Goal: Information Seeking & Learning: Find specific fact

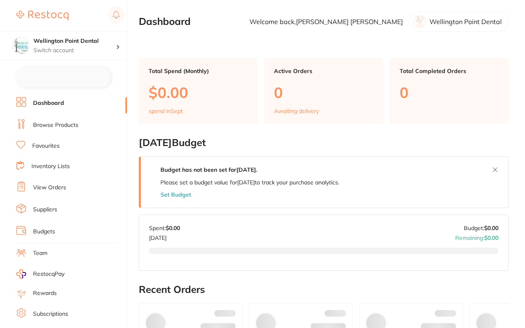
checkbox input "false"
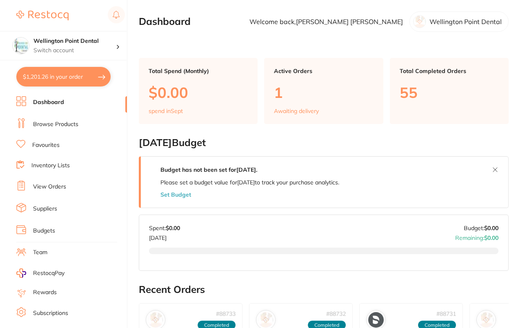
click at [60, 124] on link "Browse Products" at bounding box center [55, 125] width 45 height 8
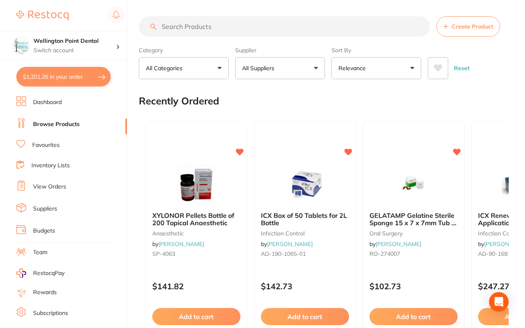
click at [260, 25] on input "search" at bounding box center [284, 26] width 291 height 20
paste input "200324"
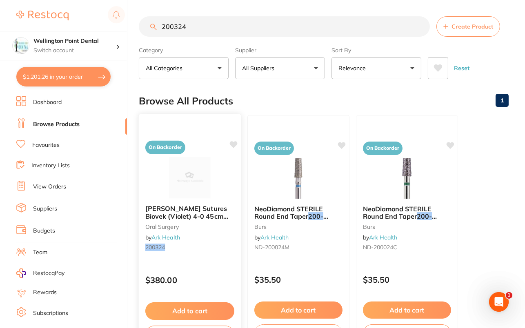
type input "200324"
click at [237, 144] on icon at bounding box center [234, 144] width 8 height 7
click at [314, 112] on div "Browse All Products 1" at bounding box center [324, 100] width 370 height 27
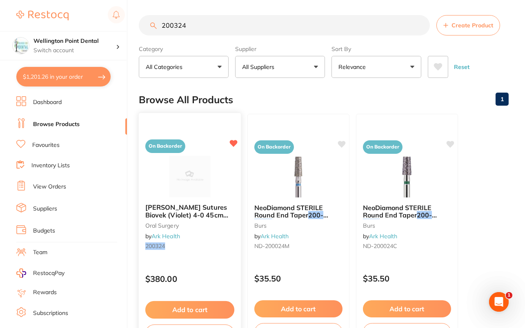
scroll to position [2, 0]
click at [212, 304] on button "Add to cart" at bounding box center [189, 310] width 89 height 18
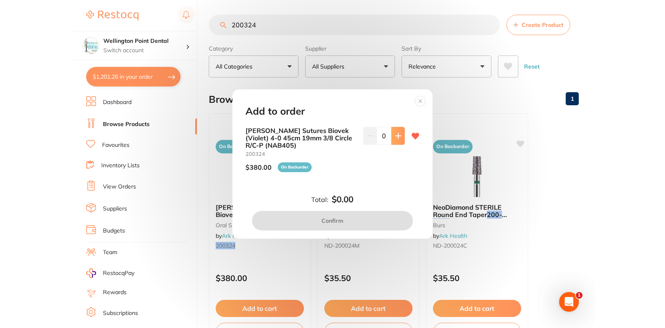
scroll to position [0, 0]
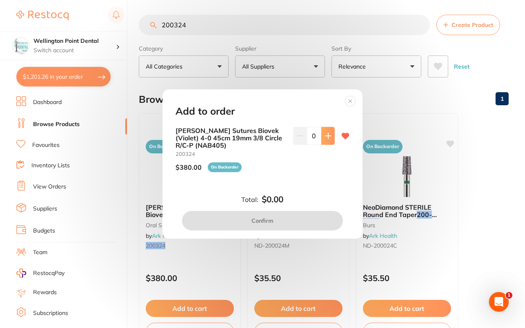
click at [322, 135] on button at bounding box center [328, 136] width 13 height 18
type input "1"
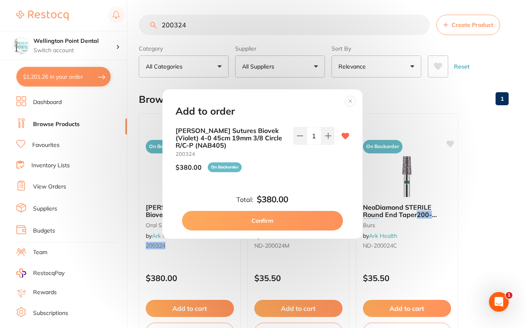
click at [352, 103] on circle at bounding box center [350, 101] width 9 height 9
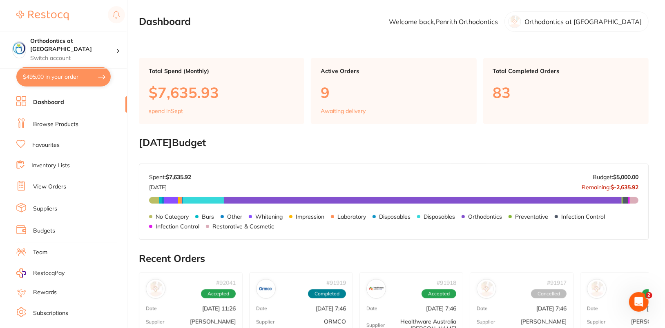
click at [60, 122] on link "Browse Products" at bounding box center [55, 125] width 45 height 8
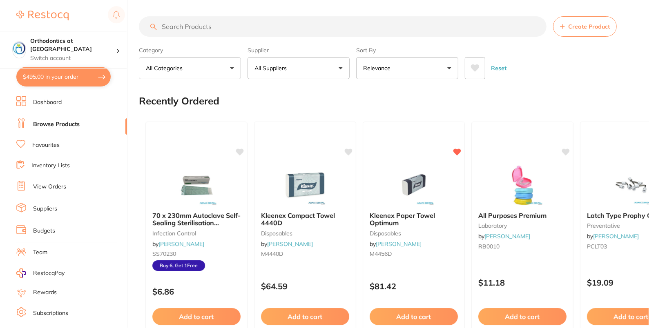
click at [322, 60] on button "All Suppliers" at bounding box center [299, 68] width 102 height 22
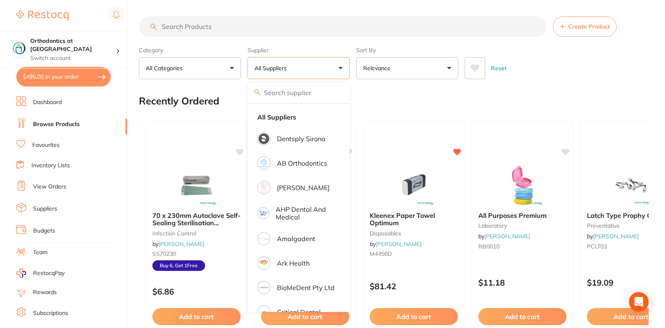
click at [342, 63] on button "All Suppliers" at bounding box center [299, 68] width 102 height 22
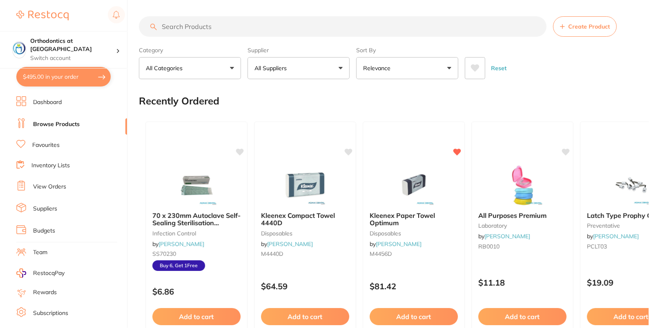
click at [327, 70] on button "All Suppliers" at bounding box center [299, 68] width 102 height 22
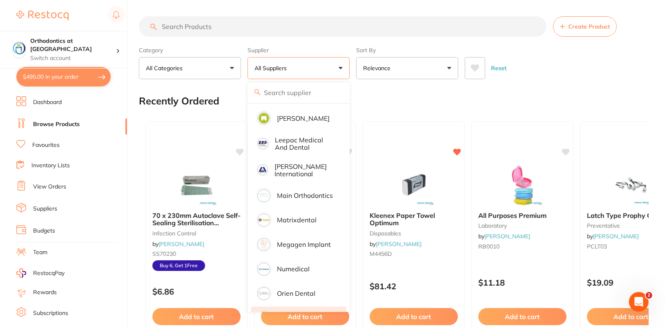
scroll to position [633, 0]
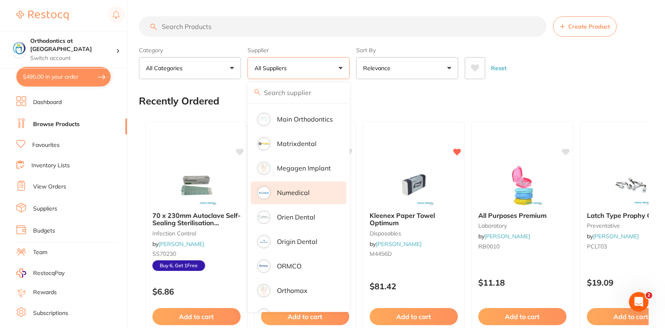
click at [304, 189] on p "Numedical" at bounding box center [293, 192] width 33 height 7
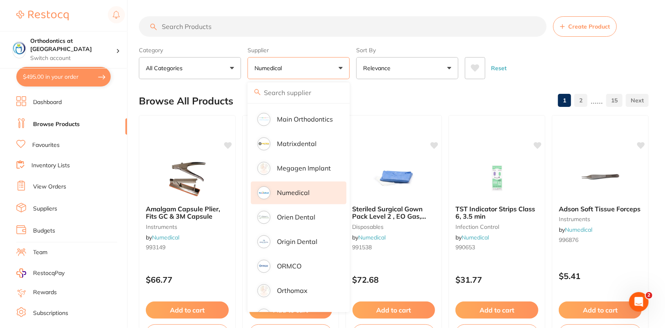
click at [541, 54] on div "Reset" at bounding box center [553, 65] width 177 height 29
click at [369, 18] on input "search" at bounding box center [343, 26] width 408 height 20
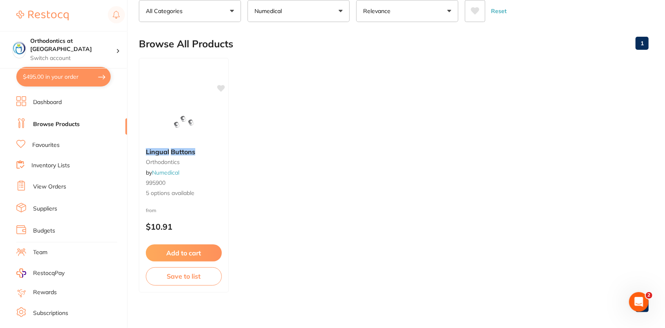
scroll to position [58, 0]
click at [177, 114] on img at bounding box center [184, 119] width 54 height 41
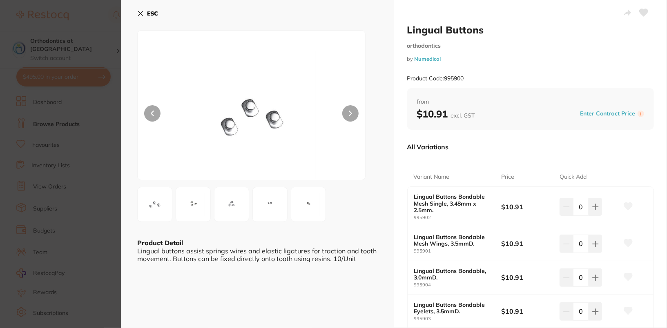
click at [144, 16] on button "ESC" at bounding box center [147, 14] width 21 height 14
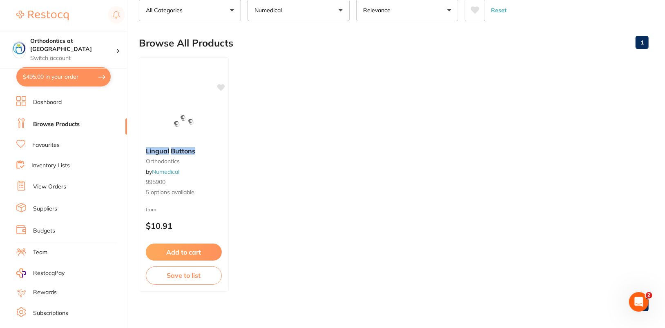
click at [516, 76] on ul "Lingual Buttons orthodontics by Numedical 995900 5 options available from $10.9…" at bounding box center [394, 174] width 510 height 235
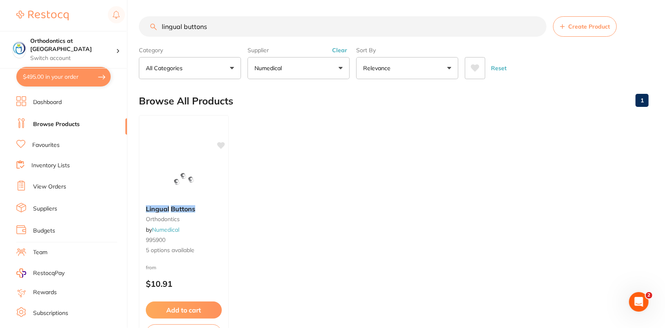
click at [342, 51] on button "Clear" at bounding box center [340, 50] width 20 height 7
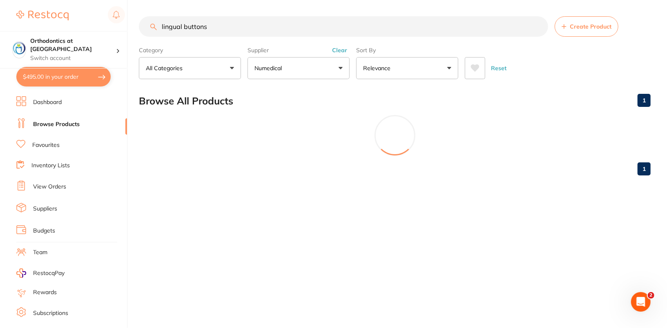
click at [310, 73] on button "Numedical" at bounding box center [299, 68] width 102 height 22
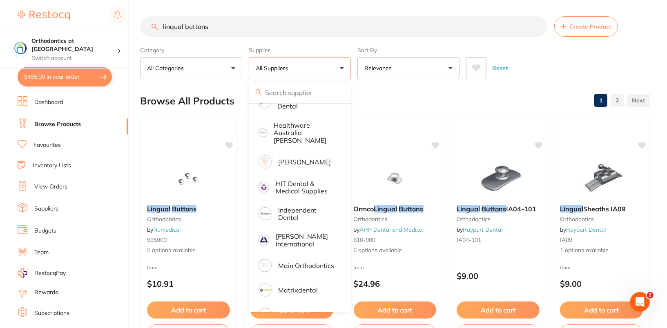
scroll to position [346, 0]
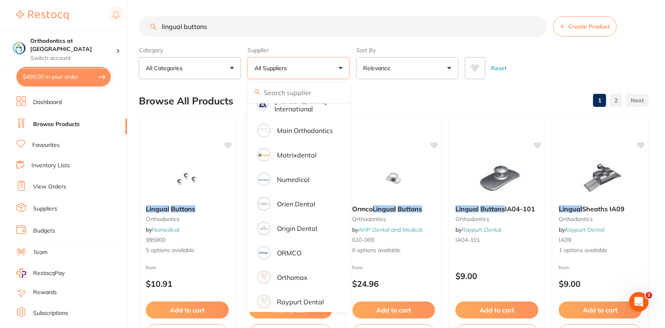
click at [596, 63] on div "Reset" at bounding box center [553, 65] width 177 height 29
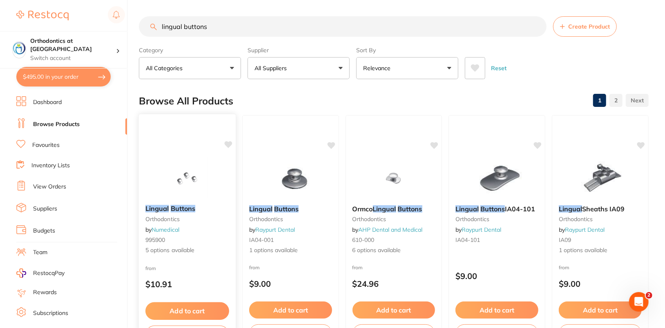
click at [175, 168] on img at bounding box center [188, 177] width 54 height 41
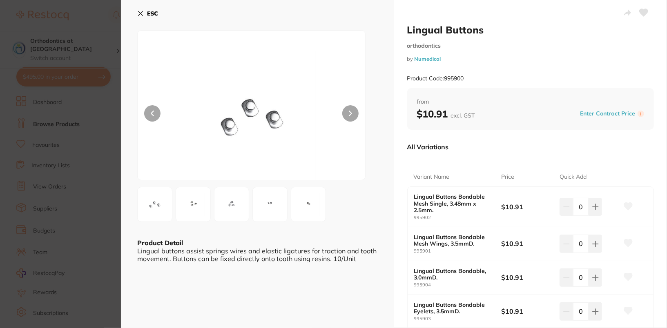
click at [646, 14] on button at bounding box center [644, 13] width 20 height 20
click at [156, 12] on b "ESC" at bounding box center [152, 13] width 11 height 7
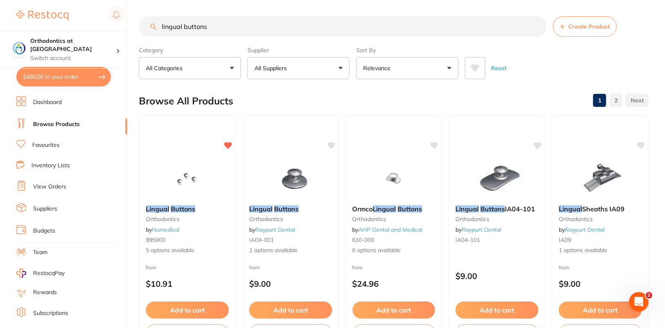
click at [555, 65] on div "Reset" at bounding box center [553, 65] width 177 height 29
click at [379, 26] on input "lingual buttons" at bounding box center [343, 26] width 408 height 20
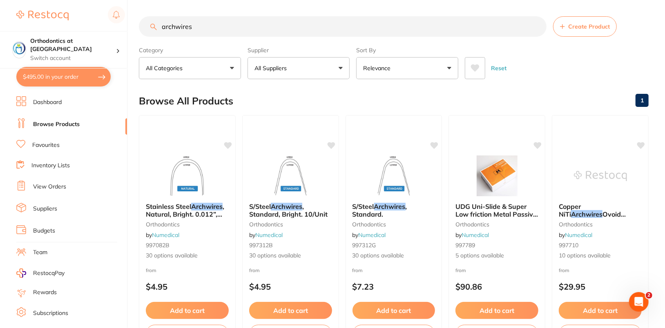
type input "archwires"
click at [316, 64] on button "All Suppliers" at bounding box center [299, 68] width 102 height 22
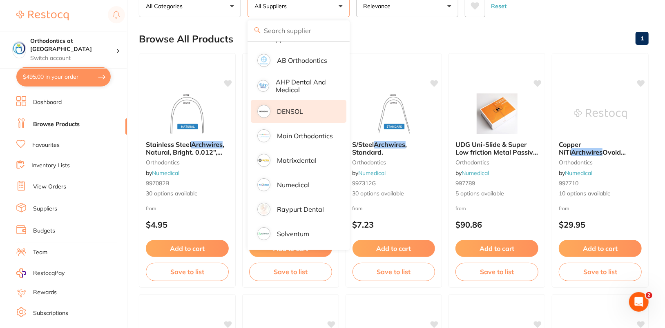
scroll to position [56, 0]
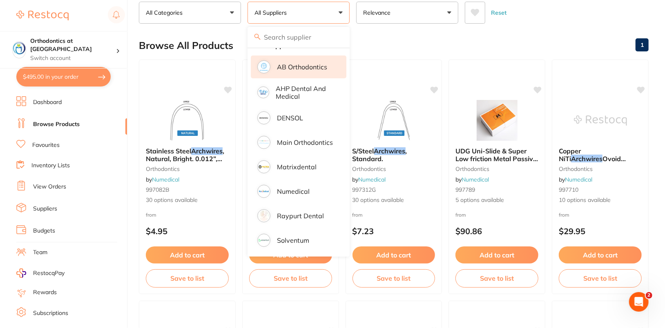
click at [306, 60] on li "AB Orthodontics" at bounding box center [299, 67] width 96 height 23
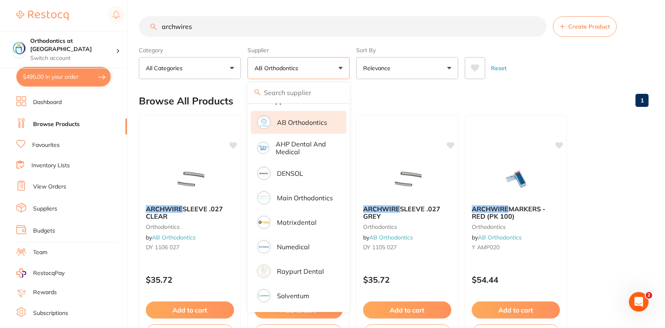
click at [645, 49] on div "Category All Categories All Categories orthodontics Clear Category false All Ca…" at bounding box center [394, 61] width 510 height 36
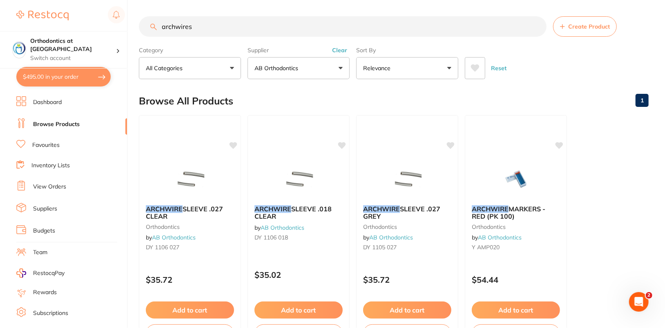
click at [339, 50] on button "Clear" at bounding box center [340, 50] width 20 height 7
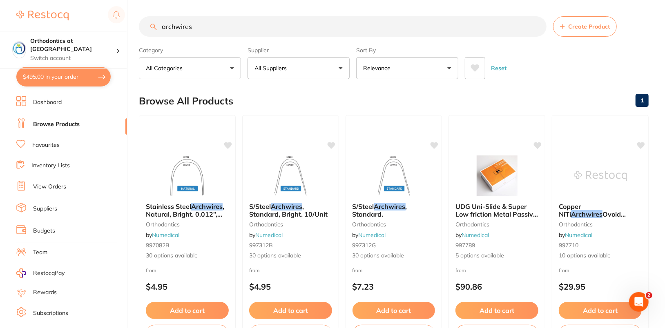
click at [589, 69] on div "Reset" at bounding box center [553, 65] width 177 height 29
click at [535, 25] on input "archwires" at bounding box center [343, 26] width 408 height 20
click at [617, 60] on div "Reset" at bounding box center [553, 65] width 177 height 29
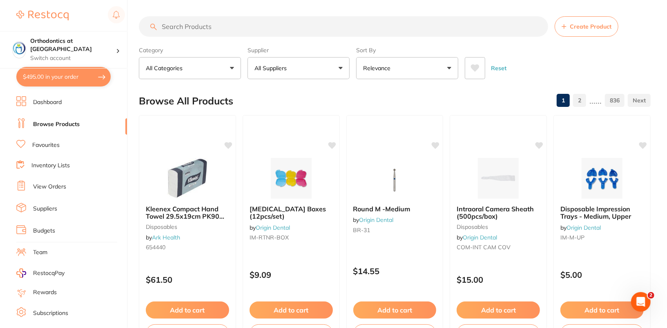
click at [310, 69] on button "All Suppliers" at bounding box center [299, 68] width 102 height 22
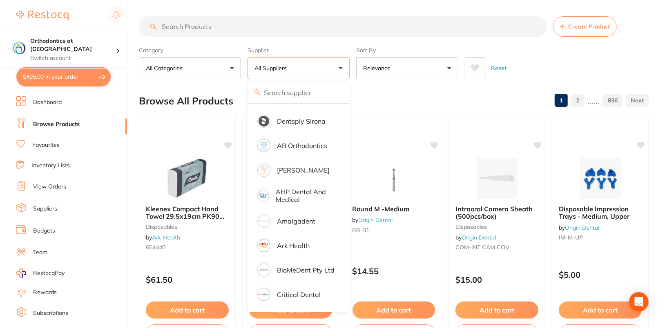
click at [550, 67] on div "Reset" at bounding box center [553, 65] width 177 height 29
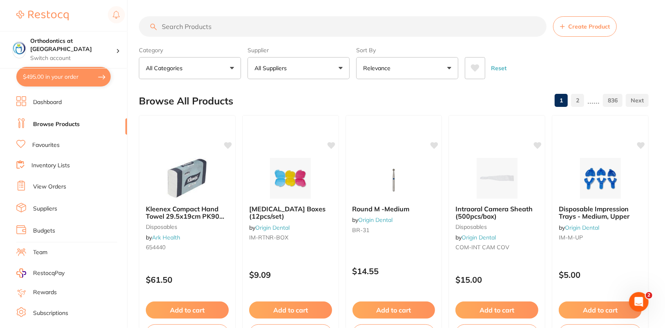
click at [326, 67] on button "All Suppliers" at bounding box center [299, 68] width 102 height 22
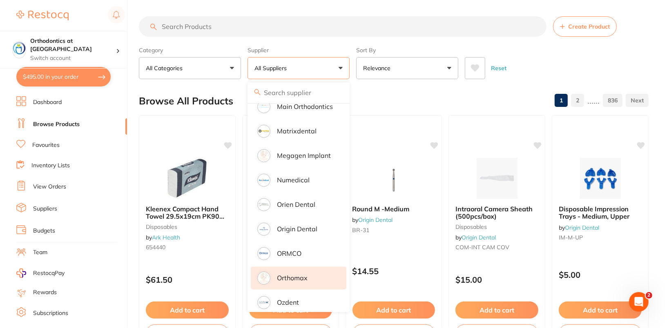
scroll to position [703, 0]
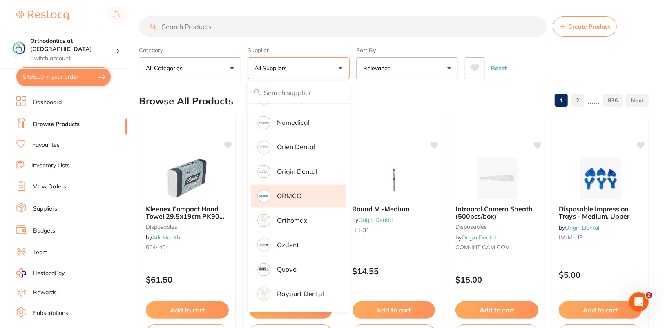
click at [306, 188] on li "ORMCO" at bounding box center [299, 196] width 96 height 23
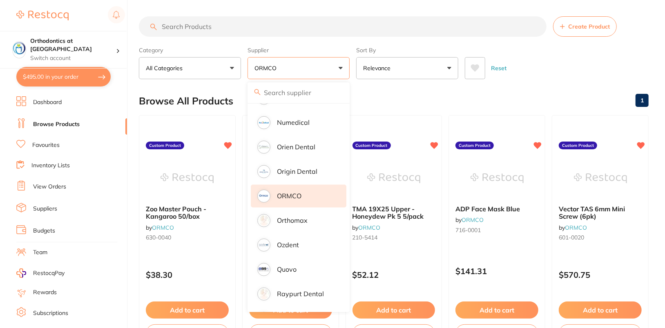
click at [593, 61] on div "Reset" at bounding box center [553, 65] width 177 height 29
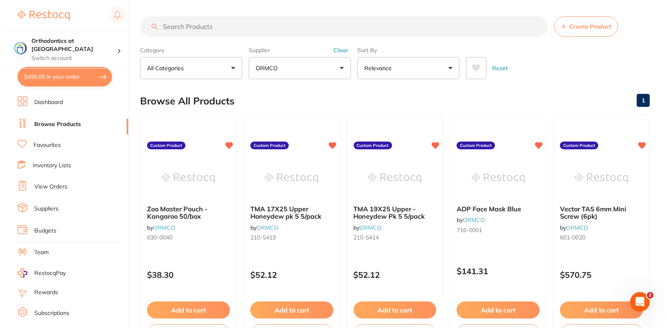
scroll to position [0, 0]
click at [295, 39] on section "Create Product Category All Categories All Categories No categories found Clear…" at bounding box center [394, 47] width 510 height 63
click at [298, 33] on input "search" at bounding box center [343, 26] width 408 height 20
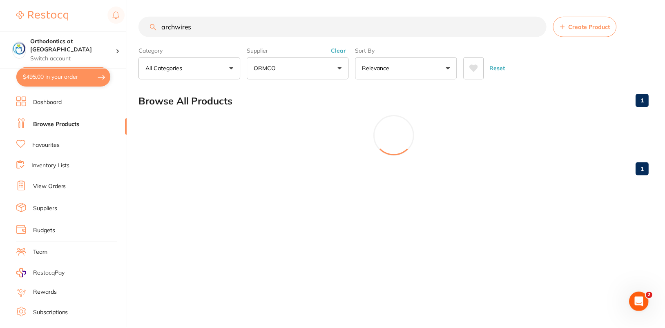
scroll to position [42, 0]
type input "archwires"
click at [54, 185] on link "View Orders" at bounding box center [49, 187] width 33 height 8
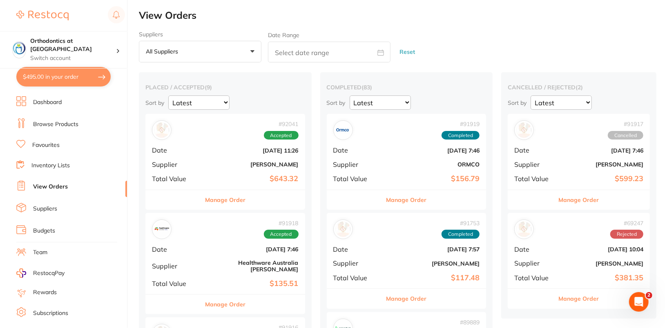
click at [230, 50] on button "All suppliers +0" at bounding box center [200, 52] width 123 height 22
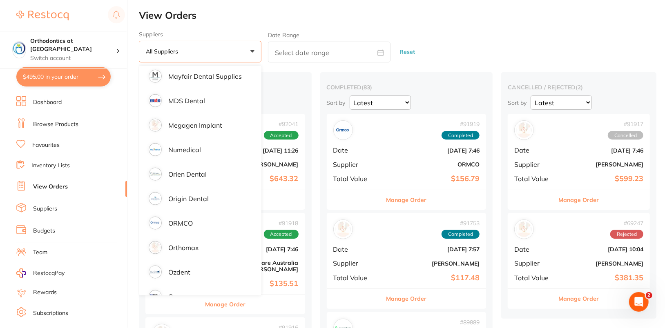
scroll to position [744, 0]
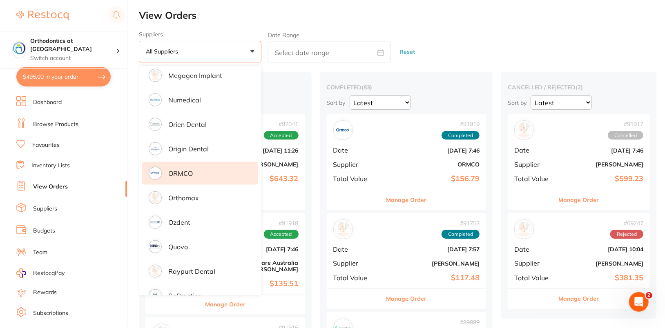
click at [214, 170] on li "ORMCO" at bounding box center [200, 173] width 116 height 23
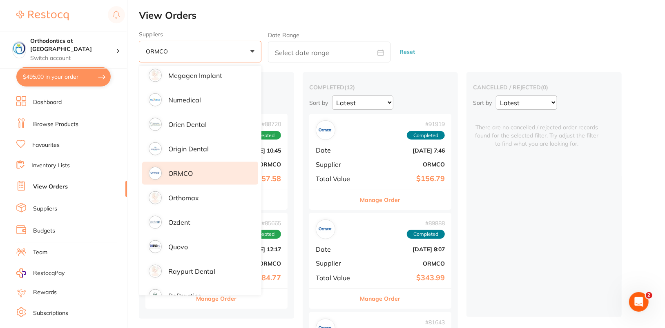
click at [555, 37] on div "Suppliers ORMCO +0 All suppliers AB Orthodontics Adam Dental AHP Dental and Med…" at bounding box center [402, 47] width 526 height 32
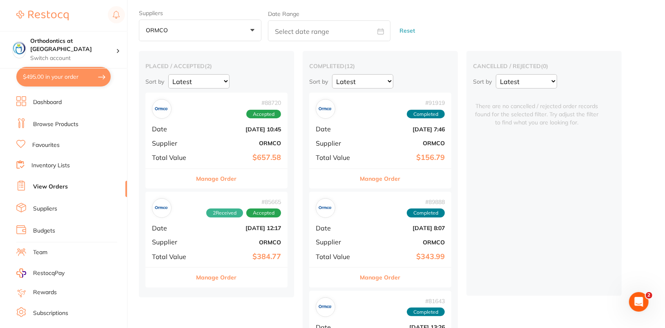
scroll to position [25, 0]
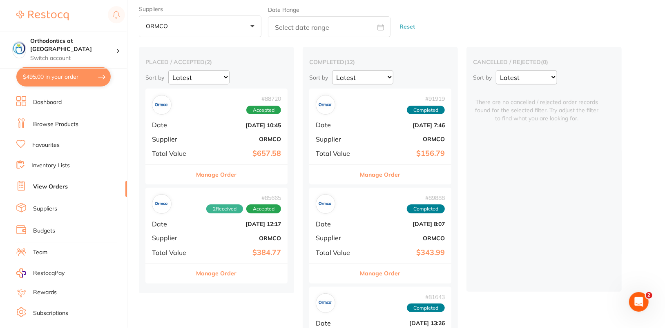
click at [387, 270] on button "Manage Order" at bounding box center [380, 274] width 40 height 20
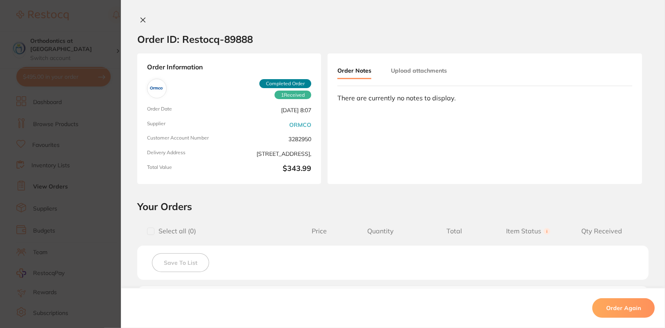
click at [449, 185] on div "Order ID: Restocq- 89888 Order Information 1 Received Completed Order Order Dat…" at bounding box center [393, 172] width 544 height 312
click at [141, 17] on icon at bounding box center [143, 20] width 7 height 7
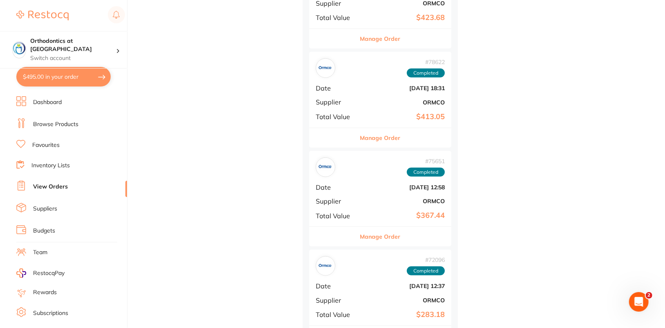
click at [393, 237] on button "Manage Order" at bounding box center [380, 237] width 40 height 20
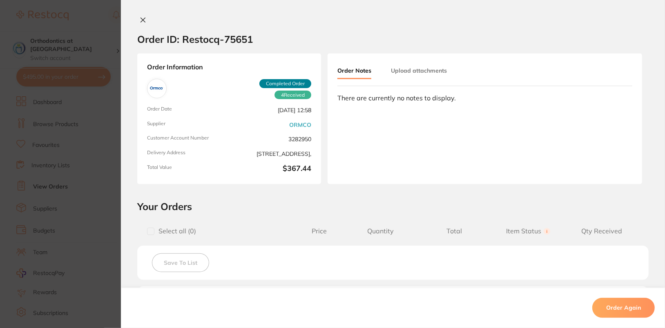
click at [145, 18] on button at bounding box center [142, 20] width 11 height 9
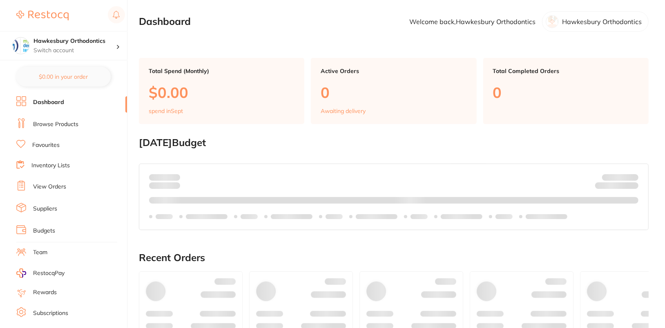
click at [71, 121] on link "Browse Products" at bounding box center [55, 125] width 45 height 8
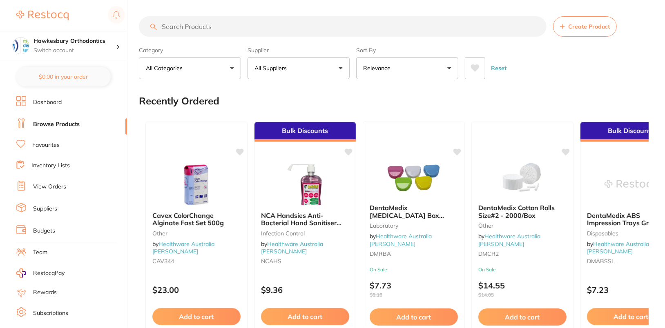
click at [308, 66] on button "All Suppliers" at bounding box center [299, 68] width 102 height 22
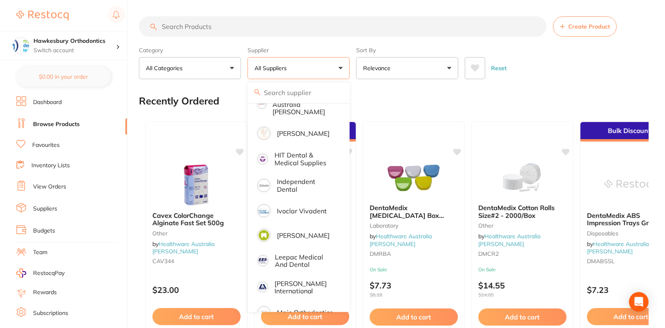
scroll to position [595, 0]
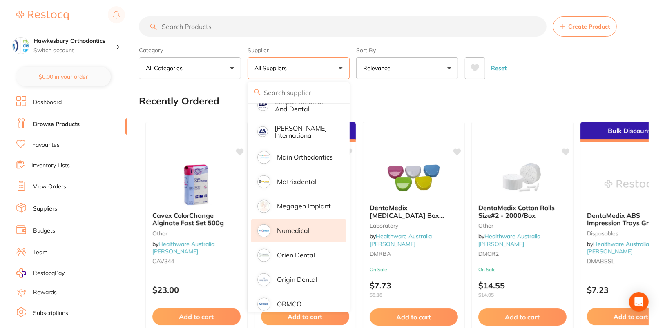
click at [297, 220] on li "Numedical" at bounding box center [299, 231] width 96 height 23
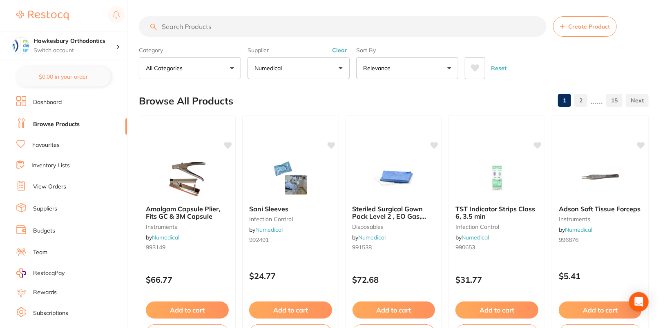
click at [342, 20] on input "search" at bounding box center [343, 26] width 408 height 20
type input "n"
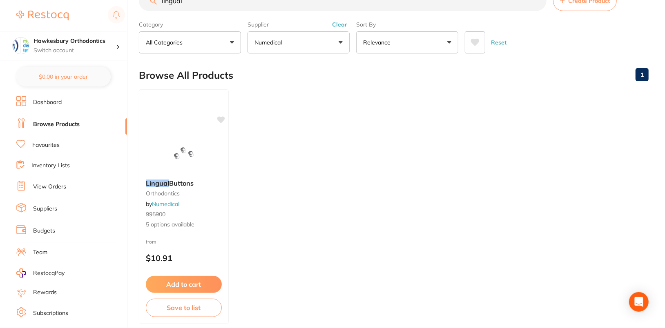
scroll to position [0, 0]
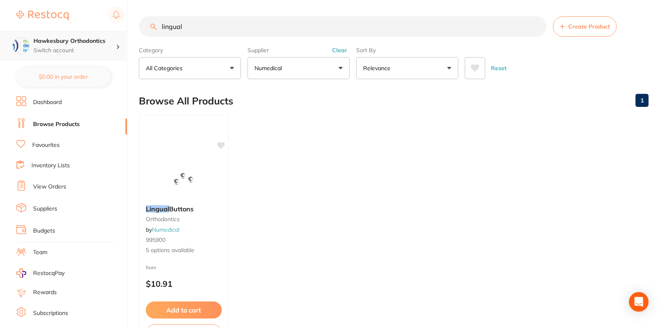
type input "lingual"
click at [96, 51] on p "Switch account" at bounding box center [75, 51] width 83 height 8
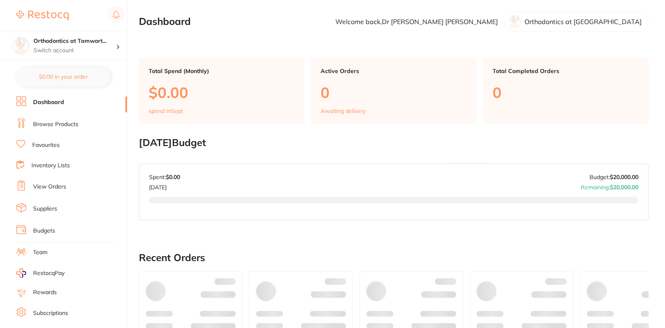
click at [60, 121] on link "Browse Products" at bounding box center [55, 125] width 45 height 8
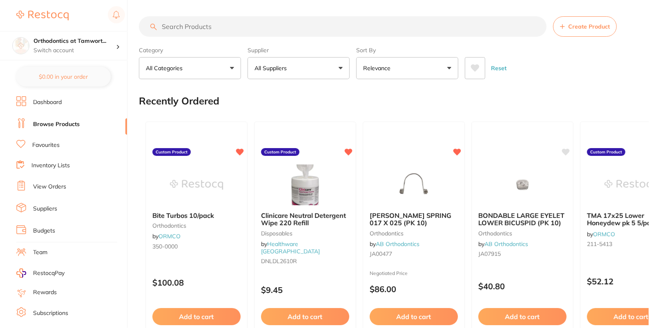
click at [326, 68] on button "All Suppliers" at bounding box center [299, 68] width 102 height 22
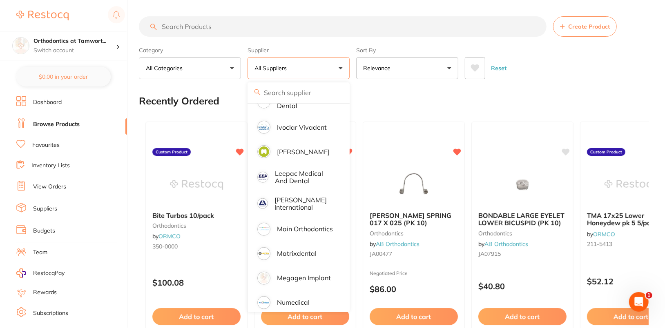
scroll to position [552, 0]
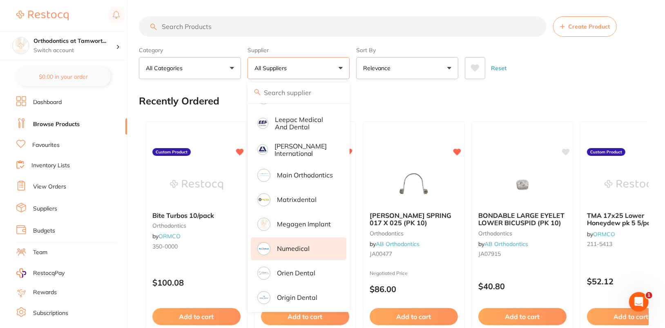
click at [305, 245] on p "Numedical" at bounding box center [293, 248] width 33 height 7
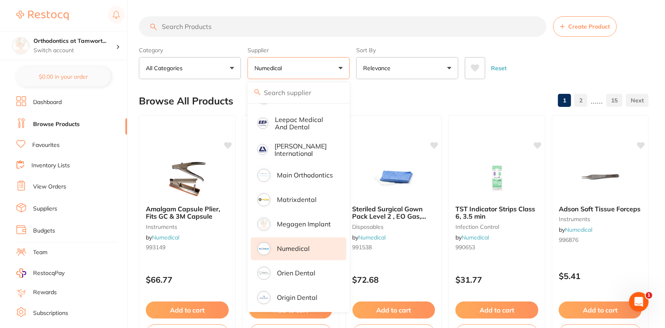
click at [618, 75] on div "Reset" at bounding box center [553, 65] width 177 height 29
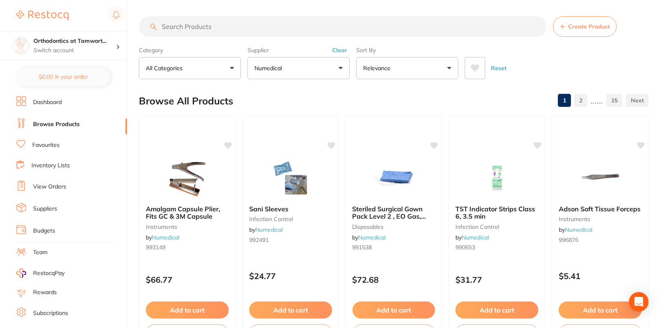
click at [320, 34] on input "search" at bounding box center [343, 26] width 408 height 20
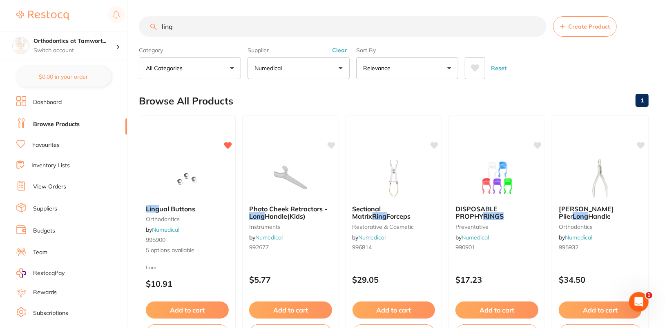
scroll to position [0, 0]
type input "ling"
click at [611, 62] on div "Reset" at bounding box center [553, 65] width 177 height 29
click at [581, 69] on div "Reset" at bounding box center [553, 65] width 177 height 29
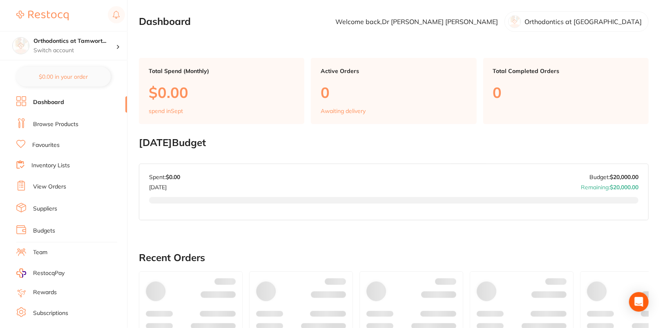
click at [47, 126] on link "Browse Products" at bounding box center [55, 125] width 45 height 8
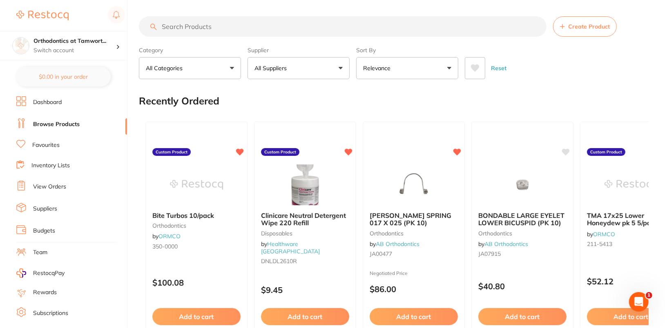
click at [323, 67] on button "All Suppliers" at bounding box center [299, 68] width 102 height 22
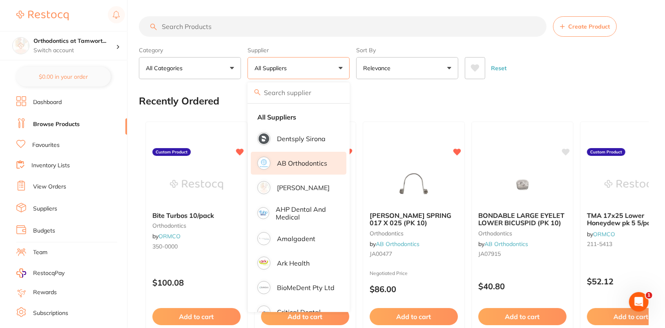
click at [309, 164] on p "AB Orthodontics" at bounding box center [302, 163] width 50 height 7
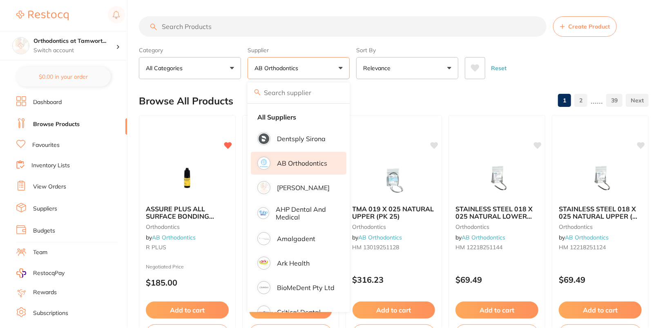
click at [594, 65] on div "Reset" at bounding box center [553, 65] width 177 height 29
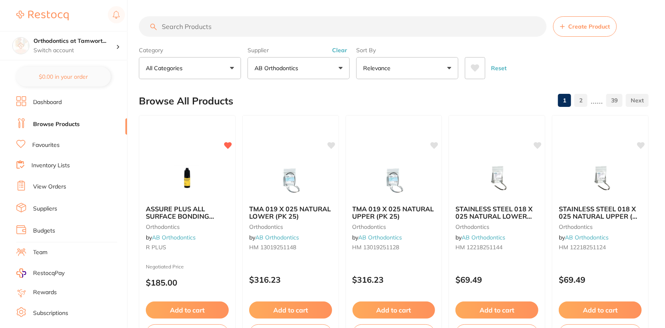
click at [334, 22] on input "search" at bounding box center [343, 26] width 408 height 20
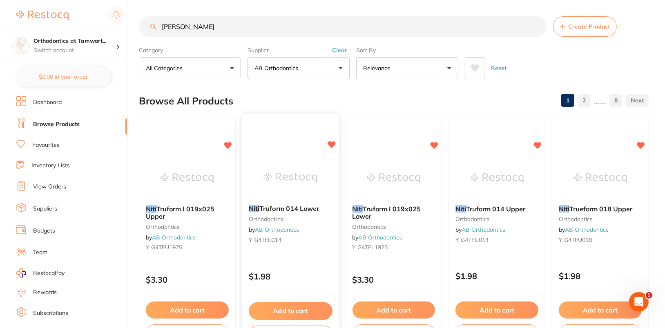
type input "[PERSON_NAME]"
click at [615, 60] on div "Reset" at bounding box center [553, 65] width 177 height 29
click at [594, 73] on div "Reset" at bounding box center [553, 65] width 177 height 29
click at [553, 56] on div "Reset" at bounding box center [553, 65] width 177 height 29
click at [623, 64] on div "Reset" at bounding box center [553, 65] width 177 height 29
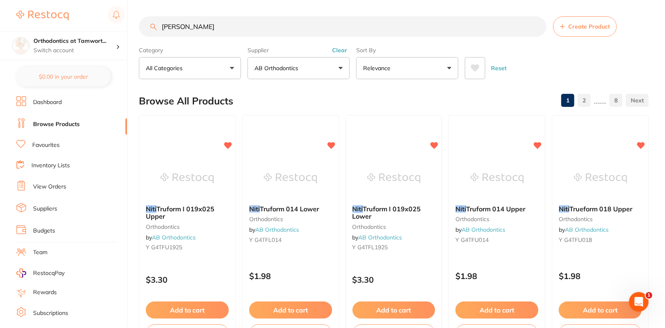
click at [587, 99] on link "2" at bounding box center [584, 100] width 13 height 16
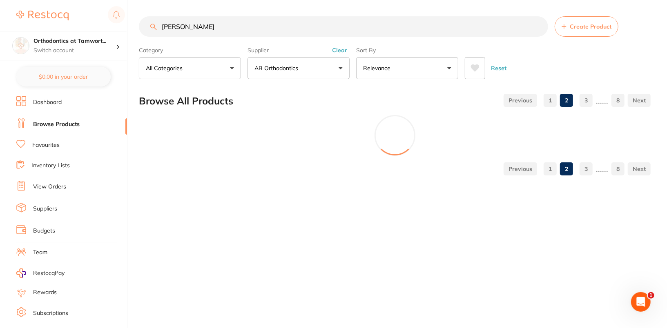
click at [599, 55] on div "Reset" at bounding box center [554, 65] width 179 height 29
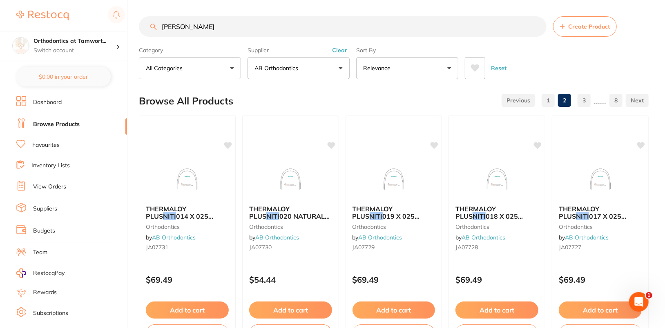
click at [585, 101] on link "3" at bounding box center [584, 100] width 13 height 16
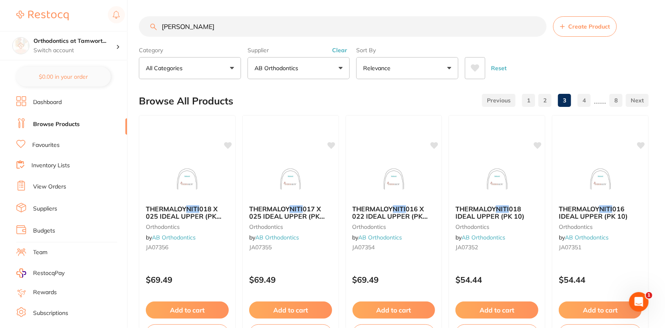
click at [610, 63] on div "Reset" at bounding box center [553, 65] width 177 height 29
click at [528, 103] on link "1" at bounding box center [528, 100] width 13 height 16
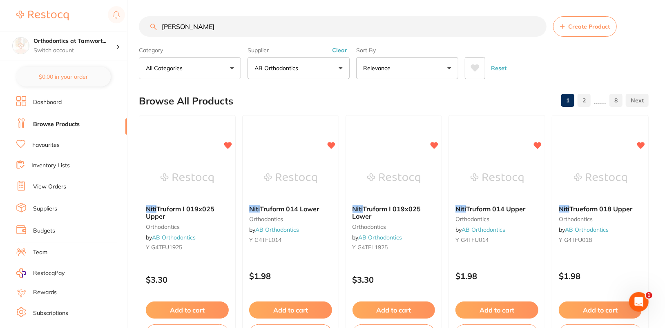
click at [628, 60] on div "Reset" at bounding box center [553, 65] width 177 height 29
click at [547, 60] on div "Reset" at bounding box center [553, 65] width 177 height 29
click at [342, 47] on button "Clear" at bounding box center [340, 50] width 20 height 7
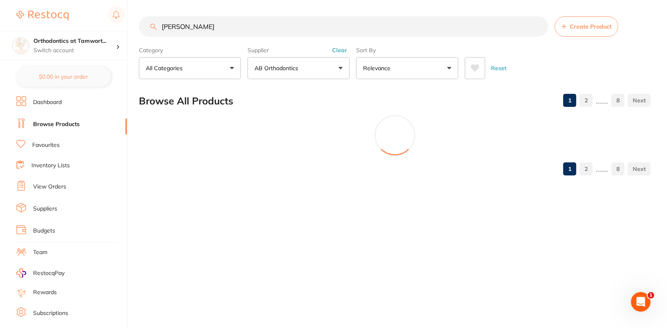
click at [305, 76] on button "AB Orthodontics" at bounding box center [299, 68] width 102 height 22
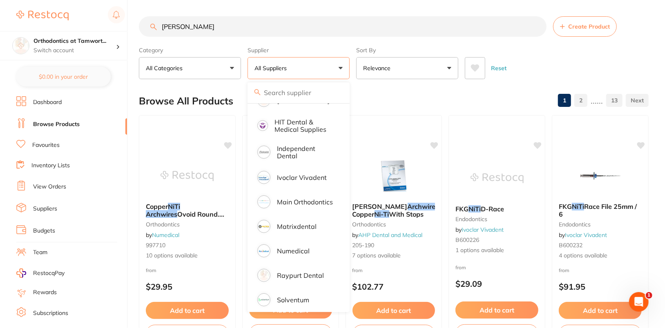
click at [532, 22] on input "niti archwires" at bounding box center [343, 26] width 408 height 20
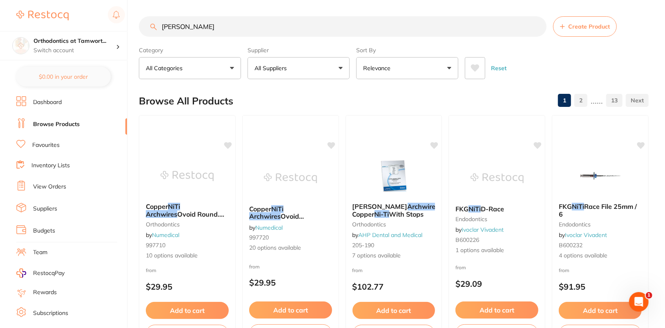
click at [540, 25] on input "niti archwires" at bounding box center [343, 26] width 408 height 20
click at [538, 26] on input "niti archwires" at bounding box center [343, 26] width 408 height 20
click at [328, 73] on button "All Suppliers" at bounding box center [299, 68] width 102 height 22
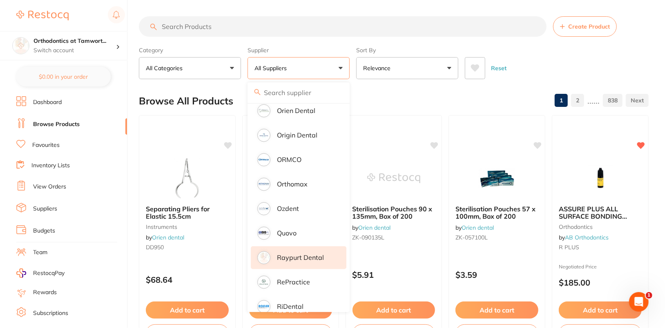
scroll to position [732, 0]
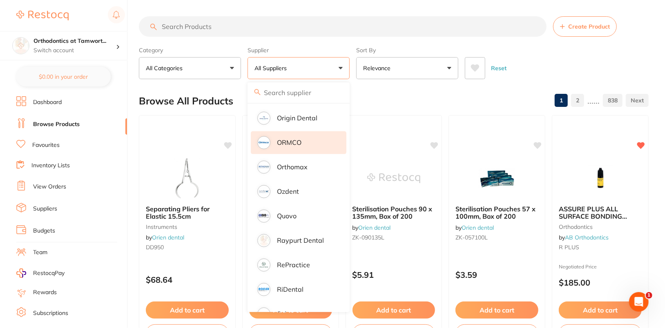
click at [306, 132] on li "ORMCO" at bounding box center [299, 143] width 96 height 23
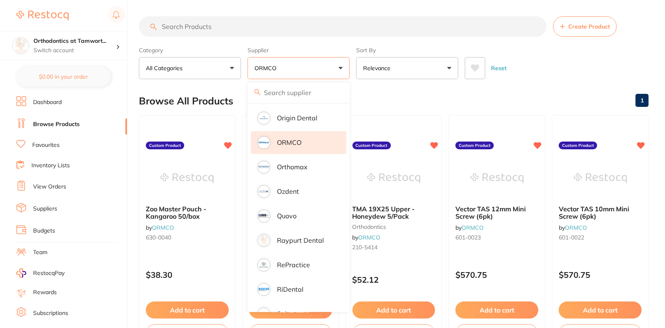
click at [608, 60] on div "Reset" at bounding box center [553, 65] width 177 height 29
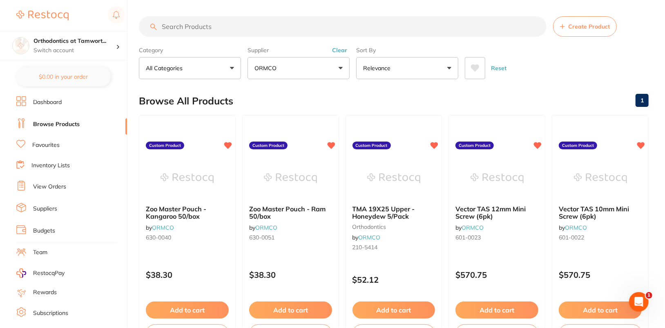
scroll to position [0, 0]
click at [340, 29] on input "search" at bounding box center [343, 26] width 408 height 20
type input "Y"
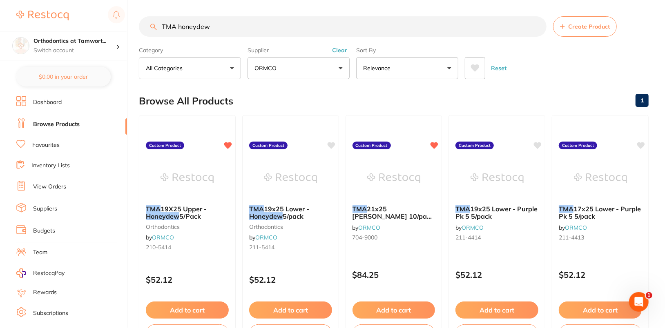
type input "TMA honeydew"
click at [606, 65] on div "Reset" at bounding box center [553, 65] width 177 height 29
click at [329, 144] on icon at bounding box center [332, 144] width 8 height 7
click at [612, 58] on div "Reset" at bounding box center [553, 65] width 177 height 29
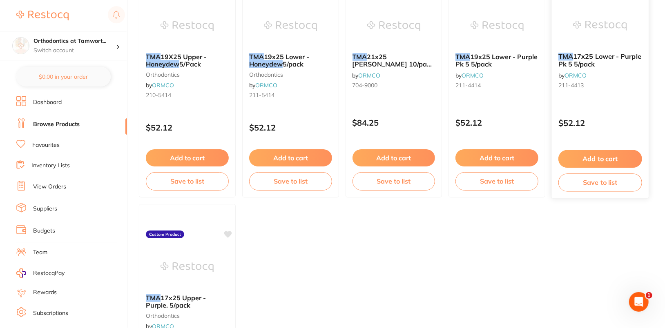
scroll to position [105, 0]
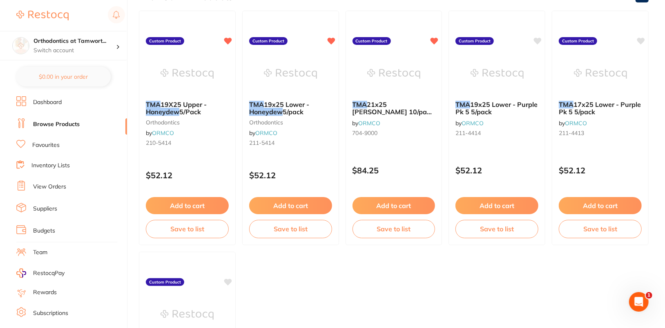
click at [656, 156] on main "TMA honeydew Create Product Category All Categories All Categories orthodontics…" at bounding box center [402, 212] width 526 height 634
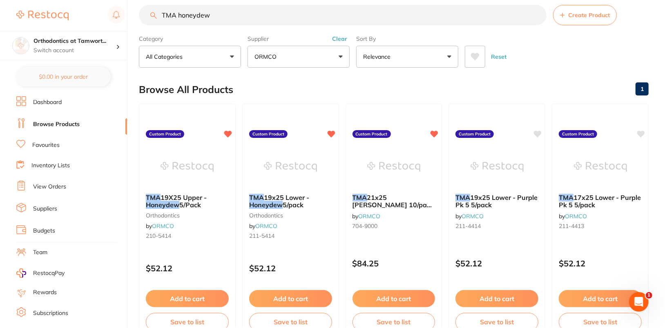
scroll to position [0, 0]
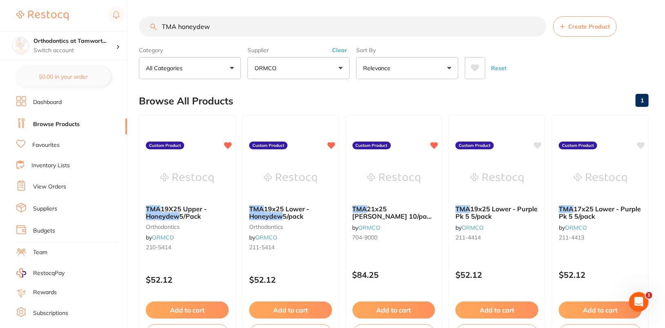
click at [553, 84] on main "TMA honeydew Create Product Category All Categories All Categories orthodontics…" at bounding box center [402, 317] width 526 height 634
click at [536, 26] on input "TMA honeydew" at bounding box center [343, 26] width 408 height 20
click at [597, 72] on div "Reset" at bounding box center [553, 65] width 177 height 29
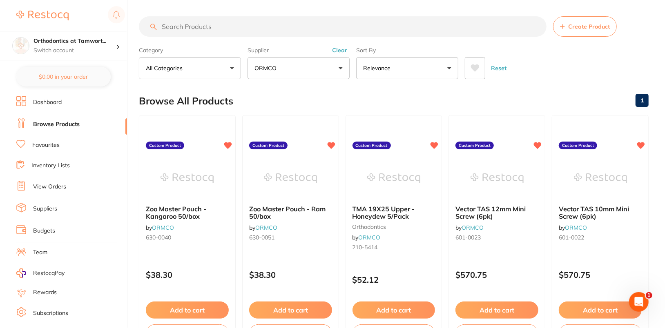
click at [344, 52] on button "Clear" at bounding box center [340, 50] width 20 height 7
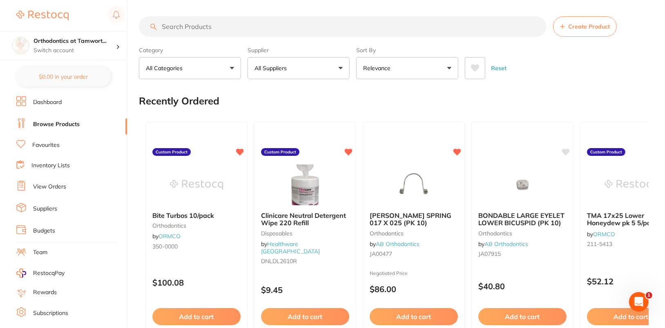
click at [580, 71] on div "Reset" at bounding box center [553, 65] width 177 height 29
click at [311, 74] on button "All Suppliers" at bounding box center [299, 68] width 102 height 22
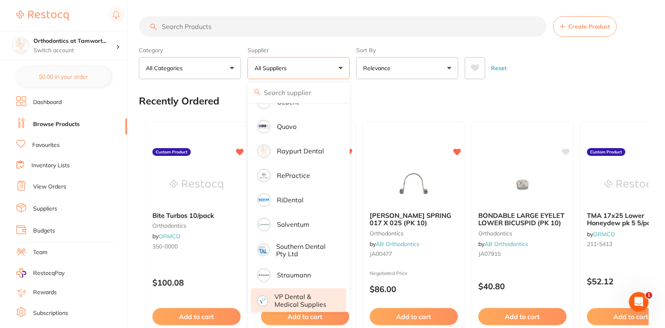
scroll to position [738, 0]
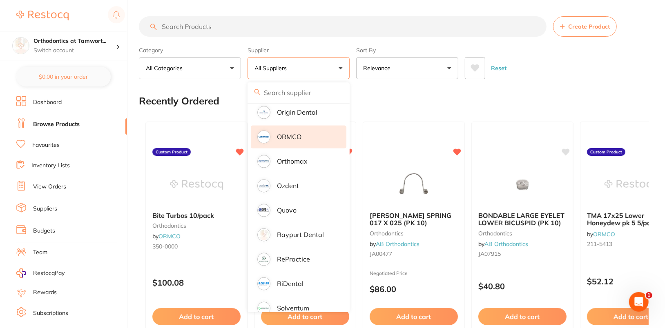
click at [306, 126] on li "ORMCO" at bounding box center [299, 137] width 96 height 23
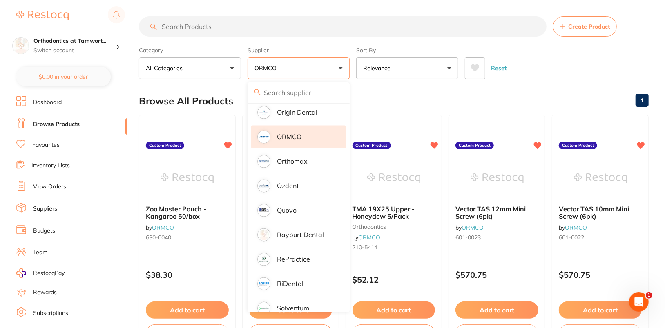
scroll to position [0, 0]
click at [549, 67] on div "Reset" at bounding box center [553, 65] width 177 height 29
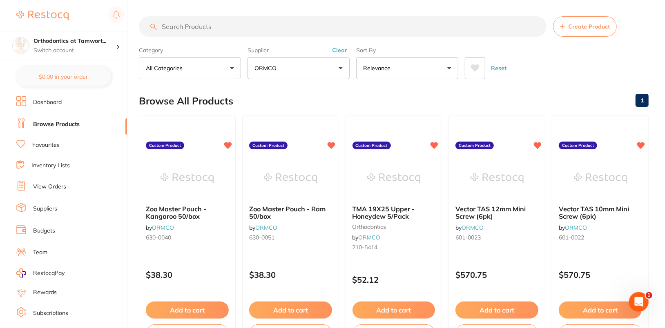
click at [335, 26] on input "search" at bounding box center [343, 26] width 408 height 20
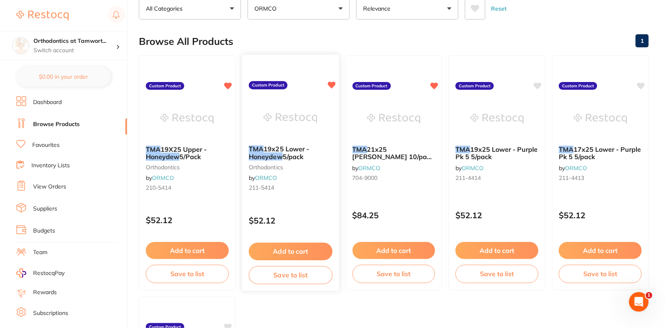
scroll to position [60, 0]
click at [620, 21] on main "TMA honeydew Create Product Category All Categories All Categories orthodontics…" at bounding box center [402, 257] width 526 height 634
click at [579, 34] on div "Browse All Products 1" at bounding box center [394, 40] width 510 height 27
click at [527, 36] on div "Browse All Products 1" at bounding box center [394, 40] width 510 height 27
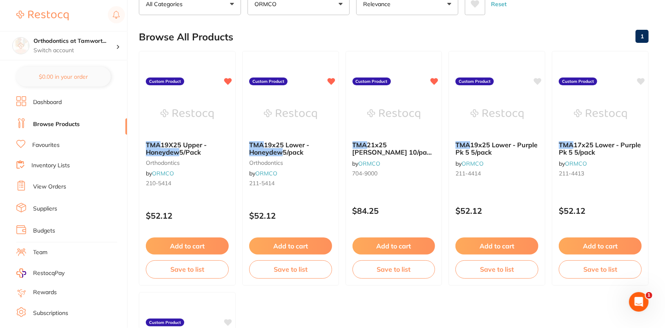
scroll to position [0, 0]
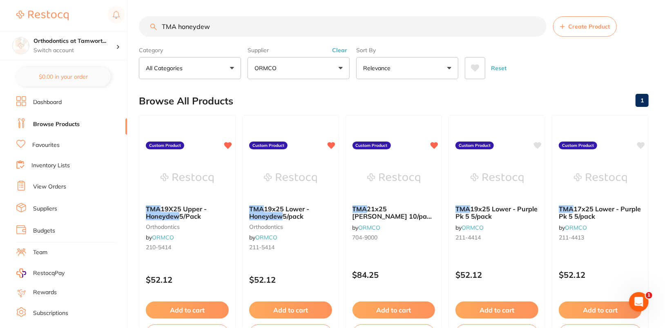
click at [266, 29] on input "TMA honeydew" at bounding box center [343, 26] width 408 height 20
paste input "210-5413"
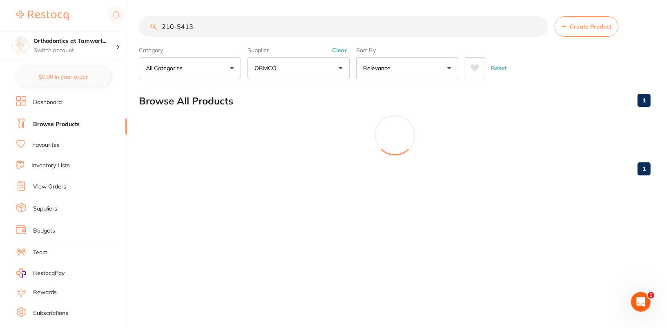
click at [338, 49] on button "Clear" at bounding box center [340, 50] width 20 height 7
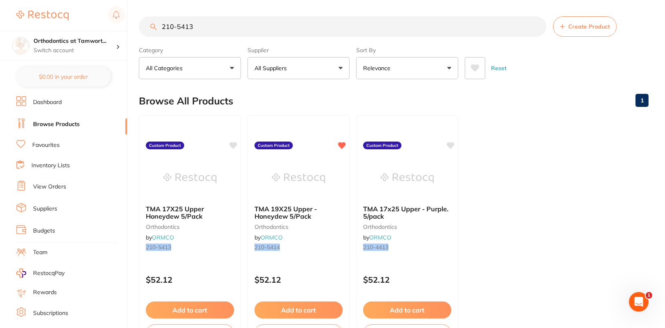
click at [614, 62] on div "Reset" at bounding box center [553, 65] width 177 height 29
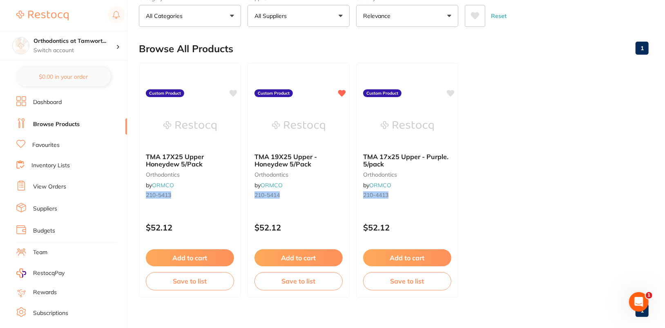
scroll to position [63, 0]
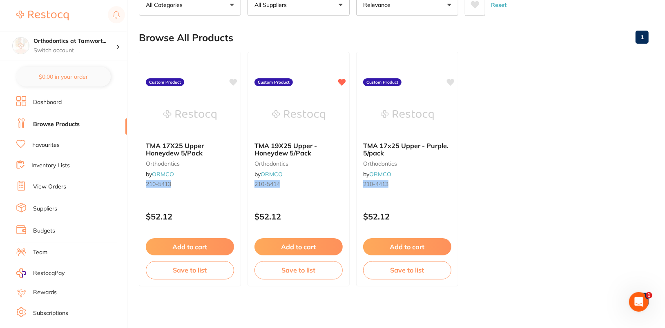
click at [585, 78] on ul "TMA 17X25 Upper Honeydew 5/Pack orthodontics by ORMCO 210-5413 Custom Product $…" at bounding box center [394, 169] width 510 height 235
click at [234, 80] on icon at bounding box center [234, 81] width 8 height 7
click at [515, 138] on ul "TMA 17X25 Upper Honeydew 5/Pack orthodontics by ORMCO 210-5413 Custom Product $…" at bounding box center [394, 169] width 510 height 235
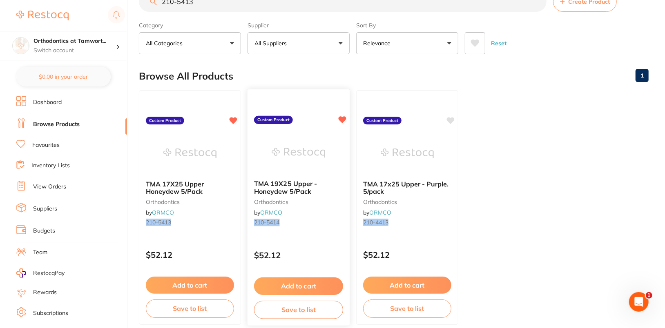
scroll to position [0, 0]
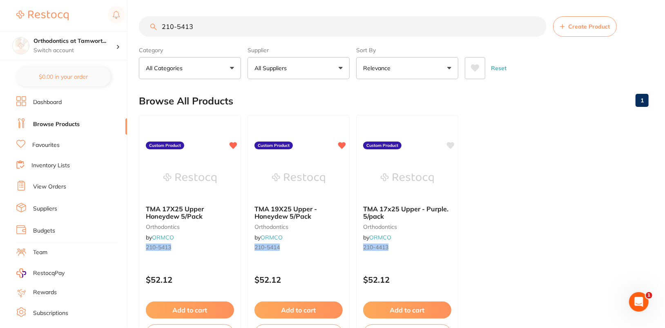
click at [250, 25] on input "210-5413" at bounding box center [343, 26] width 408 height 20
paste input "211"
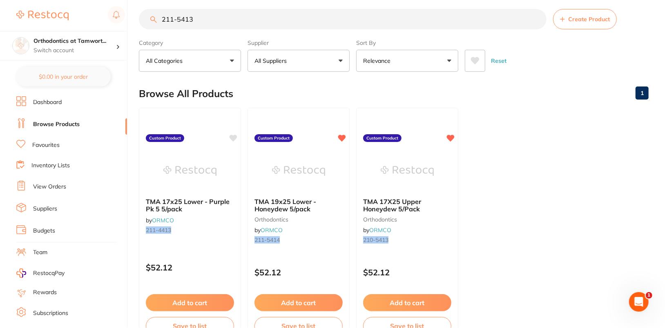
scroll to position [56, 0]
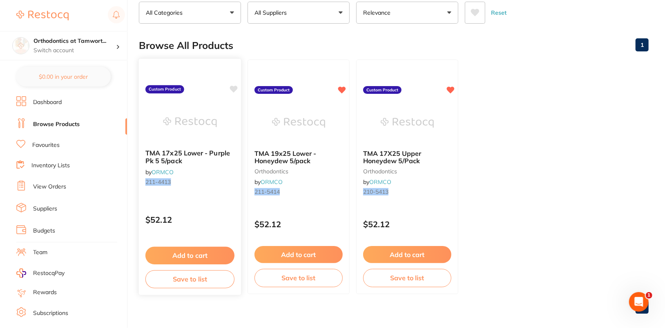
click at [233, 87] on icon at bounding box center [234, 89] width 8 height 7
click at [561, 143] on ul "TMA 17x25 Lower - Purple Pk 5 5/pack by ORMCO 211-4413 Custom Product $52.12 Ad…" at bounding box center [394, 177] width 510 height 235
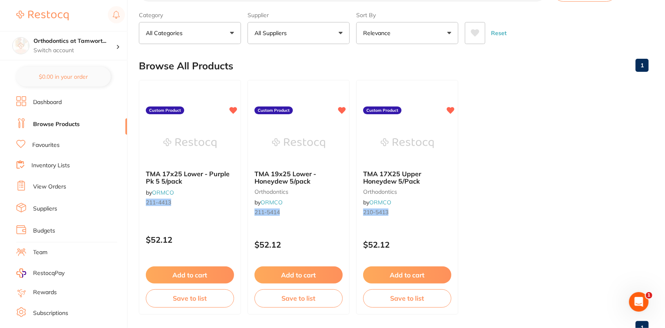
scroll to position [0, 0]
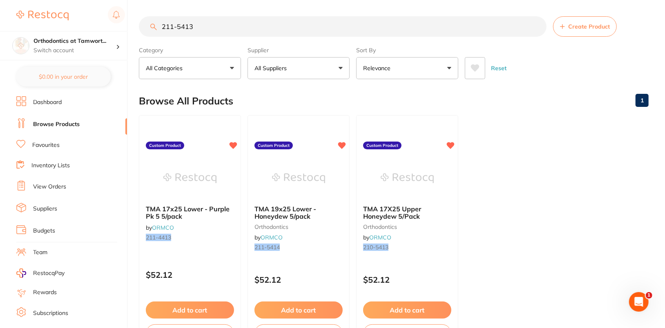
click at [556, 192] on ul "TMA 17x25 Lower - Purple Pk 5 5/pack by ORMCO 211-4413 Custom Product $52.12 Ad…" at bounding box center [394, 232] width 510 height 235
click at [340, 66] on button "All Suppliers" at bounding box center [299, 68] width 102 height 22
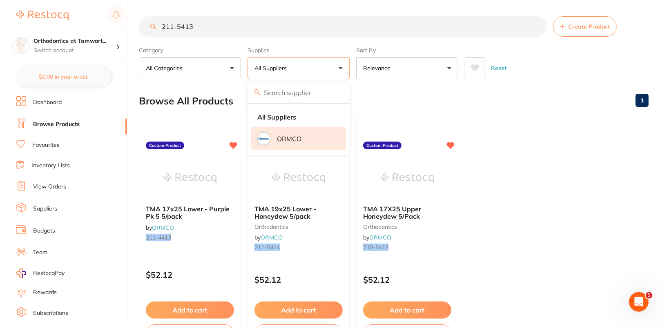
click at [305, 140] on li "ORMCO" at bounding box center [299, 138] width 96 height 23
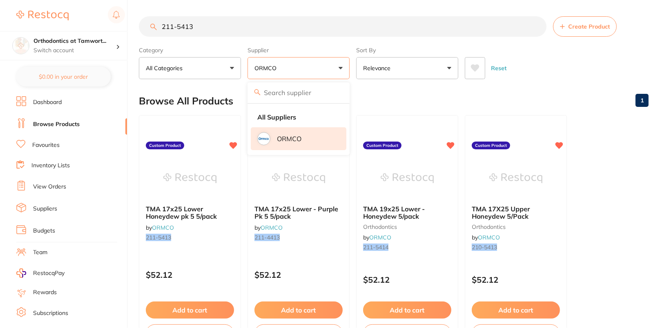
click at [607, 78] on div "Reset" at bounding box center [553, 65] width 177 height 29
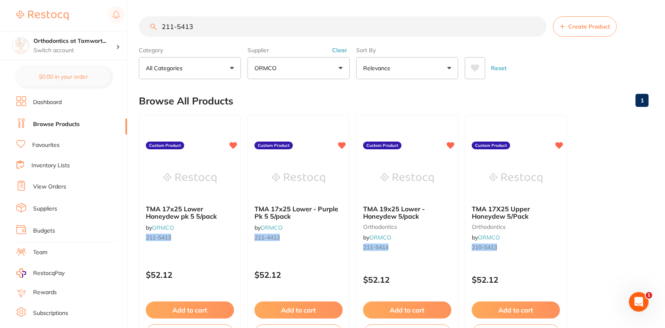
click at [269, 25] on input "211-5413" at bounding box center [343, 26] width 408 height 20
paste input "0-5414"
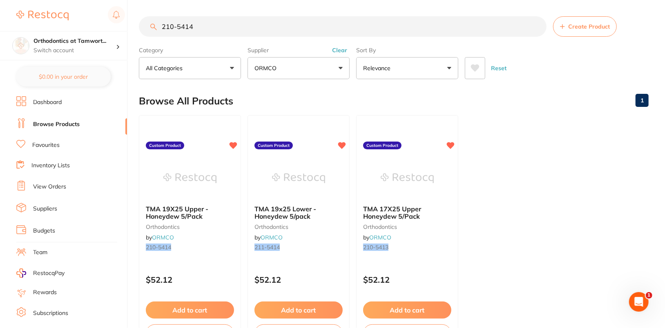
click at [204, 31] on input "210-5414" at bounding box center [343, 26] width 408 height 20
paste input "1"
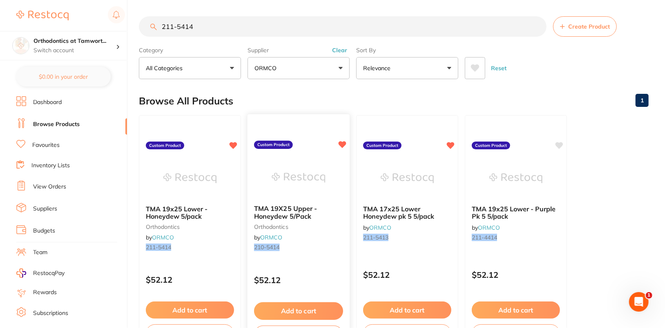
type input "211-5414"
click at [536, 25] on input "211-5414" at bounding box center [343, 26] width 408 height 20
click at [340, 50] on button "Clear" at bounding box center [340, 50] width 20 height 7
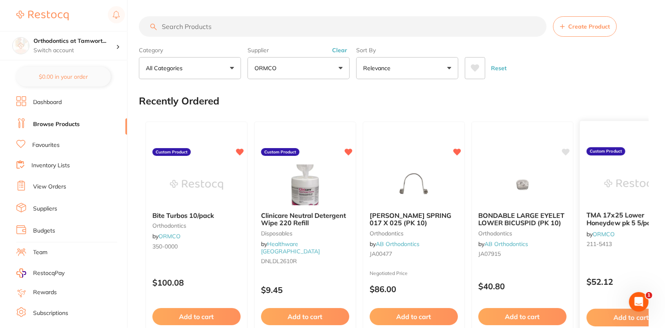
click at [614, 96] on section "Recently Ordered Bite Turbos 10/pack orthodontics by ORMCO 350-0000 Custom Prod…" at bounding box center [394, 226] width 510 height 279
click at [318, 74] on button "All Suppliers" at bounding box center [299, 68] width 102 height 22
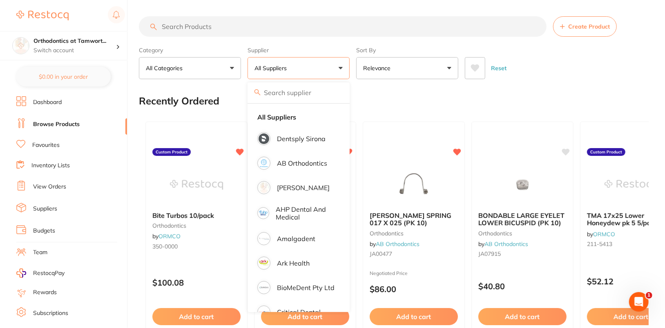
drag, startPoint x: 642, startPoint y: 87, endPoint x: 565, endPoint y: 62, distance: 80.9
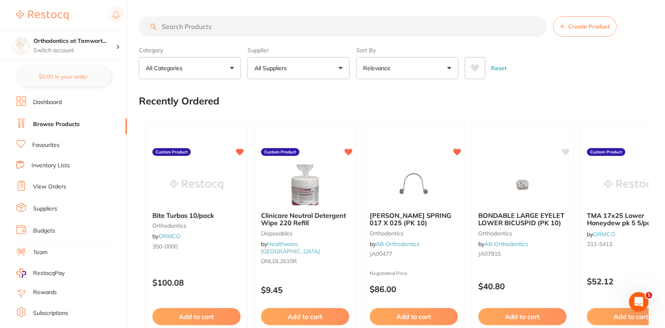
click at [350, 28] on input "search" at bounding box center [343, 26] width 408 height 20
paste input "995904"
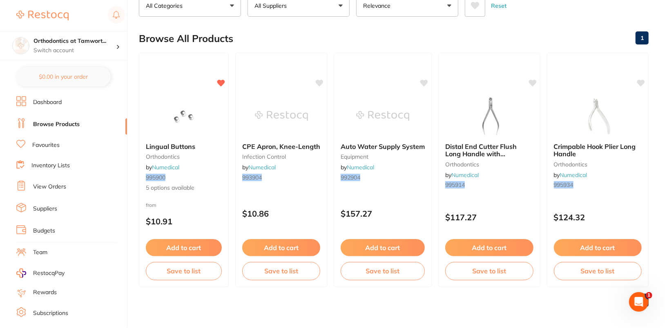
scroll to position [63, 0]
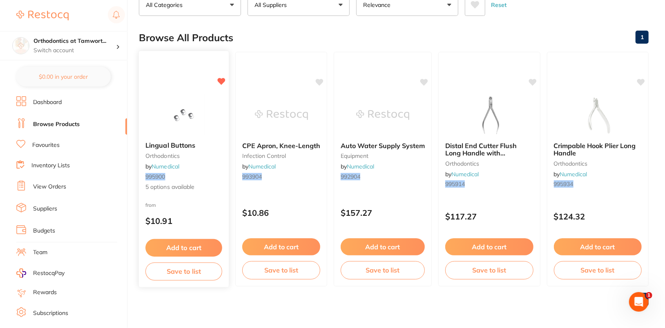
type input "995904"
click at [185, 102] on img at bounding box center [184, 114] width 54 height 41
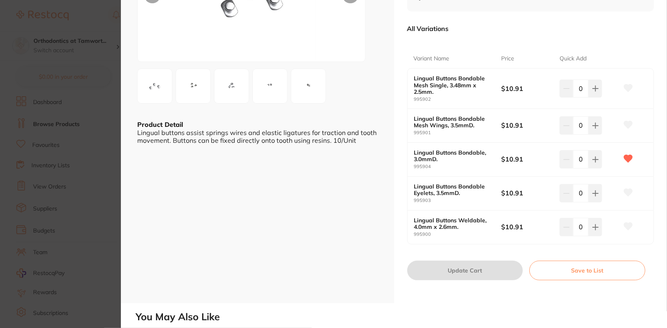
click at [628, 87] on icon at bounding box center [628, 87] width 9 height 7
click at [79, 163] on section "Lingual Buttons orthodontics by Numedical Product Code: 995900 ESC Product Deta…" at bounding box center [333, 164] width 667 height 328
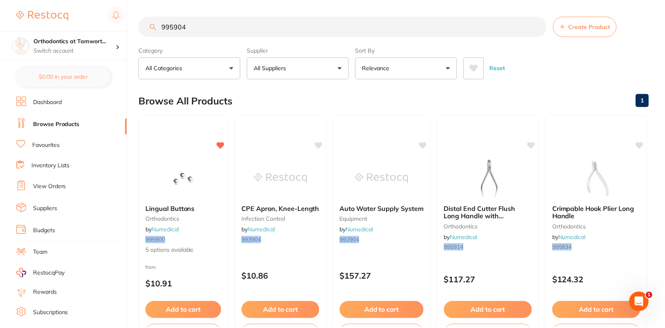
scroll to position [63, 0]
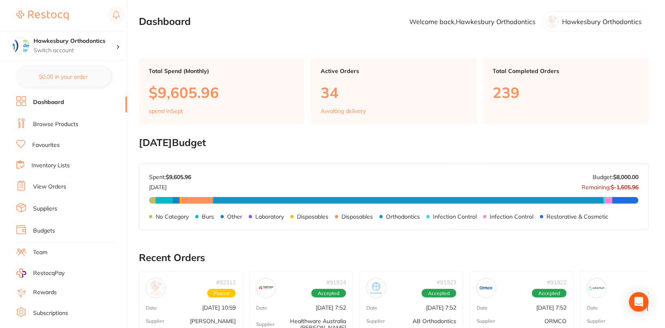
click at [75, 125] on link "Browse Products" at bounding box center [55, 125] width 45 height 8
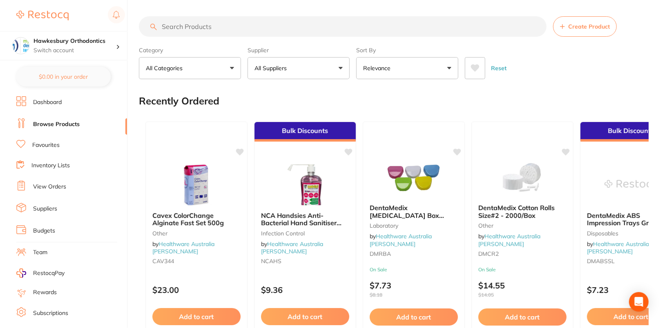
click at [625, 60] on div "Reset" at bounding box center [553, 65] width 177 height 29
click at [308, 74] on button "All Suppliers" at bounding box center [299, 68] width 102 height 22
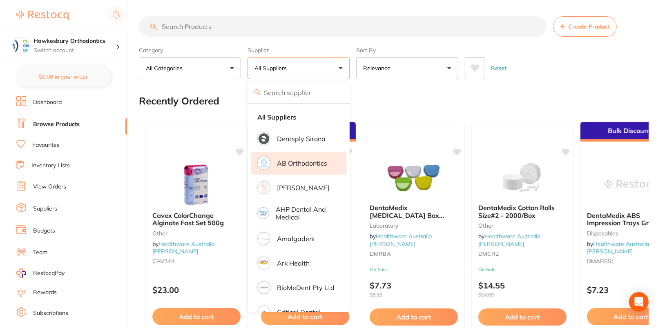
click at [312, 162] on p "AB Orthodontics" at bounding box center [302, 163] width 50 height 7
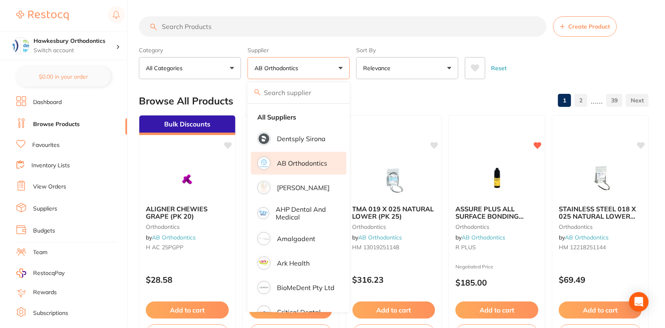
click at [626, 52] on div "Reset" at bounding box center [553, 65] width 177 height 29
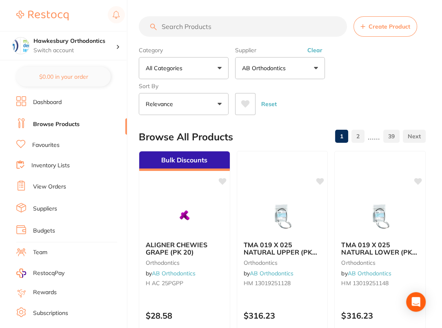
click at [367, 80] on div "Category All Categories All Categories orthodontics Clear Category false All Ca…" at bounding box center [282, 79] width 287 height 72
click at [320, 49] on button "Clear" at bounding box center [315, 50] width 20 height 7
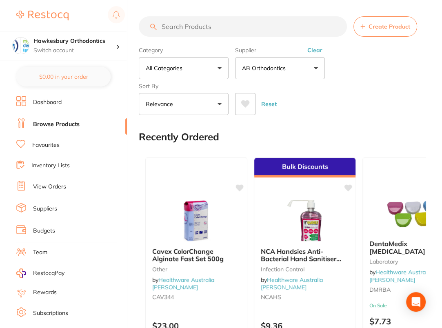
click at [382, 63] on div "Category All Categories All Categories orthodontics Clear Category false All Ca…" at bounding box center [282, 79] width 287 height 72
drag, startPoint x: 284, startPoint y: 65, endPoint x: 280, endPoint y: 68, distance: 4.7
click at [284, 65] on button "All Suppliers" at bounding box center [280, 68] width 90 height 22
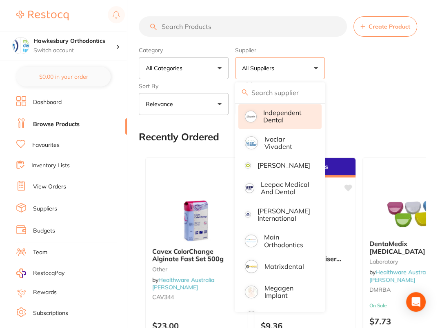
scroll to position [688, 0]
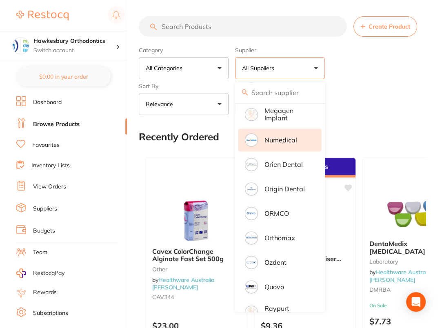
click at [283, 138] on li "Numedical" at bounding box center [280, 140] width 83 height 23
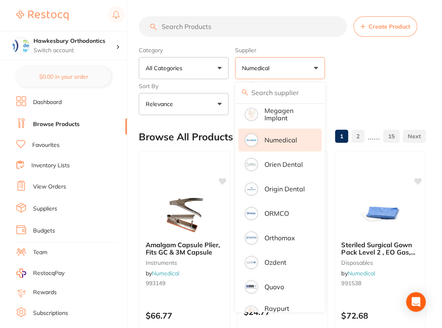
click at [390, 81] on div "Category All Categories All Categories anaesthetic articulating burs disposable…" at bounding box center [282, 79] width 287 height 72
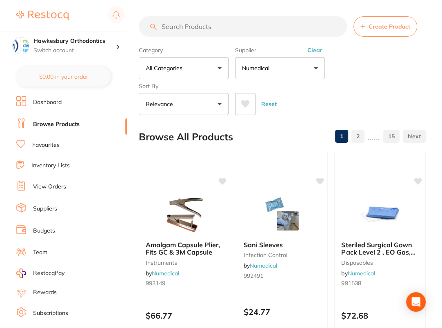
click at [245, 26] on input "search" at bounding box center [243, 26] width 208 height 20
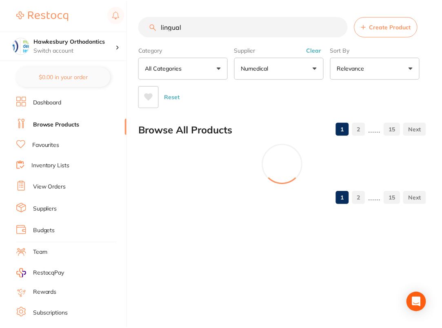
scroll to position [50, 0]
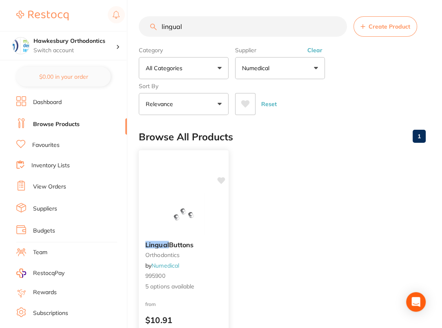
type input "lingual"
click at [219, 181] on icon at bounding box center [221, 180] width 8 height 7
click at [398, 80] on div "Category All Categories All Categories orthodontics Clear Category false All Ca…" at bounding box center [282, 79] width 287 height 72
drag, startPoint x: 384, startPoint y: 87, endPoint x: 383, endPoint y: 98, distance: 10.3
click at [384, 90] on div "Reset" at bounding box center [327, 101] width 184 height 29
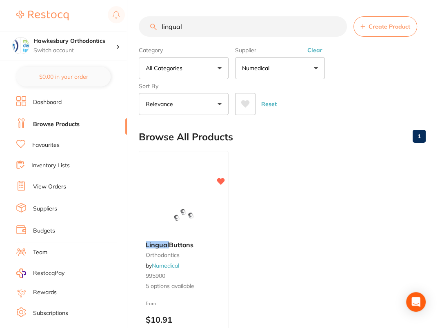
click at [400, 83] on div "Category All Categories All Categories orthodontics Clear Category false All Ca…" at bounding box center [282, 79] width 287 height 72
click at [338, 27] on input "lingual" at bounding box center [243, 26] width 208 height 20
click at [398, 56] on div "Category All Categories All Categories orthodontics Clear Category false All Ca…" at bounding box center [282, 79] width 287 height 72
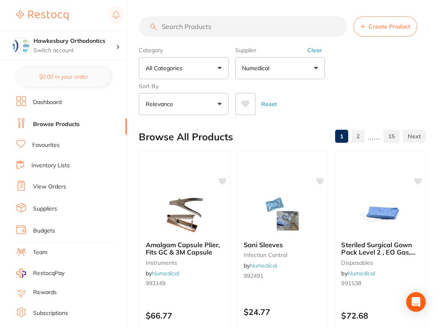
scroll to position [688, 0]
click at [320, 49] on button "Clear" at bounding box center [315, 50] width 20 height 7
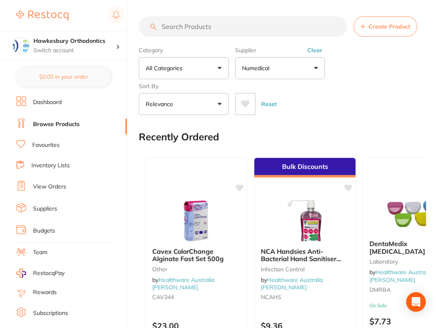
click at [412, 71] on div "Category All Categories All Categories anaesthetic articulating burs disposable…" at bounding box center [282, 79] width 287 height 72
click at [290, 80] on div "Category All Categories All Categories 3D Printing anaesthetic articulating bur…" at bounding box center [282, 79] width 287 height 72
click at [296, 69] on button "All Suppliers" at bounding box center [280, 68] width 90 height 22
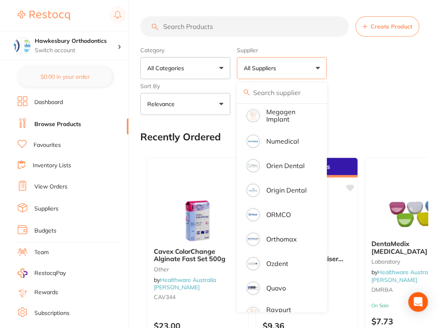
scroll to position [664, 0]
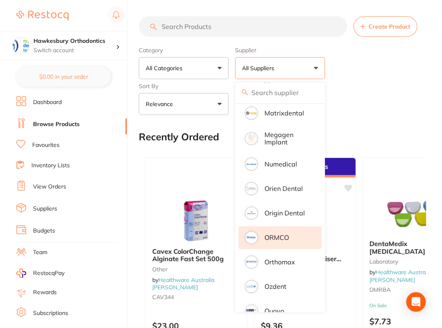
click at [293, 249] on li "ORMCO" at bounding box center [280, 237] width 83 height 23
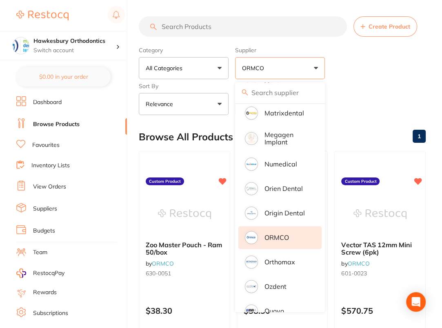
click at [406, 75] on div "Category All Categories All Categories No categories found Clear Category false…" at bounding box center [282, 79] width 287 height 72
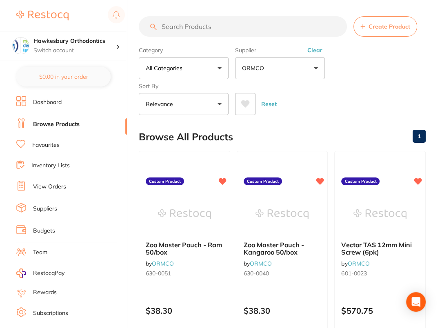
click at [255, 27] on input "search" at bounding box center [243, 26] width 208 height 20
paste input "210-5413"
type input "210-5413"
click at [364, 103] on div "Reset" at bounding box center [327, 101] width 184 height 29
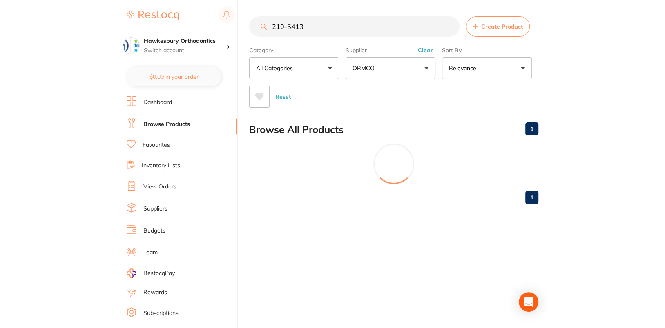
scroll to position [0, 0]
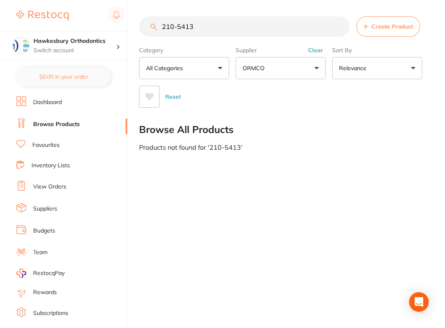
click at [246, 37] on section "210-5413 Create Product Category All Categories All Categories No categories fo…" at bounding box center [283, 62] width 289 height 92
click at [247, 33] on input "210-5413" at bounding box center [244, 26] width 210 height 20
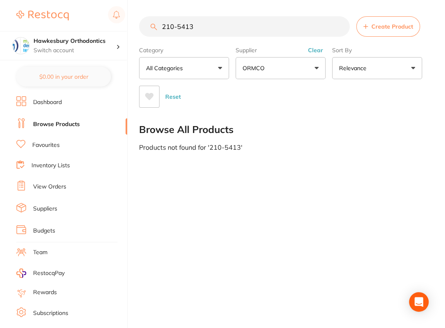
click at [63, 94] on section "Hawkesbury Orthodontics Switch account Hawkesbury Orthodontics $0.00 in your or…" at bounding box center [63, 164] width 127 height 328
click at [58, 101] on link "Dashboard" at bounding box center [47, 102] width 29 height 8
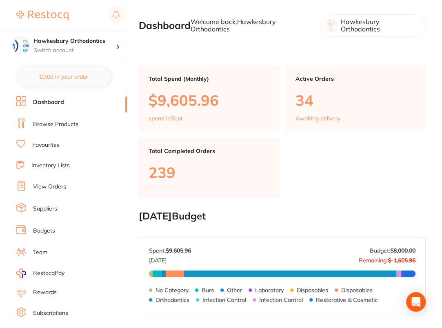
click at [60, 127] on link "Browse Products" at bounding box center [55, 125] width 45 height 8
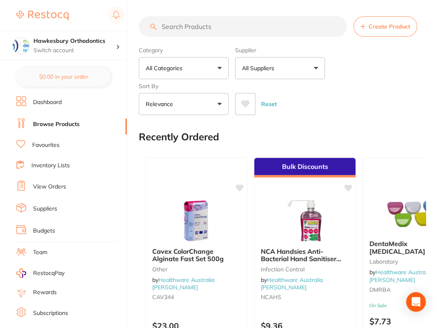
click at [244, 27] on input "search" at bounding box center [243, 26] width 208 height 20
paste input "210-5413"
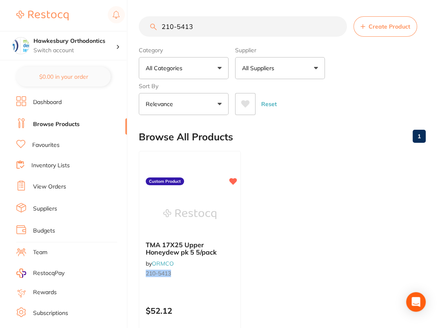
click at [272, 230] on ul "TMA 17X25 Upper Honeydew pk 5 5/pack by ORMCO 210-5413 Custom Product $52.12 Ad…" at bounding box center [282, 268] width 287 height 235
click at [305, 209] on ul "TMA 17X25 Upper Honeydew pk 5 5/pack by ORMCO 210-5413 Custom Product $52.12 Ad…" at bounding box center [282, 268] width 287 height 235
click at [236, 23] on input "210-5413" at bounding box center [243, 26] width 208 height 20
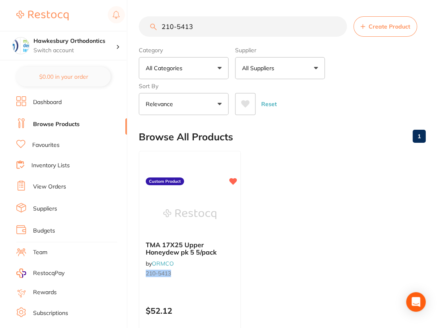
paste input "1"
type input "211-5413"
click at [43, 97] on li "Dashboard" at bounding box center [71, 102] width 111 height 12
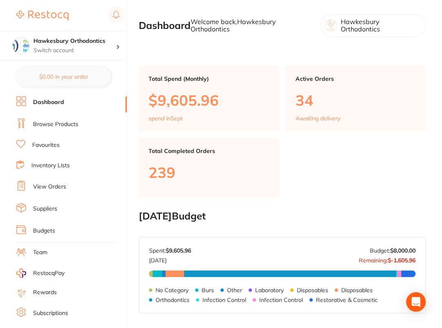
click at [61, 127] on link "Browse Products" at bounding box center [55, 125] width 45 height 8
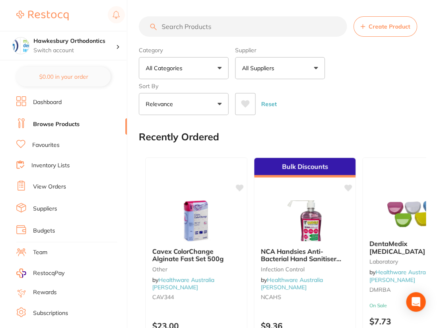
click at [375, 104] on div "Reset" at bounding box center [327, 101] width 184 height 29
click at [240, 23] on input "search" at bounding box center [243, 26] width 208 height 20
paste input "211-5413"
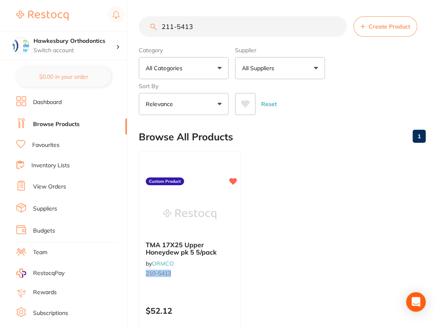
type input "211-5413"
click at [337, 27] on input "211-5413" at bounding box center [243, 26] width 208 height 20
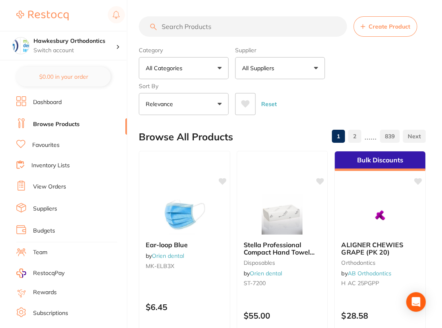
click at [206, 25] on input "search" at bounding box center [243, 26] width 208 height 20
paste input "211-5413"
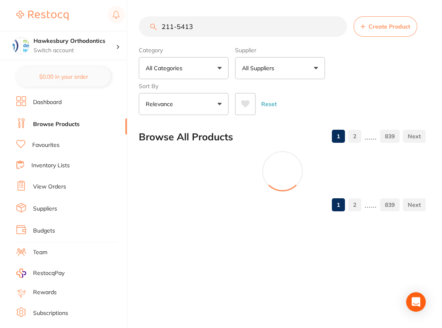
click at [399, 64] on div "Category All Categories All Categories 3D Printing anaesthetic articulating bur…" at bounding box center [282, 79] width 287 height 72
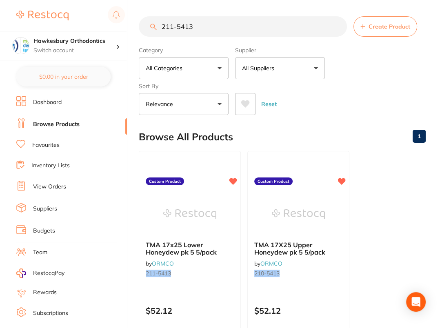
click at [402, 72] on div "Category All Categories All Categories No categories found Clear Category false…" at bounding box center [282, 79] width 287 height 72
click at [203, 27] on input "211-5413" at bounding box center [243, 26] width 208 height 20
paste input "0-5414"
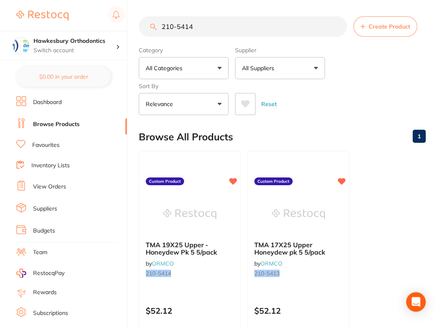
click at [262, 29] on input "210-5414" at bounding box center [243, 26] width 208 height 20
paste input "1"
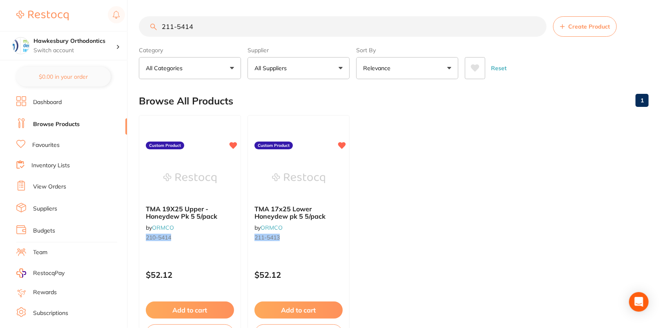
type input "211-5414"
click at [462, 187] on ul "TMA 19X25 Upper - Honeydew Pk 5 5/pack by ORMCO 210-5414 Custom Product $52.12 …" at bounding box center [394, 232] width 510 height 235
click at [292, 71] on button "All Suppliers" at bounding box center [299, 68] width 102 height 22
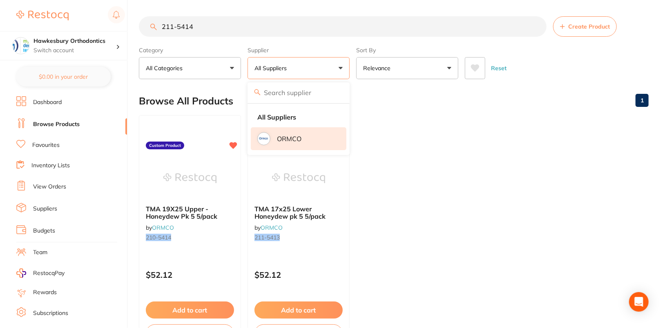
click at [312, 140] on li "ORMCO" at bounding box center [299, 138] width 96 height 23
click at [469, 130] on ul "TMA 19X25 Upper - Honeydew Pk 5 5/pack by ORMCO 210-5414 Custom Product $52.12 …" at bounding box center [394, 232] width 510 height 235
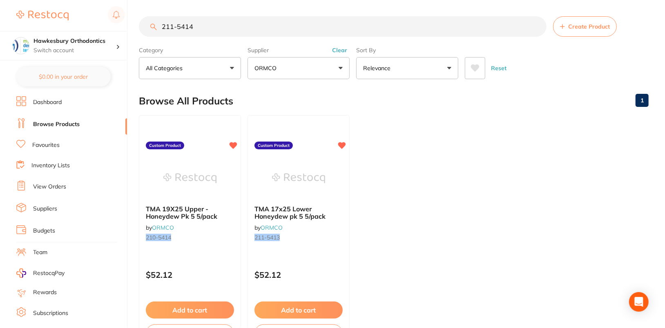
click at [509, 134] on ul "TMA 19X25 Upper - Honeydew Pk 5 5/pack by ORMCO 210-5414 Custom Product $52.12 …" at bounding box center [394, 232] width 510 height 235
click at [536, 132] on ul "TMA 19X25 Upper - Honeydew Pk 5 5/pack by ORMCO 210-5414 Custom Product $52.12 …" at bounding box center [394, 232] width 510 height 235
drag, startPoint x: 538, startPoint y: 27, endPoint x: 525, endPoint y: 26, distance: 12.8
click at [538, 27] on input "211-5414" at bounding box center [343, 26] width 408 height 20
click at [420, 29] on input "search" at bounding box center [343, 26] width 408 height 20
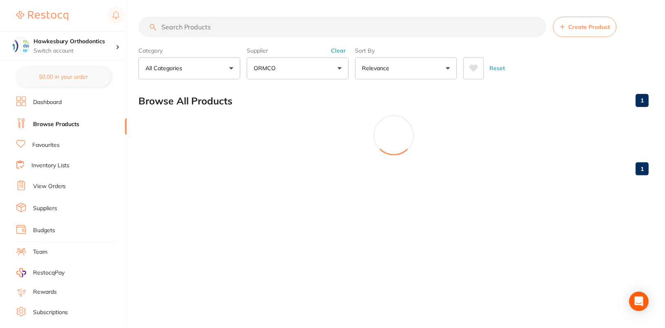
paste input "211-5414"
type input "211-5414"
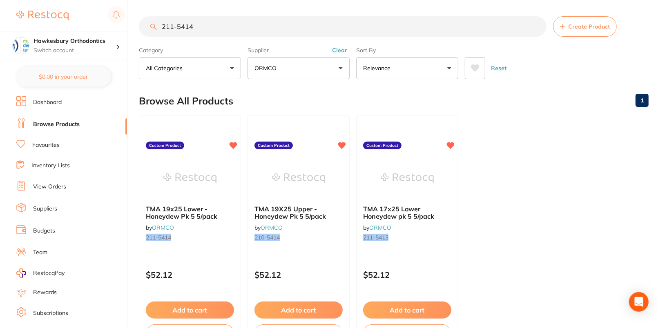
click at [586, 167] on ul "TMA 19x25 Lower - Honeydew Pk 5 5/pack by ORMCO 211-5414 Custom Product $52.12 …" at bounding box center [394, 232] width 510 height 235
click at [536, 138] on ul "TMA 19x25 Lower - Honeydew Pk 5 5/pack by ORMCO 211-5414 Custom Product $52.12 …" at bounding box center [394, 232] width 510 height 235
click at [558, 148] on ul "TMA 19x25 Lower - Honeydew Pk 5 5/pack by ORMCO 211-5414 Custom Product $52.12 …" at bounding box center [394, 232] width 510 height 235
click at [539, 26] on input "211-5414" at bounding box center [343, 26] width 408 height 20
click at [554, 102] on div "Browse All Products 1" at bounding box center [394, 100] width 510 height 27
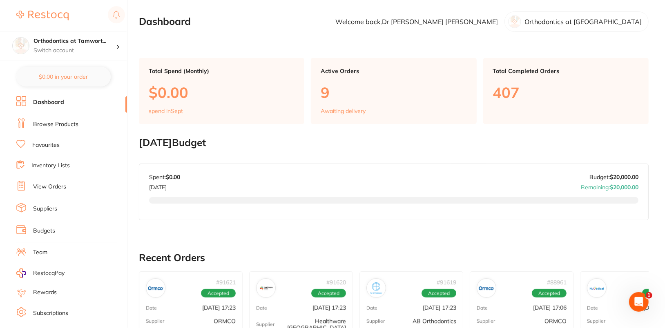
click at [70, 121] on link "Browse Products" at bounding box center [55, 125] width 45 height 8
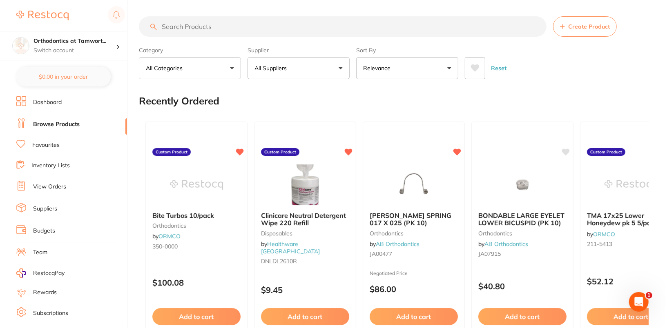
click at [612, 73] on div "Reset" at bounding box center [553, 65] width 177 height 29
click at [327, 69] on button "All Suppliers" at bounding box center [299, 68] width 102 height 22
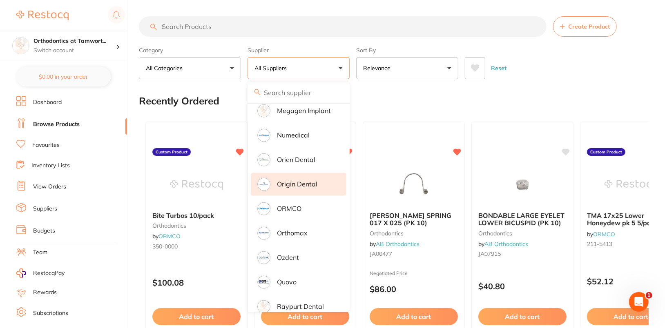
scroll to position [666, 0]
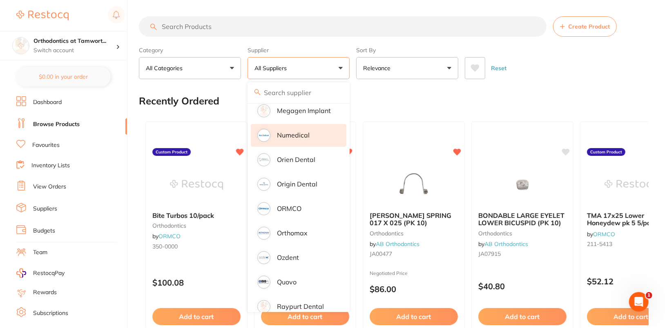
click at [306, 132] on p "Numedical" at bounding box center [293, 135] width 33 height 7
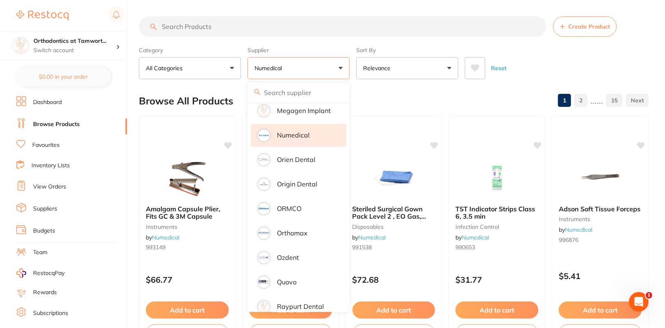
click at [644, 56] on div "Category All Categories All Categories anaesthetic articulating burs disposable…" at bounding box center [394, 61] width 510 height 36
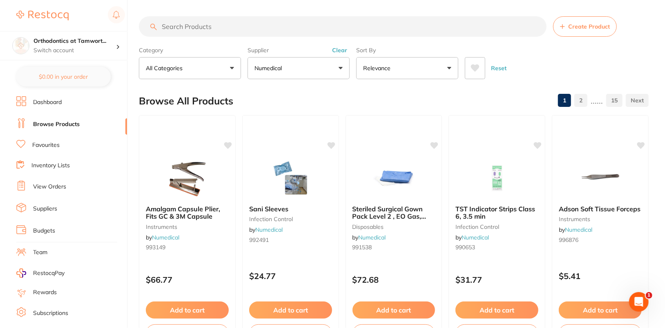
scroll to position [0, 0]
click at [304, 34] on input "search" at bounding box center [343, 26] width 408 height 20
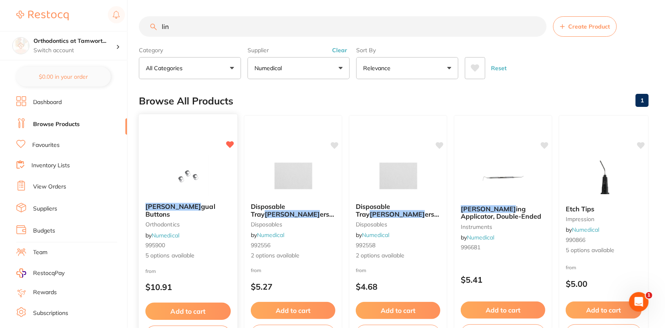
type input "lin"
click at [204, 189] on img at bounding box center [188, 175] width 54 height 41
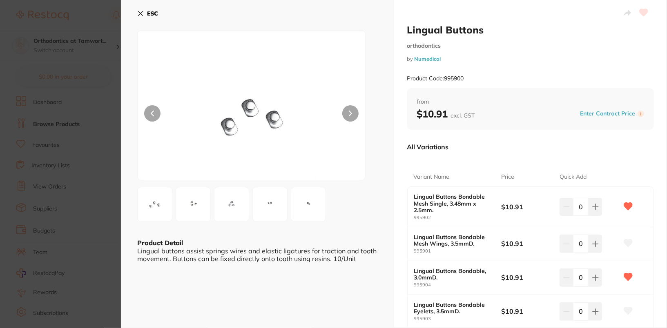
click at [546, 72] on div "Product Code: 995900" at bounding box center [530, 79] width 247 height 20
click at [151, 14] on b "ESC" at bounding box center [152, 13] width 11 height 7
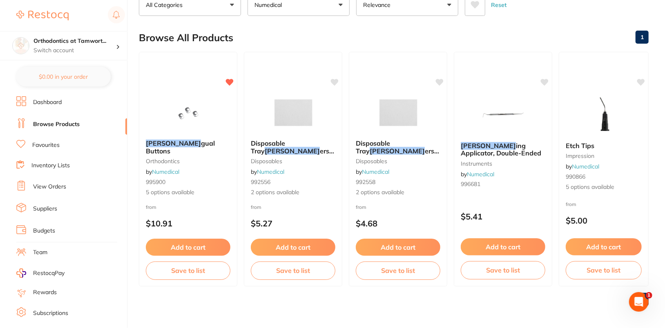
click at [543, 41] on div "Browse All Products 1" at bounding box center [394, 37] width 510 height 27
click at [104, 50] on p "Switch account" at bounding box center [75, 51] width 83 height 8
click at [536, 32] on div "Browse All Products 1" at bounding box center [394, 37] width 510 height 27
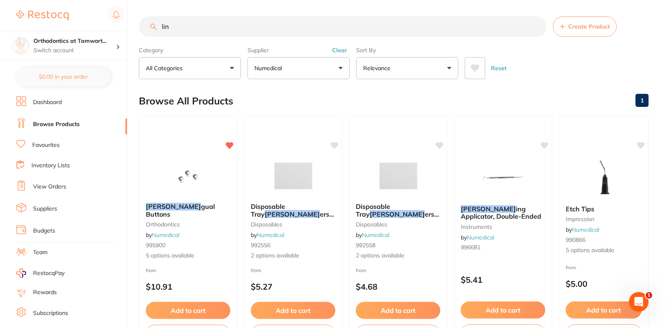
click at [536, 25] on input "lin" at bounding box center [343, 26] width 408 height 20
click at [334, 49] on button "Clear" at bounding box center [340, 50] width 20 height 7
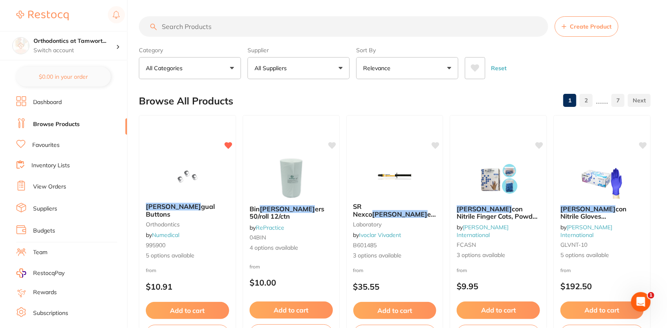
click at [314, 77] on button "All Suppliers" at bounding box center [299, 68] width 102 height 22
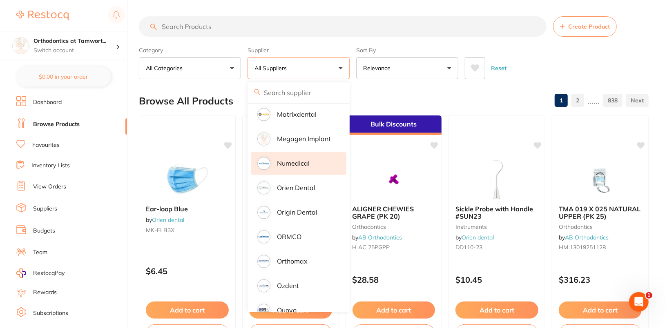
scroll to position [659, 0]
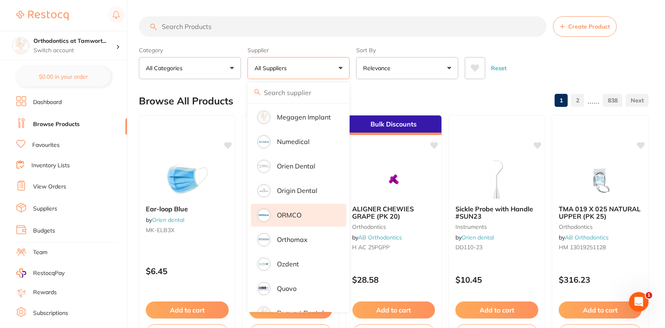
click at [310, 204] on li "ORMCO" at bounding box center [299, 215] width 96 height 23
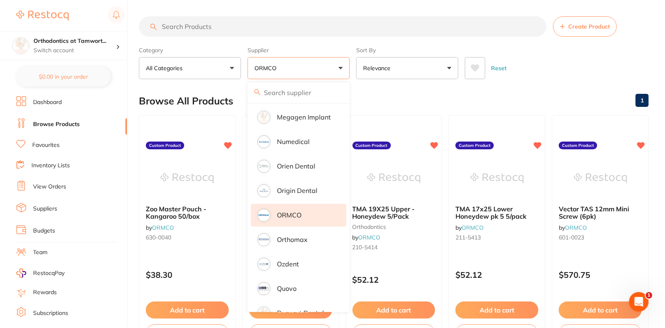
click at [630, 65] on div "Reset" at bounding box center [553, 65] width 177 height 29
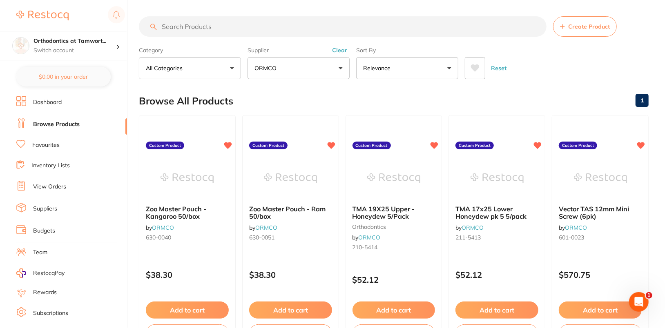
click at [366, 34] on input "search" at bounding box center [343, 26] width 408 height 20
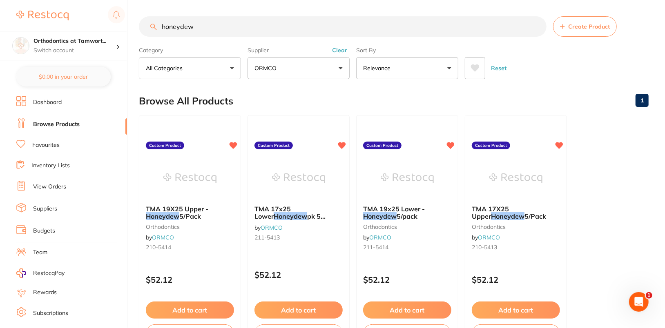
scroll to position [0, 0]
type input "honeydew"
click at [615, 240] on ul "TMA 19X25 Upper - Honeydew 5/Pack orthodontics by ORMCO 210-5414 Custom Product…" at bounding box center [394, 232] width 510 height 235
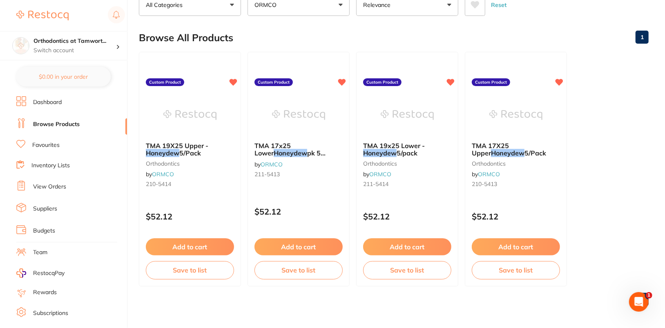
click at [614, 184] on ul "TMA 19X25 Upper - Honeydew 5/Pack orthodontics by ORMCO 210-5414 Custom Product…" at bounding box center [394, 169] width 510 height 235
click at [93, 42] on h4 "Orthodontics at Tamwort..." at bounding box center [75, 41] width 83 height 8
click at [603, 139] on ul "TMA 19X25 Upper - Honeydew 5/Pack orthodontics by ORMCO 210-5414 Custom Product…" at bounding box center [394, 169] width 510 height 235
click at [413, 34] on div "Browse All Products 1" at bounding box center [394, 37] width 510 height 27
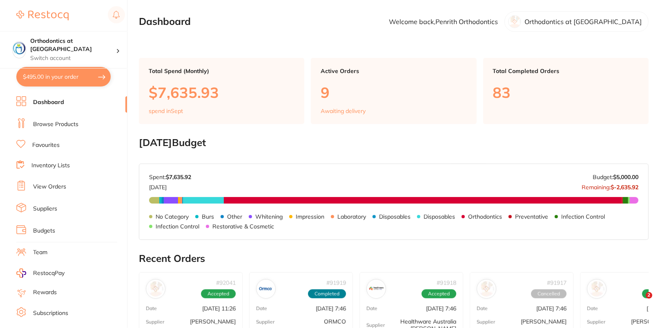
click at [60, 121] on link "Browse Products" at bounding box center [55, 125] width 45 height 8
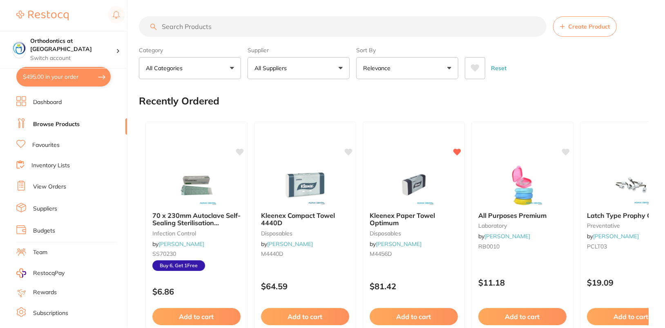
click at [322, 67] on button "All Suppliers" at bounding box center [299, 68] width 102 height 22
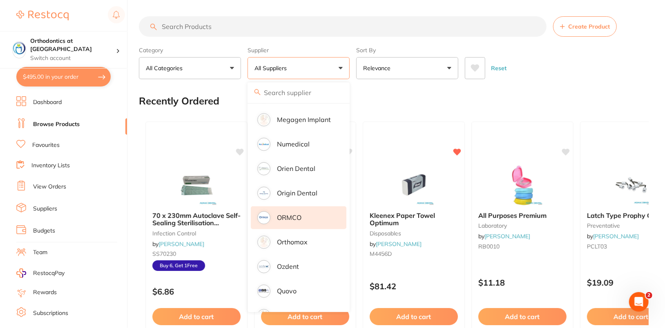
click at [312, 210] on li "ORMCO" at bounding box center [299, 218] width 96 height 23
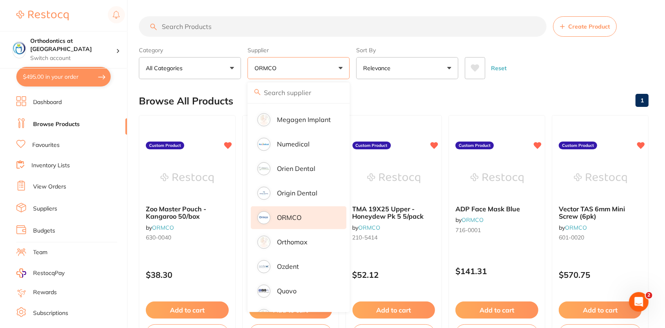
click at [614, 56] on div "Reset" at bounding box center [553, 65] width 177 height 29
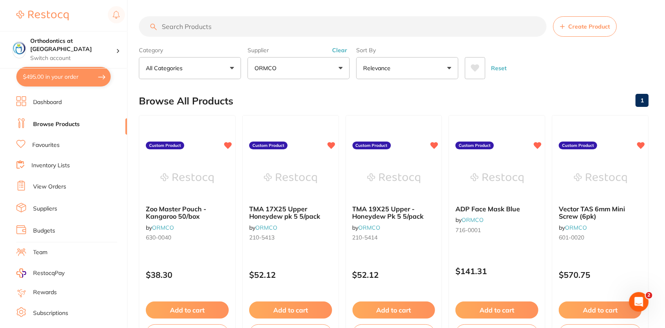
click at [356, 25] on input "search" at bounding box center [343, 26] width 408 height 20
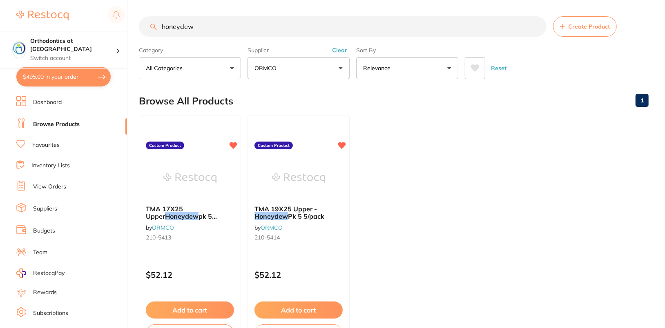
type input "honeydew"
click at [528, 151] on ul "TMA 17X25 Upper Honeydew pk 5 5/pack by ORMCO 210-5413 Custom Product $52.12 Ad…" at bounding box center [394, 232] width 510 height 235
click at [45, 106] on link "Dashboard" at bounding box center [47, 102] width 29 height 8
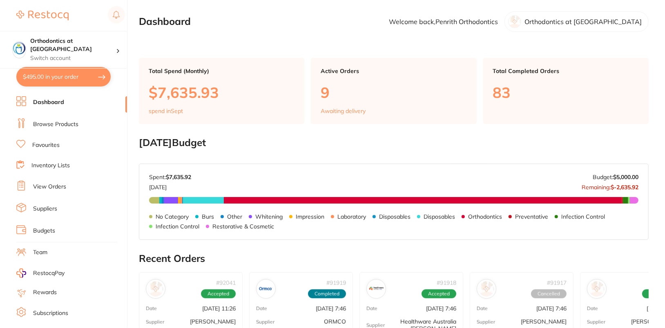
click at [50, 123] on link "Browse Products" at bounding box center [55, 125] width 45 height 8
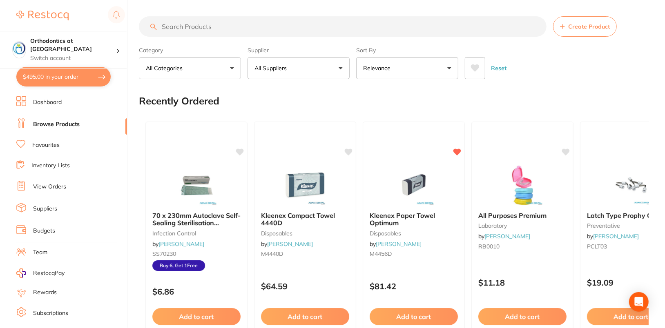
click at [286, 72] on p "All Suppliers" at bounding box center [273, 68] width 36 height 8
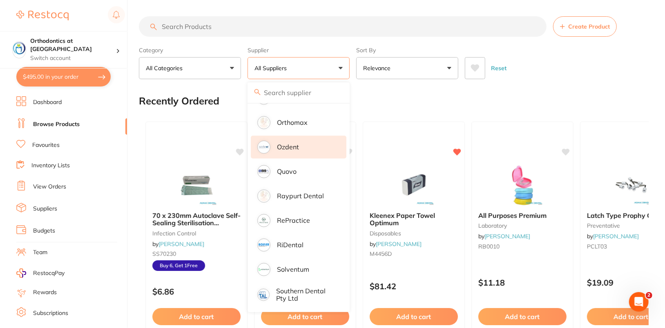
scroll to position [714, 0]
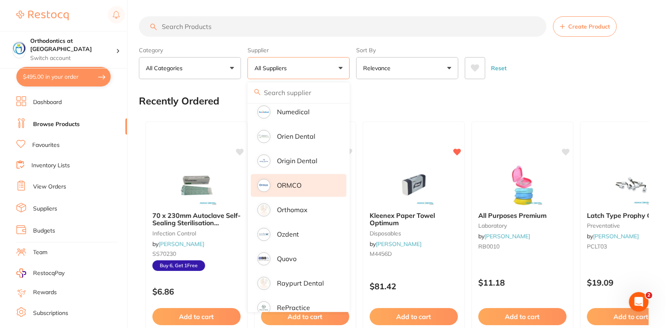
click at [317, 177] on li "ORMCO" at bounding box center [299, 185] width 96 height 23
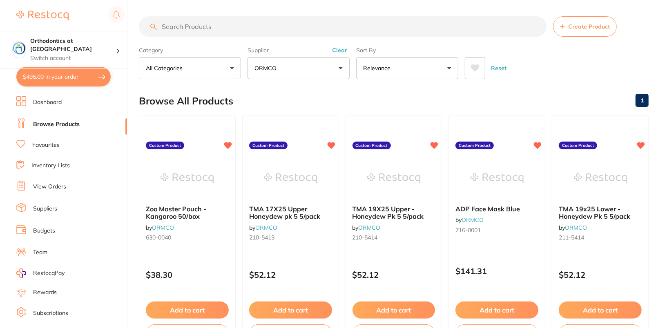
click at [352, 30] on input "search" at bounding box center [343, 26] width 408 height 20
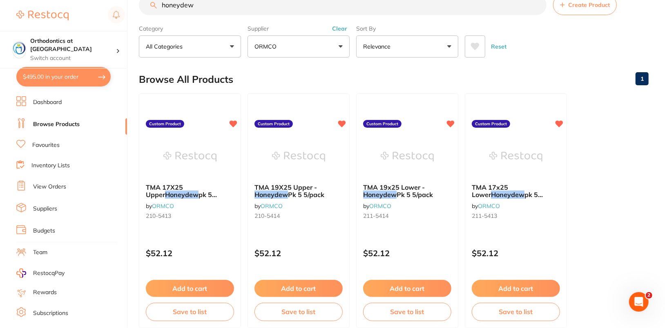
scroll to position [21, 0]
type input "honeydew"
click at [619, 183] on ul "TMA 17X25 Upper Honeydew pk 5 5/pack by ORMCO 210-5413 Custom Product $52.12 Ad…" at bounding box center [394, 211] width 510 height 235
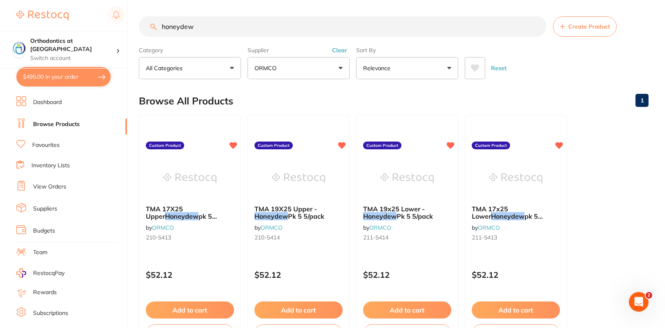
scroll to position [0, 0]
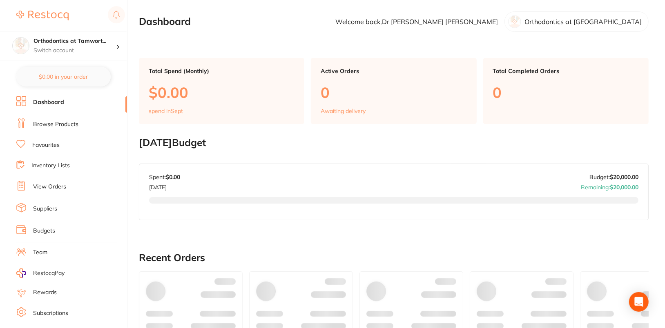
click at [52, 140] on li "Favourites" at bounding box center [71, 145] width 111 height 11
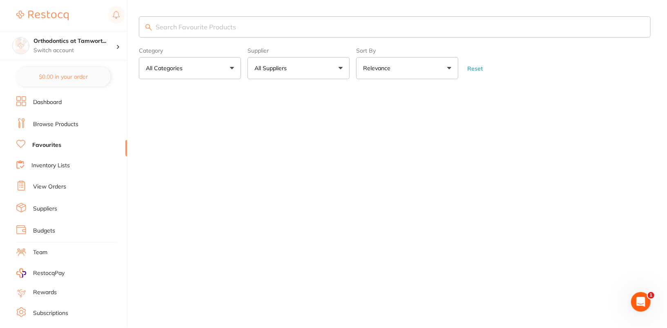
click at [58, 128] on li "Browse Products" at bounding box center [71, 124] width 111 height 12
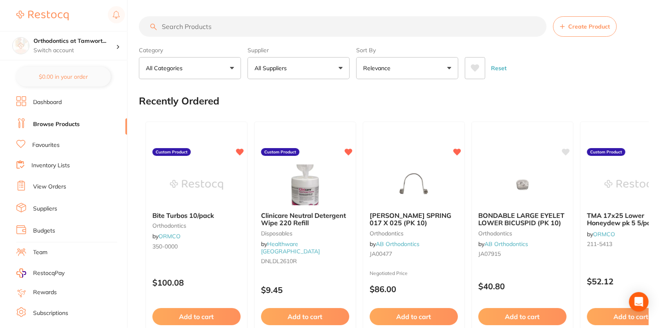
click at [298, 76] on button "All Suppliers" at bounding box center [299, 68] width 102 height 22
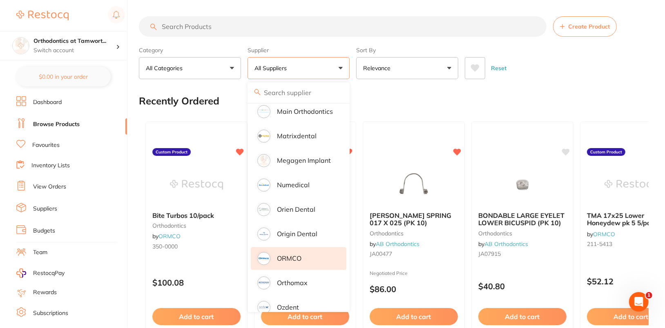
scroll to position [617, 0]
click at [308, 247] on li "ORMCO" at bounding box center [299, 258] width 96 height 23
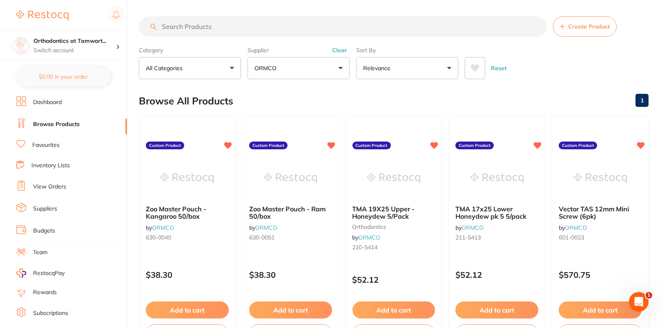
scroll to position [0, 0]
click at [312, 30] on input "search" at bounding box center [343, 26] width 408 height 20
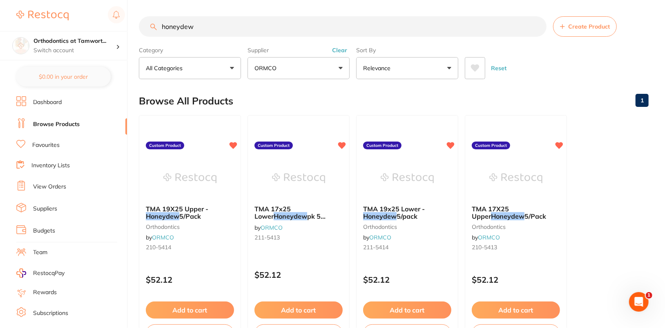
type input "honeydew"
click at [625, 208] on ul "TMA 19X25 Upper - Honeydew 5/Pack orthodontics by ORMCO 210-5414 Custom Product…" at bounding box center [394, 232] width 510 height 235
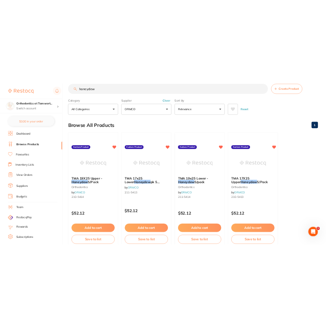
scroll to position [16, 0]
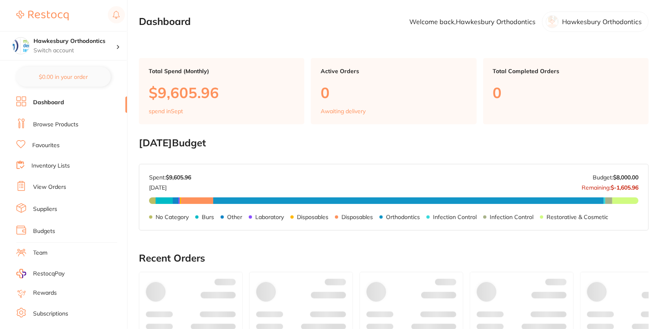
click at [50, 122] on link "Browse Products" at bounding box center [55, 125] width 45 height 8
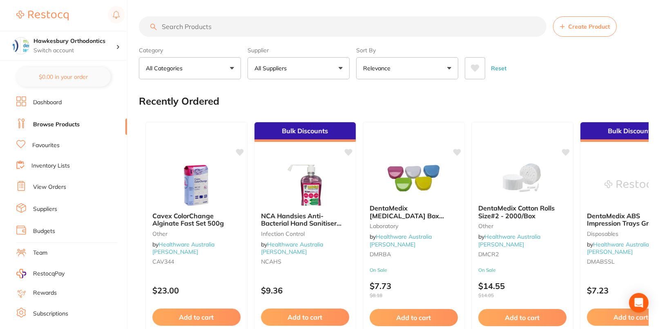
click at [377, 26] on input "search" at bounding box center [343, 26] width 408 height 20
paste input "Y G4TFU1622"
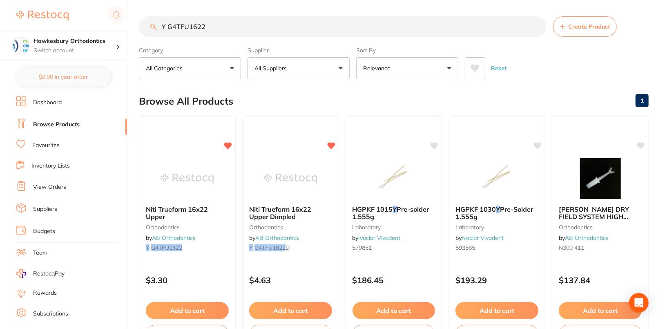
click at [267, 25] on input "Y G4TFU1622" at bounding box center [343, 26] width 408 height 20
paste input "Y G4TFL"
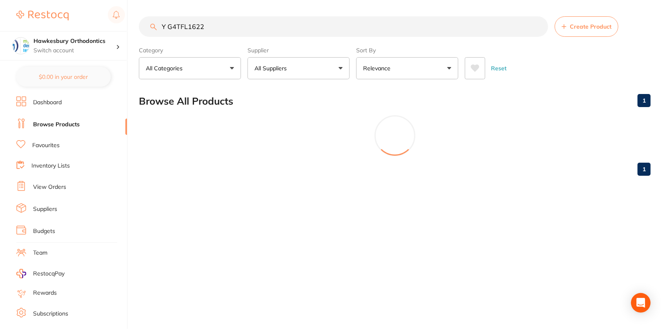
click at [175, 25] on input "Y G4TFL1622" at bounding box center [343, 26] width 409 height 20
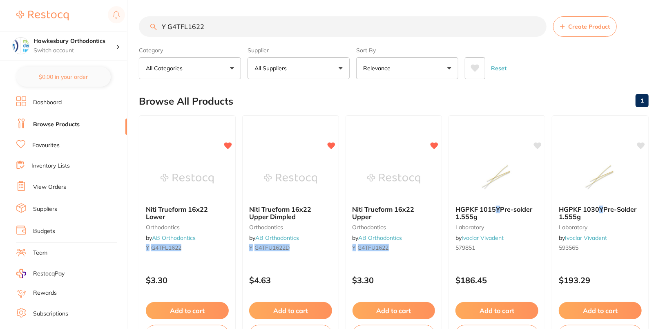
click at [634, 69] on div "Reset" at bounding box center [553, 65] width 177 height 29
click at [597, 69] on div "Reset" at bounding box center [553, 65] width 177 height 29
click at [334, 21] on input "Y G4TFL1622" at bounding box center [343, 26] width 408 height 20
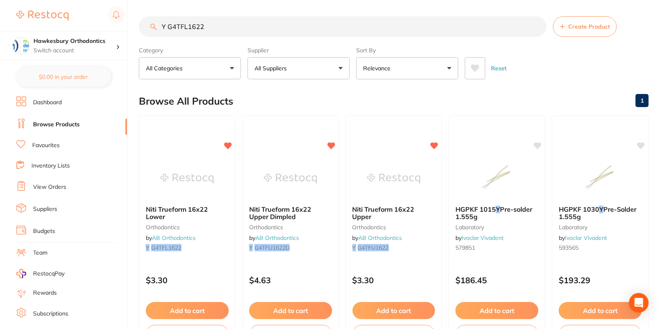
paste input "U1622D"
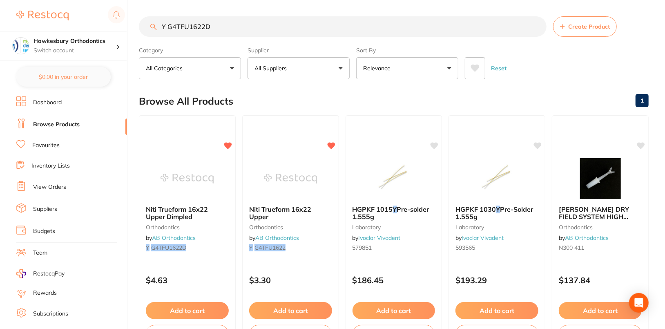
click at [619, 67] on div "Reset" at bounding box center [553, 65] width 177 height 29
click at [269, 35] on input "Y G4TFU1622D" at bounding box center [343, 26] width 408 height 20
paste input "L"
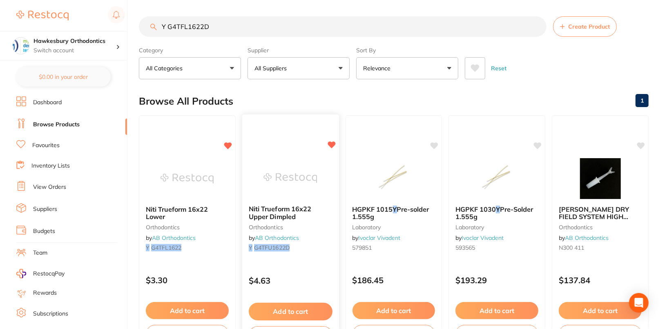
click at [295, 170] on img at bounding box center [291, 177] width 54 height 41
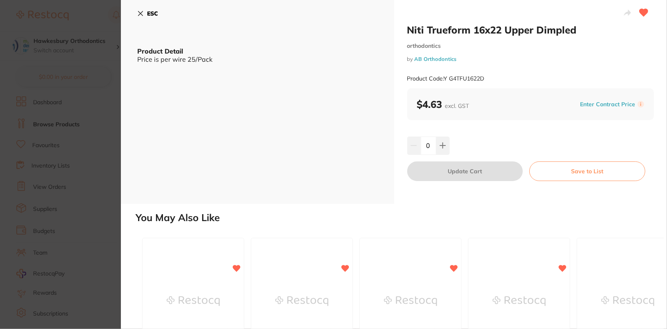
click at [149, 11] on b "ESC" at bounding box center [152, 13] width 11 height 7
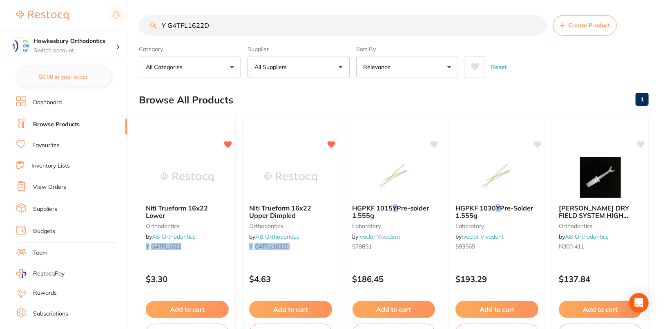
click at [426, 40] on section "Y G4TFL1622D Create Product Category All Categories All Categories anaesthetic …" at bounding box center [394, 46] width 510 height 63
click at [299, 67] on button "All Suppliers" at bounding box center [299, 67] width 102 height 22
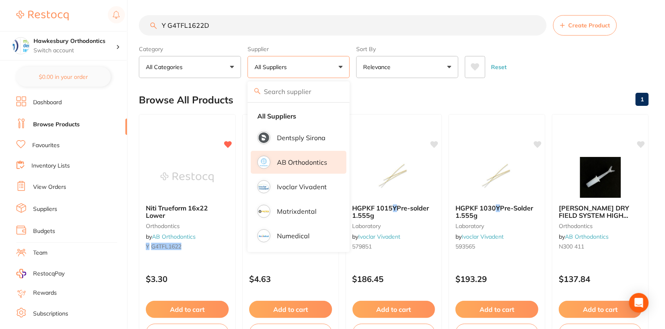
click at [307, 167] on li "AB Orthodontics" at bounding box center [299, 162] width 96 height 23
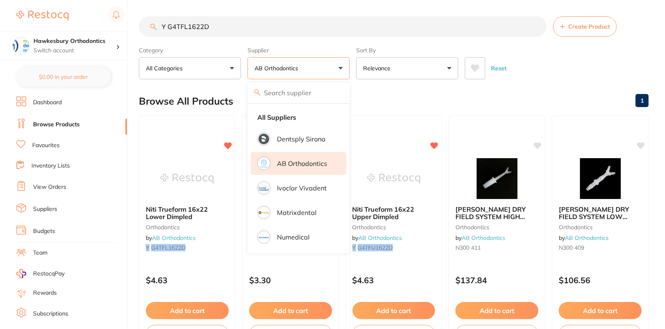
click at [430, 98] on div "Browse All Products 1" at bounding box center [394, 100] width 510 height 27
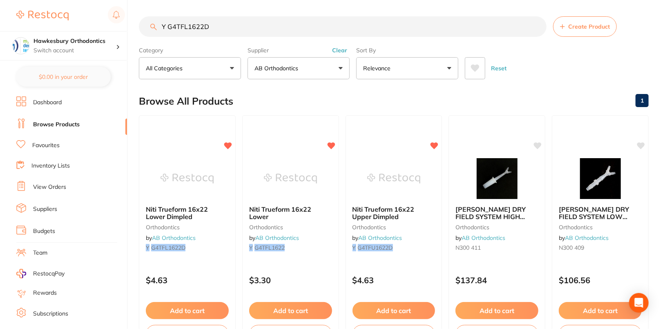
click at [250, 32] on input "Y G4TFL1622D" at bounding box center [343, 26] width 408 height 20
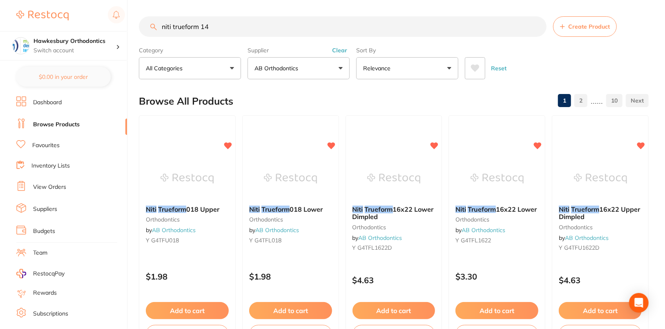
type input "niti trueform 14"
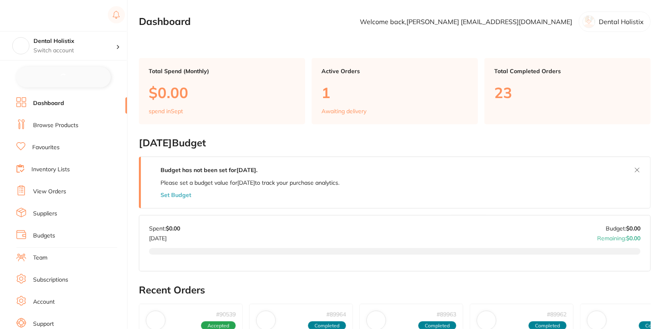
checkbox input "false"
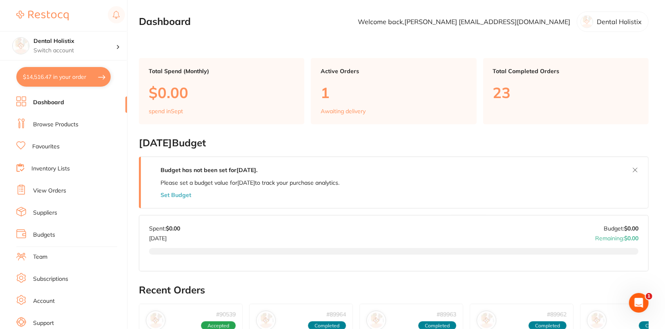
click at [56, 117] on ul "Dashboard Browse Products Favourites Inventory Lists View Orders Suppliers Budg…" at bounding box center [71, 237] width 111 height 282
click at [56, 127] on link "Browse Products" at bounding box center [55, 125] width 45 height 8
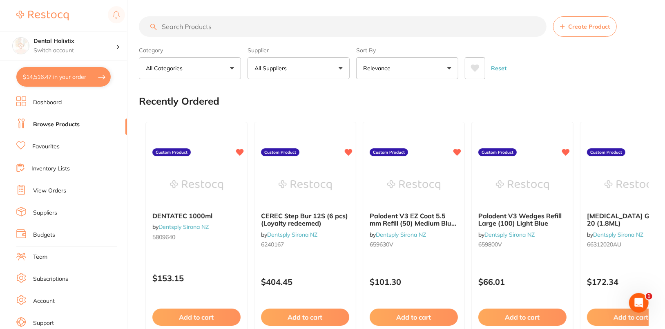
click at [599, 34] on button "Create Product" at bounding box center [585, 26] width 64 height 20
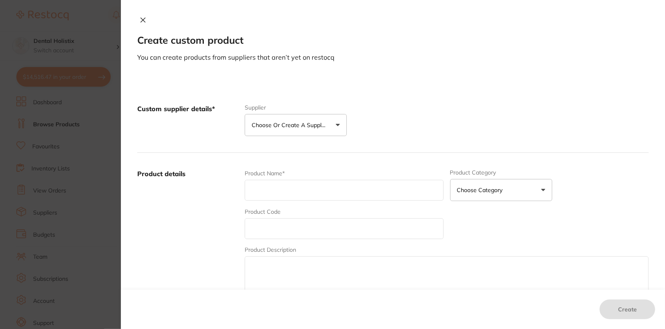
click at [315, 131] on button "Choose or create a supplier" at bounding box center [296, 125] width 102 height 22
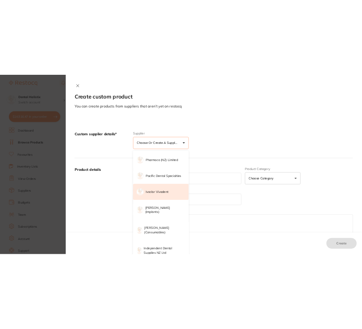
scroll to position [294, 0]
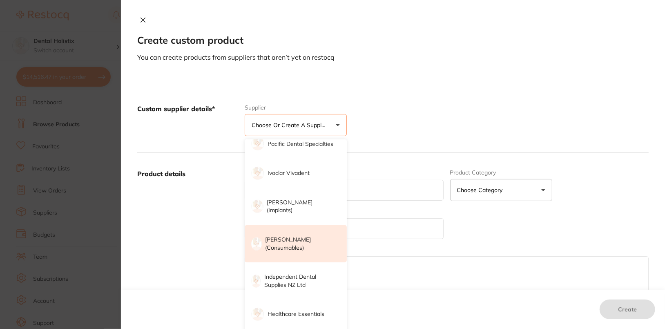
click at [303, 243] on p "Henry Schein Halas (consumables)" at bounding box center [300, 244] width 70 height 16
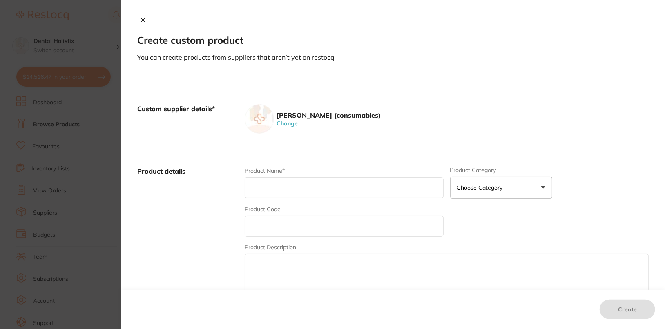
click at [551, 102] on div "Custom supplier details* Henry Schein Halas (consumables) Change" at bounding box center [393, 119] width 512 height 63
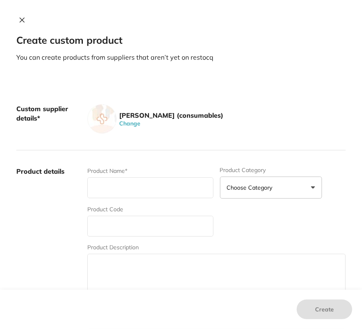
click at [19, 21] on icon at bounding box center [22, 20] width 7 height 7
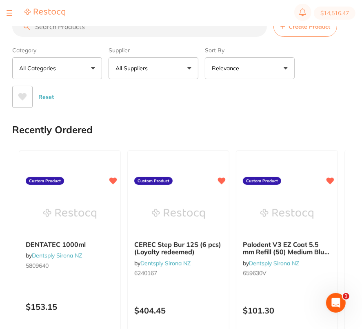
click at [163, 63] on button "All Suppliers" at bounding box center [154, 68] width 90 height 22
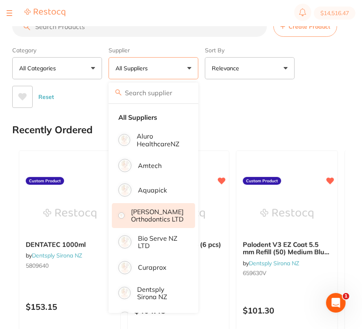
scroll to position [195, 0]
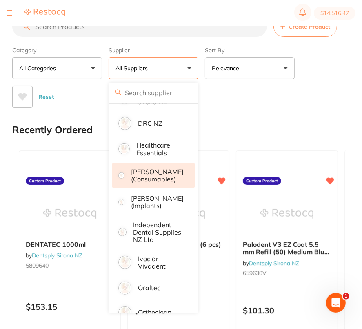
click at [168, 183] on p "Henry Schein Halas (consumables)" at bounding box center [157, 175] width 53 height 15
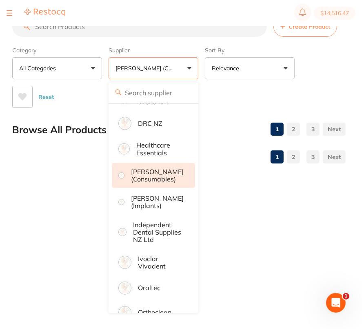
click at [321, 84] on div "Reset" at bounding box center [175, 93] width 327 height 29
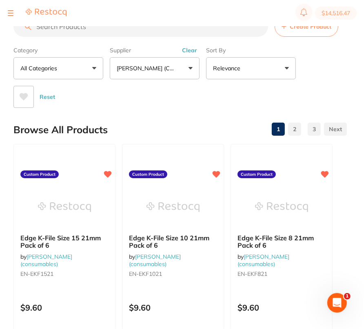
scroll to position [0, 0]
click at [161, 29] on input "search" at bounding box center [139, 26] width 255 height 20
paste input "RO-240000"
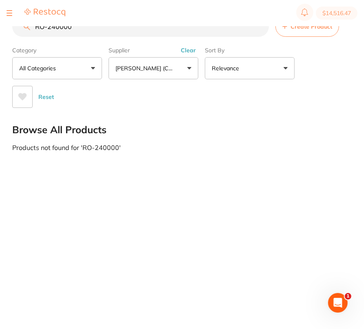
type input "RO-240000"
click at [302, 34] on button "Create Product" at bounding box center [308, 26] width 64 height 20
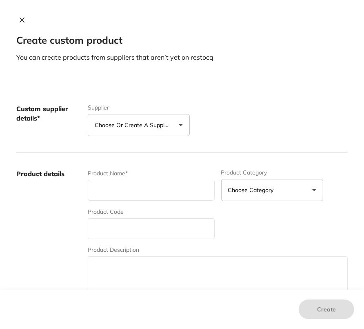
click at [126, 125] on p "Choose or create a supplier" at bounding box center [134, 125] width 78 height 8
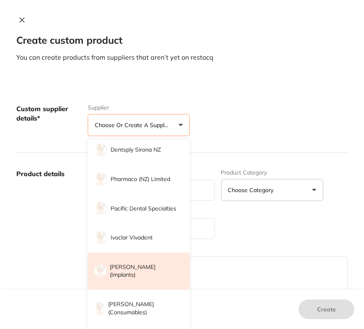
scroll to position [230, 0]
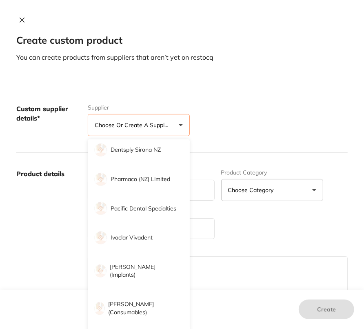
drag, startPoint x: 134, startPoint y: 308, endPoint x: 135, endPoint y: 302, distance: 5.4
click at [134, 307] on p "Henry Schein Halas (consumables)" at bounding box center [143, 308] width 70 height 16
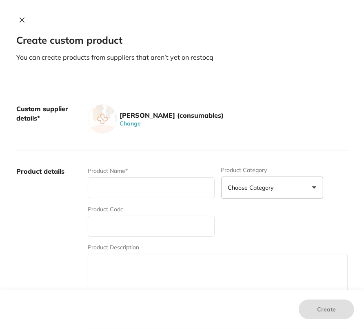
click at [261, 106] on div "Henry Schein Halas (consumables) Change" at bounding box center [218, 118] width 260 height 29
click at [138, 222] on input "text" at bounding box center [151, 226] width 127 height 21
paste input "RO-240000"
type input "RO-240000"
click at [202, 189] on input "text" at bounding box center [151, 187] width 127 height 21
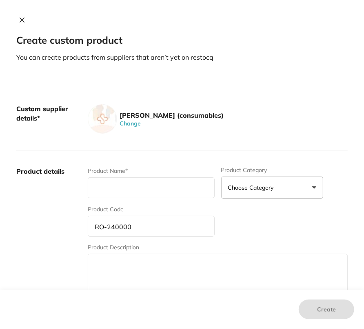
click at [202, 189] on input "text" at bounding box center [151, 187] width 127 height 21
paste input "Endo Frost Cold Spray 200ml"
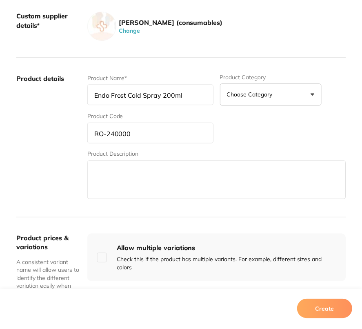
scroll to position [278, 0]
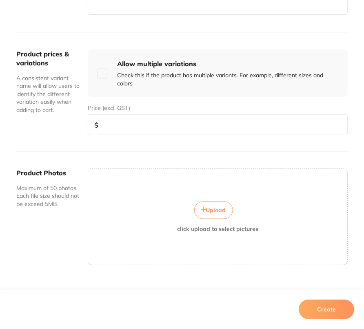
type input "Endo Frost Cold Spray 200ml"
click at [127, 126] on input "number" at bounding box center [218, 124] width 260 height 21
type input "42.40"
click at [330, 306] on button "Create" at bounding box center [327, 309] width 56 height 20
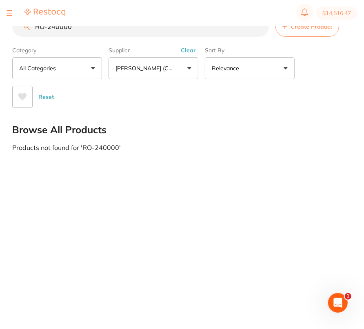
click at [188, 49] on button "Clear" at bounding box center [189, 50] width 20 height 7
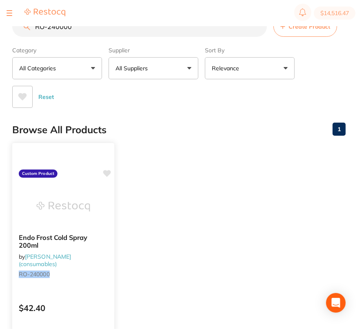
click at [107, 170] on icon at bounding box center [107, 173] width 8 height 7
click at [208, 131] on div "Browse All Products 1" at bounding box center [179, 129] width 334 height 27
click at [260, 27] on input "RO-240000" at bounding box center [139, 26] width 255 height 20
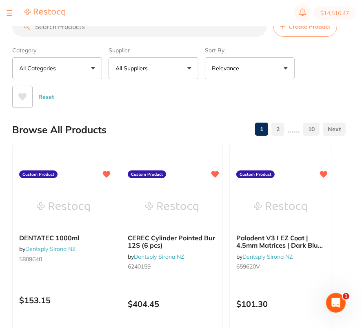
click at [156, 73] on button "All Suppliers" at bounding box center [154, 68] width 90 height 22
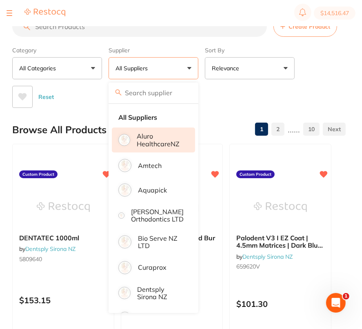
click at [156, 147] on li "Aluro HealthcareNZ" at bounding box center [153, 139] width 83 height 25
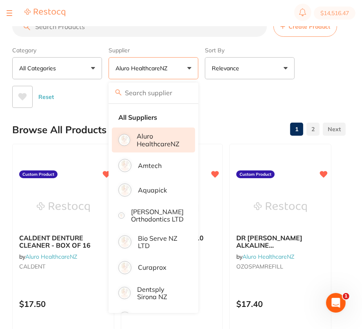
click at [322, 82] on div "Reset" at bounding box center [175, 93] width 327 height 29
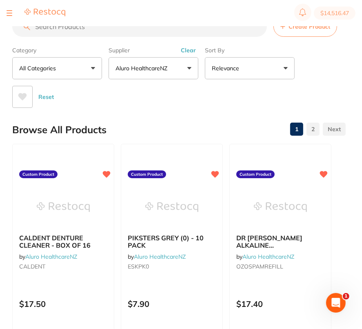
click at [188, 29] on input "search" at bounding box center [139, 26] width 255 height 20
paste input "HOR336"
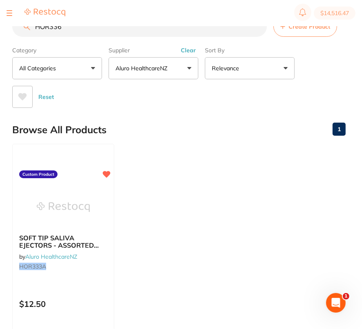
type input "HOR336"
click at [314, 32] on button "Create Product" at bounding box center [306, 26] width 64 height 20
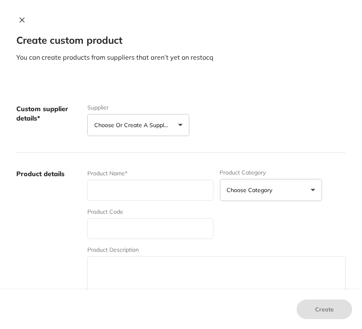
click at [114, 130] on button "Choose or create a supplier" at bounding box center [138, 125] width 102 height 22
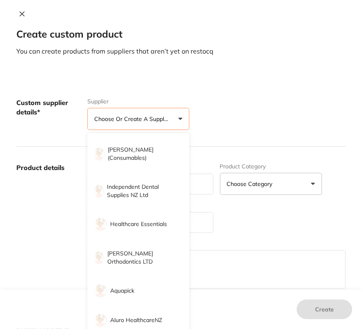
scroll to position [44, 0]
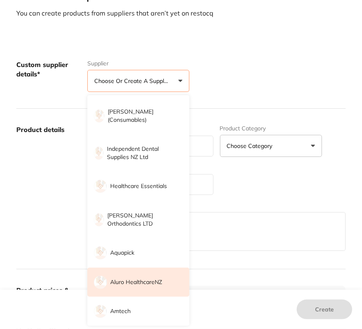
click at [130, 279] on p "Aluro HealthcareNZ" at bounding box center [136, 282] width 52 height 8
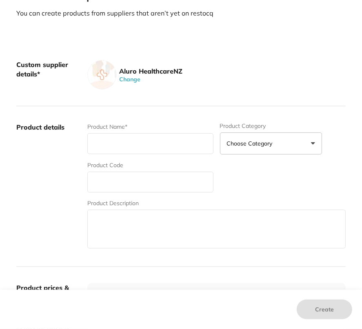
click at [132, 190] on input "text" at bounding box center [150, 182] width 126 height 21
paste input "HOR336"
type input "HOR336"
click at [124, 145] on input "text" at bounding box center [150, 143] width 126 height 21
paste input "SUCTION TIPS AUTOCLAVABLE HVE PEDO"
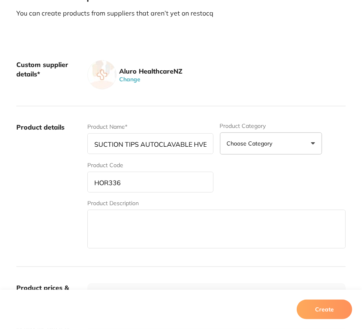
scroll to position [0, 20]
type input "SUCTION TIPS AUTOCLAVABLE HVE PEDO"
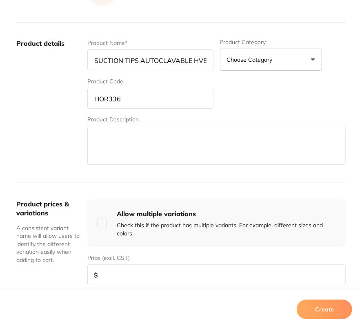
click at [145, 276] on input "number" at bounding box center [216, 274] width 259 height 21
paste input "17.95"
type input "17.95"
click at [315, 313] on button "Create" at bounding box center [325, 309] width 56 height 20
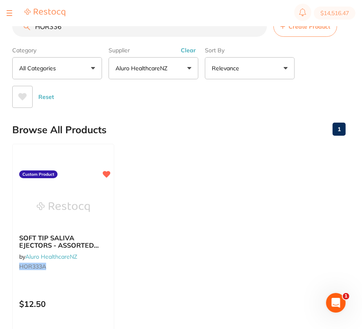
click at [187, 161] on ul "SOFT TIP SALIVA EJECTORS - ASSORTED COLOURS by Aluro HealthcareNZ HOR333A Custo…" at bounding box center [179, 261] width 334 height 235
click at [192, 48] on button "Clear" at bounding box center [189, 50] width 20 height 7
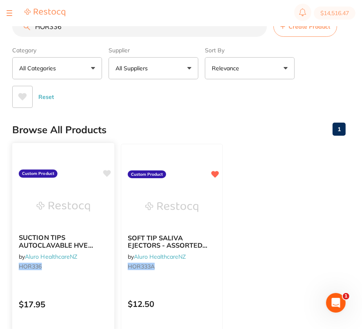
scroll to position [0, 0]
click at [108, 174] on icon at bounding box center [107, 173] width 8 height 7
click at [202, 136] on div "Browse All Products 1" at bounding box center [179, 129] width 334 height 27
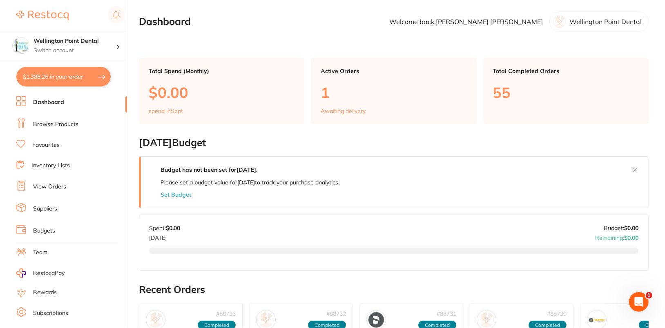
click at [36, 123] on link "Browse Products" at bounding box center [55, 125] width 45 height 8
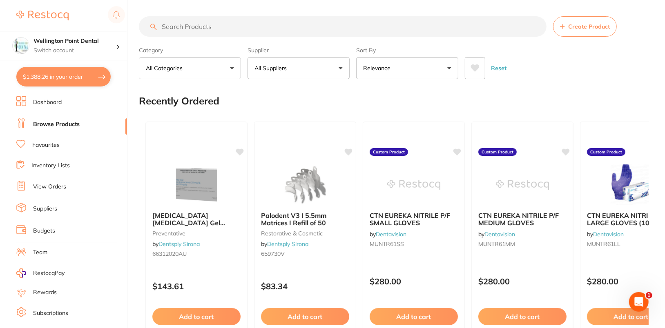
click at [319, 22] on input "search" at bounding box center [343, 26] width 408 height 20
paste input "GC-GUITIP20-LONG"
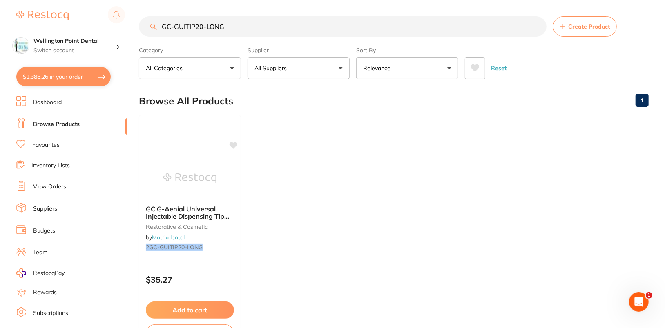
type input "GC-GUITIP20-LONG"
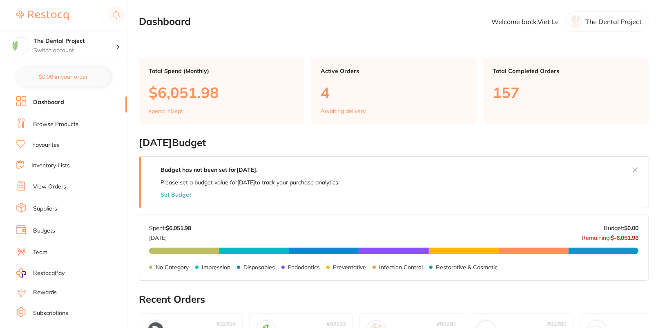
click at [59, 126] on link "Browse Products" at bounding box center [55, 125] width 45 height 8
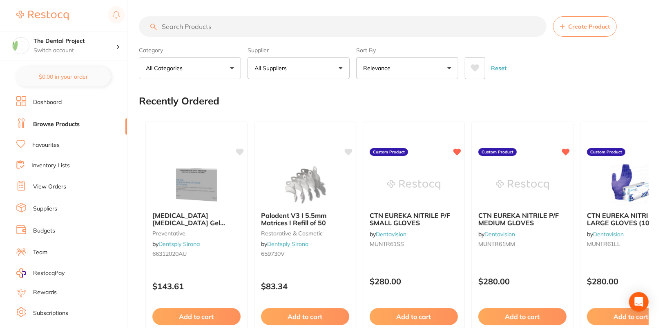
click at [334, 22] on input "search" at bounding box center [343, 26] width 408 height 20
paste input "GC-GUITIP20-LONG"
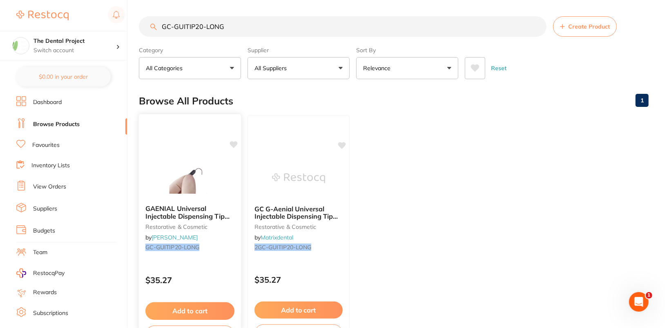
type input "GC-GUITIP20-LONG"
click at [232, 144] on icon at bounding box center [234, 144] width 8 height 7
click at [542, 127] on ul "GAENIAL Universal Injectable Dispensing Tip Long Needle x20 restorative & cosme…" at bounding box center [394, 232] width 510 height 235
click at [48, 104] on link "Dashboard" at bounding box center [47, 102] width 29 height 8
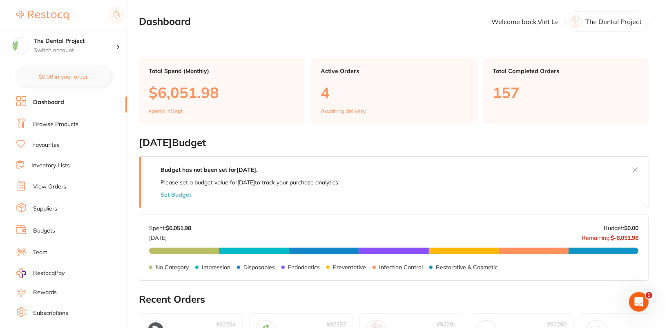
click at [59, 124] on link "Browse Products" at bounding box center [55, 125] width 45 height 8
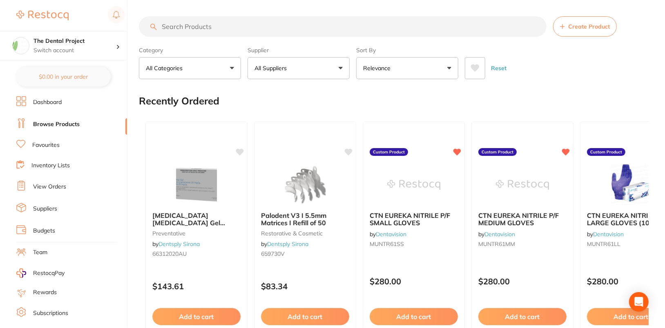
click at [281, 25] on input "search" at bounding box center [343, 26] width 408 height 20
paste input "GC-GUITIP20-LONG"
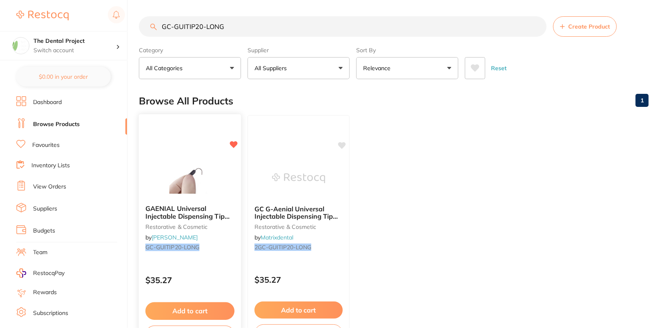
type input "GC-GUITIP20-LONG"
click at [189, 145] on div "GAENIAL Universal Injectable Dispensing Tip Long Needle x20 restorative & cosme…" at bounding box center [190, 232] width 103 height 237
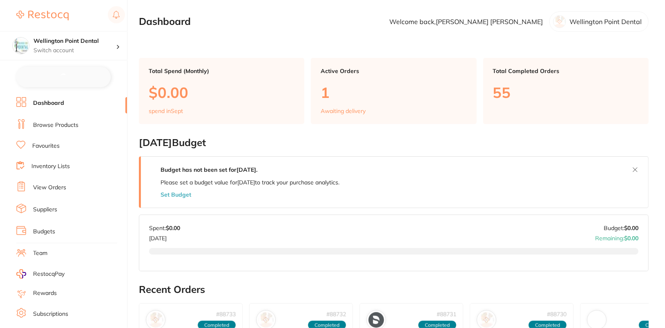
checkbox input "false"
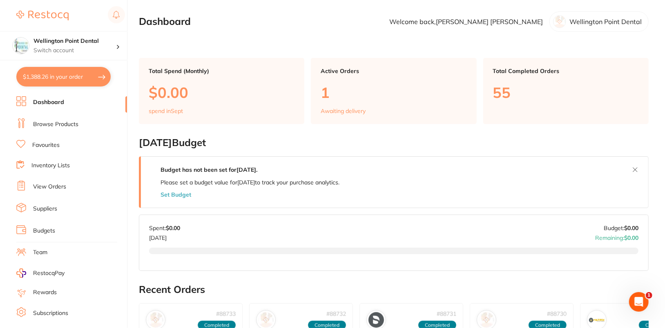
click at [66, 118] on li "Browse Products" at bounding box center [71, 124] width 111 height 12
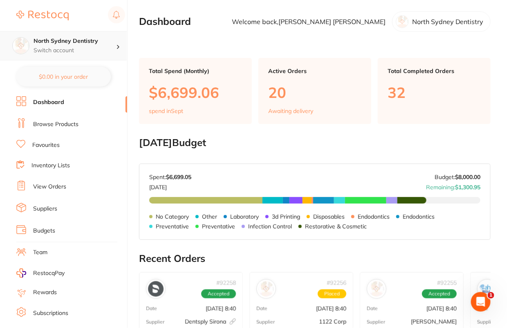
click at [106, 45] on h4 "North Sydney Dentistry" at bounding box center [75, 41] width 83 height 8
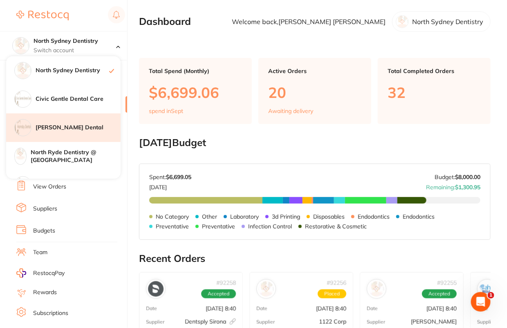
click at [83, 133] on div "[PERSON_NAME] Dental" at bounding box center [63, 128] width 114 height 29
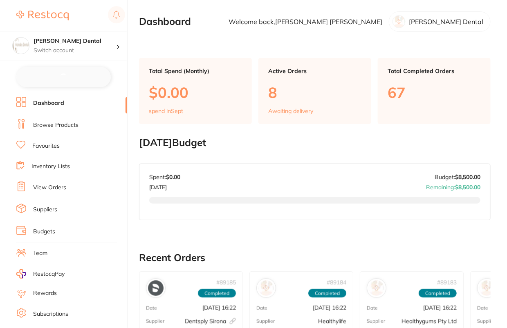
checkbox input "false"
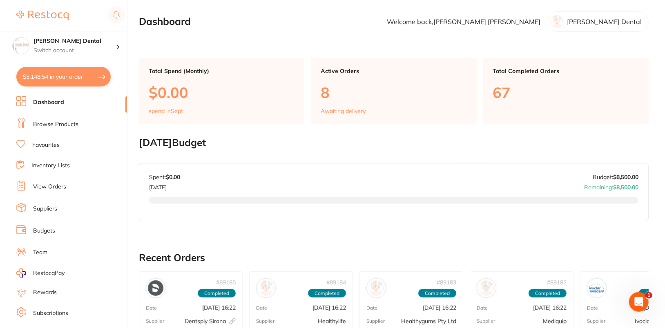
click at [60, 123] on link "Browse Products" at bounding box center [55, 125] width 45 height 8
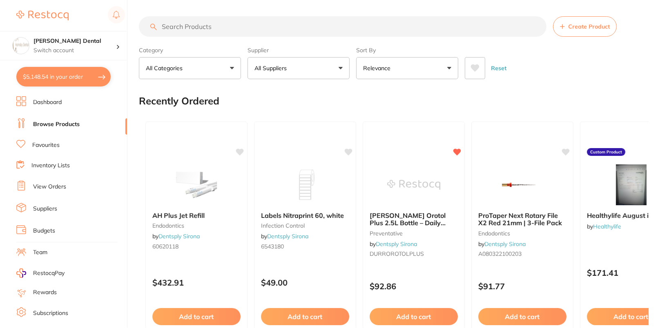
click at [264, 27] on input "search" at bounding box center [343, 26] width 408 height 20
paste input "COD-345001"
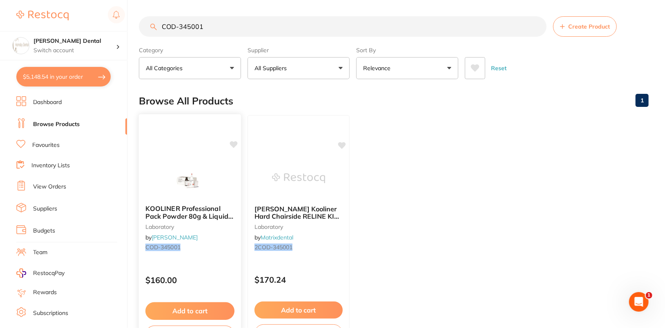
type input "COD-345001"
click at [234, 146] on icon at bounding box center [234, 144] width 8 height 7
click at [508, 137] on ul "KOOLINER Professional Pack Powder 80g & Liquid 55ml laboratory by Henry Schein …" at bounding box center [394, 232] width 510 height 235
click at [188, 165] on img at bounding box center [190, 177] width 54 height 41
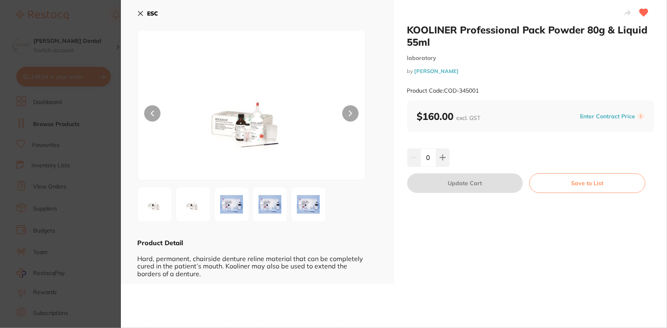
click at [508, 139] on div "KOOLINER Professional Pack Powder 80g & Liquid 55ml laboratory by Henry Schein …" at bounding box center [530, 142] width 273 height 284
click at [151, 10] on b "ESC" at bounding box center [152, 13] width 11 height 7
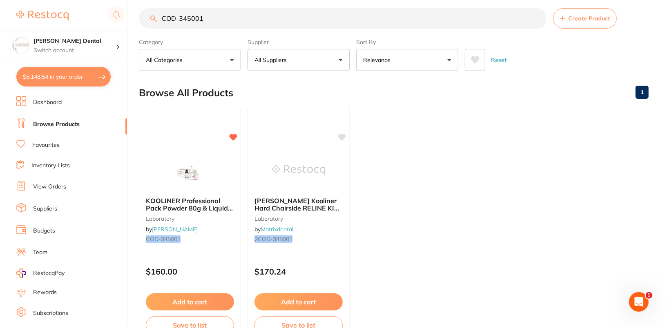
click at [445, 152] on ul "KOOLINER Professional Pack Powder 80g & Liquid 55ml laboratory by Henry Schein …" at bounding box center [394, 224] width 510 height 235
click at [178, 163] on img at bounding box center [190, 169] width 54 height 41
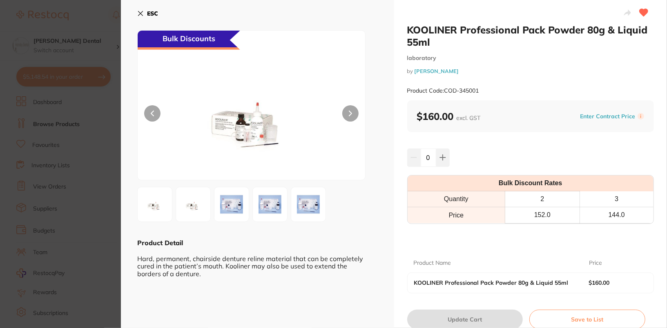
click at [142, 11] on icon at bounding box center [141, 13] width 4 height 4
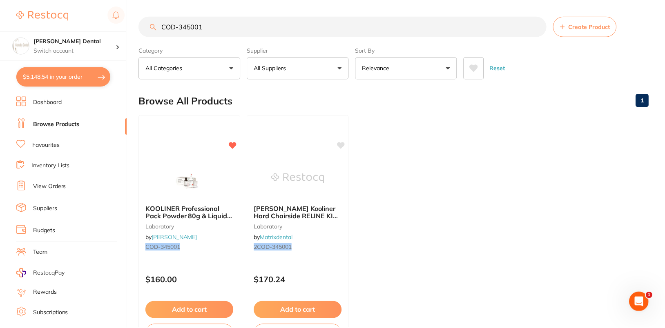
scroll to position [8, 0]
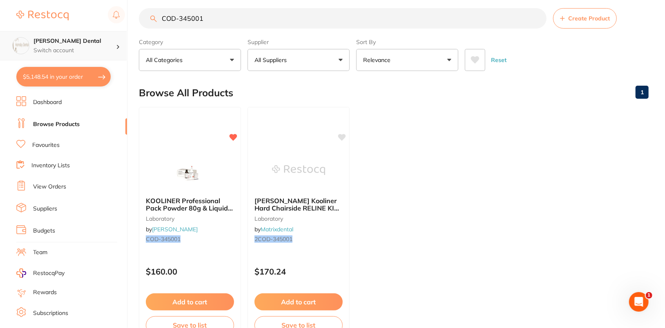
click at [86, 41] on h4 "[PERSON_NAME] Dental" at bounding box center [75, 41] width 83 height 8
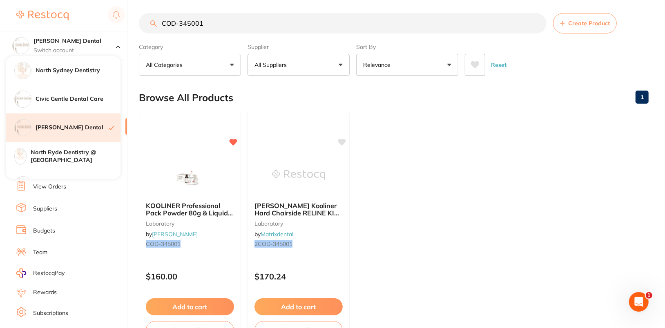
scroll to position [0, 0]
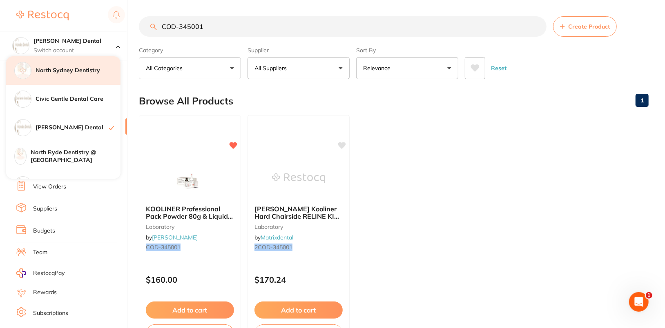
click at [90, 73] on h4 "North Sydney Dentistry" at bounding box center [78, 71] width 85 height 8
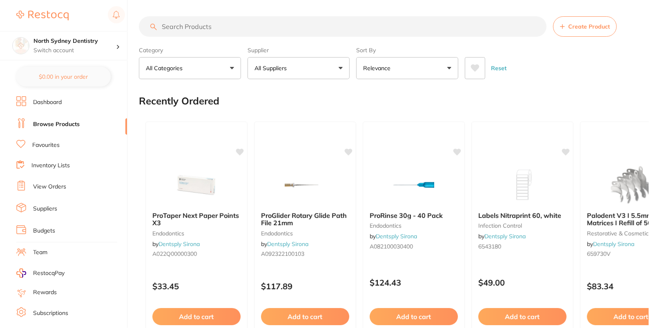
click at [321, 27] on input "search" at bounding box center [343, 26] width 408 height 20
paste input "COD-345001"
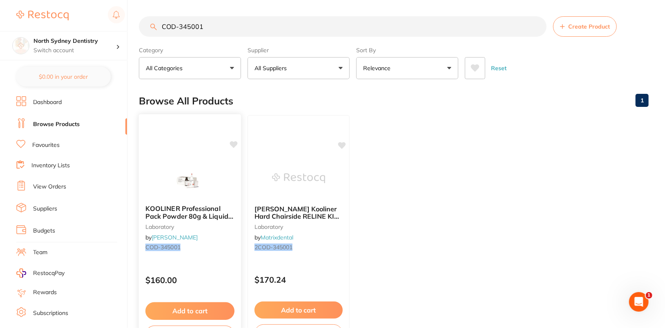
type input "COD-345001"
click at [233, 142] on icon at bounding box center [234, 144] width 8 height 7
click at [168, 156] on div "KOOLINER Professional Pack Powder 80g & Liquid 55ml laboratory by [PERSON_NAME]…" at bounding box center [190, 232] width 103 height 237
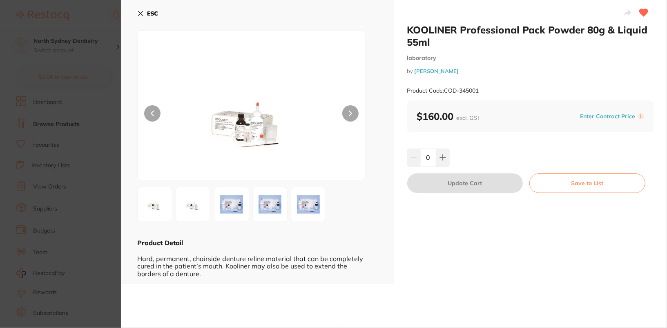
click at [142, 9] on button "ESC" at bounding box center [147, 14] width 21 height 14
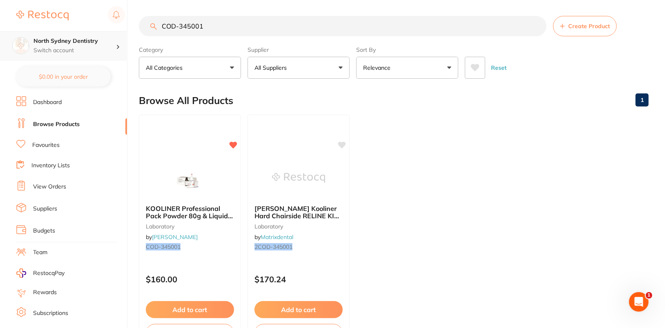
click at [105, 48] on p "Switch account" at bounding box center [75, 51] width 83 height 8
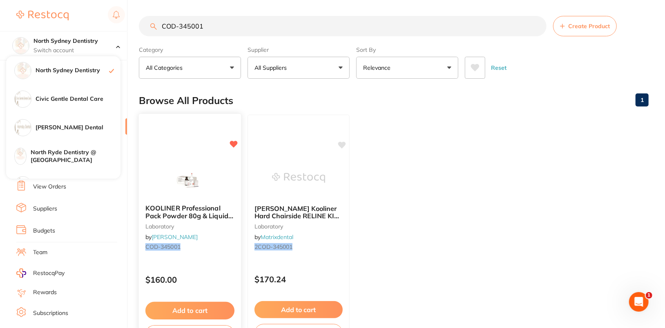
click at [183, 174] on img at bounding box center [190, 177] width 54 height 41
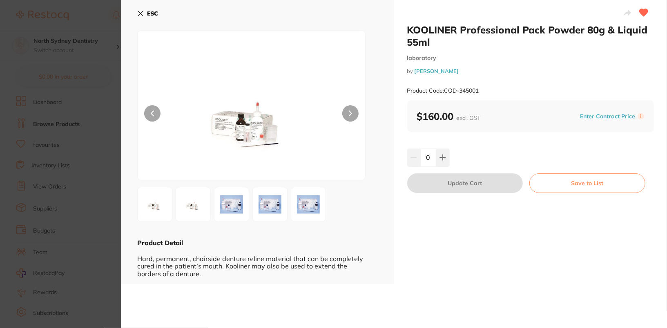
click at [150, 13] on b "ESC" at bounding box center [152, 13] width 11 height 7
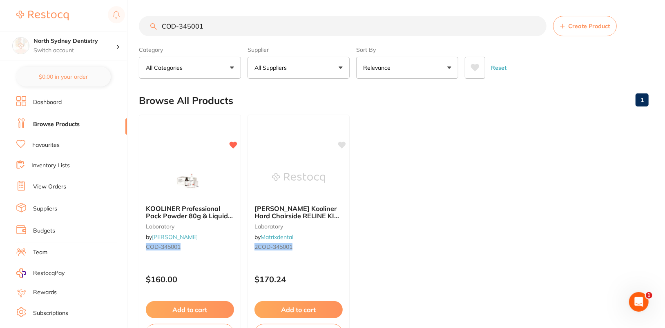
click at [64, 107] on li "Dashboard" at bounding box center [71, 102] width 111 height 12
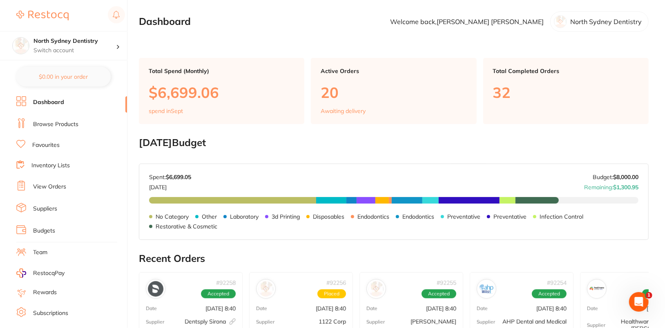
click at [70, 121] on link "Browse Products" at bounding box center [55, 125] width 45 height 8
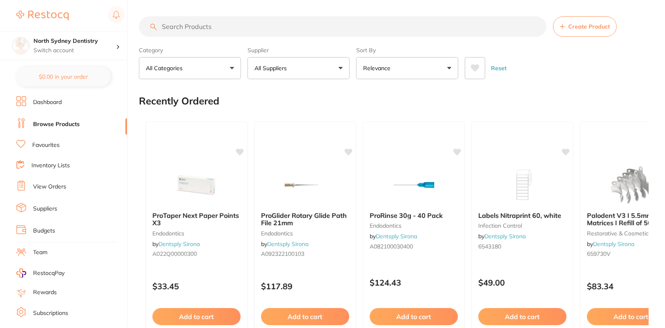
click at [206, 30] on input "search" at bounding box center [343, 26] width 408 height 20
paste input "COD-345001"
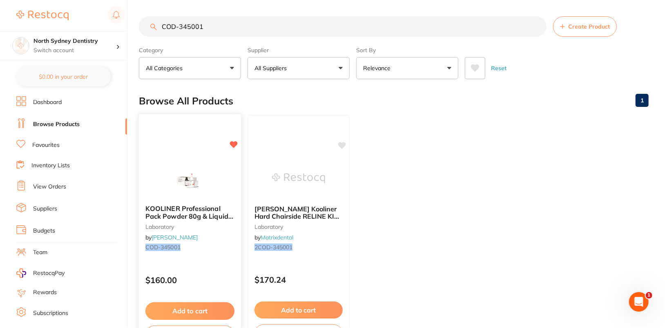
type input "COD-345001"
click at [164, 217] on span "KOOLINER Professional Pack Powder 80g & Liquid 55ml" at bounding box center [189, 216] width 88 height 23
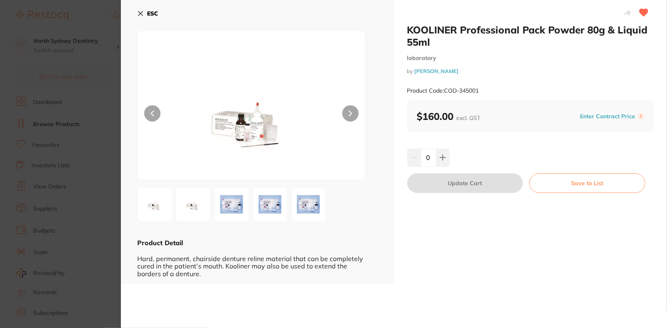
click at [25, 110] on section "KOOLINER Professional Pack Powder 80g & Liquid 55ml laboratory by Henry Schein …" at bounding box center [333, 164] width 667 height 328
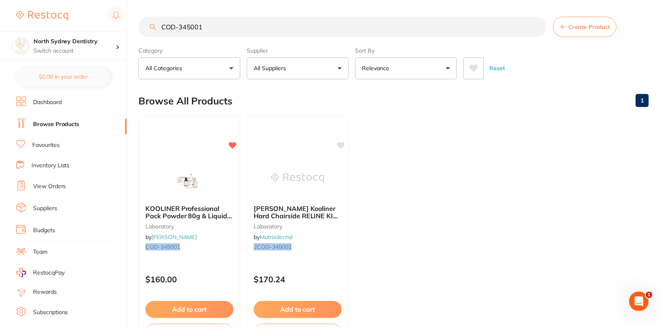
scroll to position [0, 0]
click at [182, 176] on img at bounding box center [190, 177] width 54 height 41
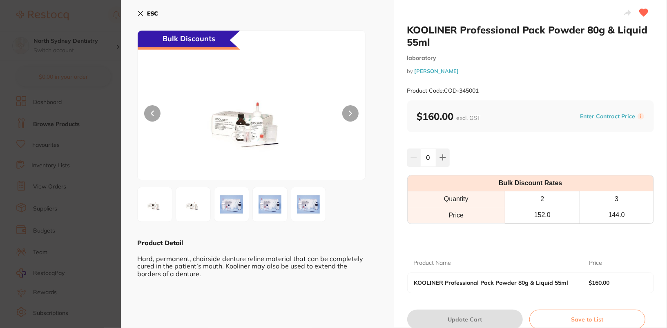
click at [156, 15] on b "ESC" at bounding box center [152, 13] width 11 height 7
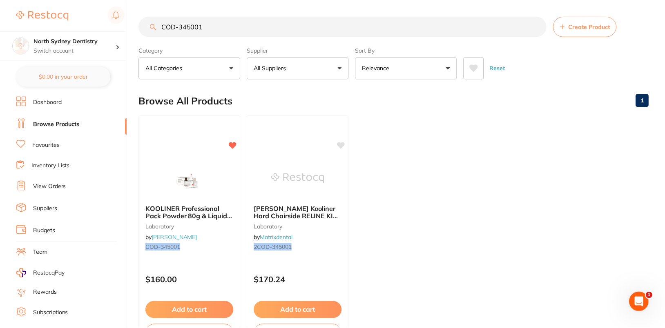
scroll to position [0, 0]
click at [99, 43] on h4 "North Sydney Dentistry" at bounding box center [75, 41] width 83 height 8
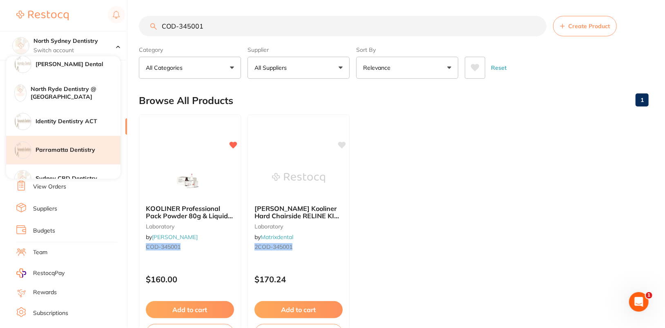
scroll to position [69, 0]
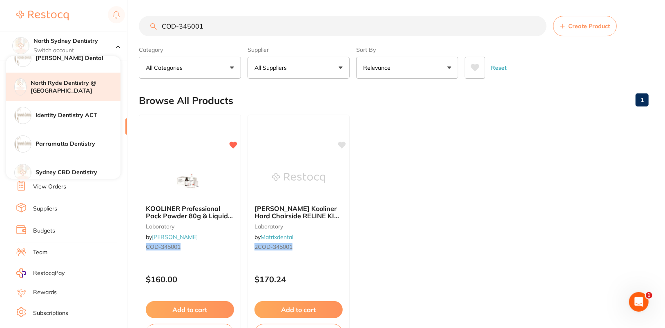
click at [76, 89] on h4 "North Ryde Dentistry @ [GEOGRAPHIC_DATA]" at bounding box center [76, 87] width 90 height 16
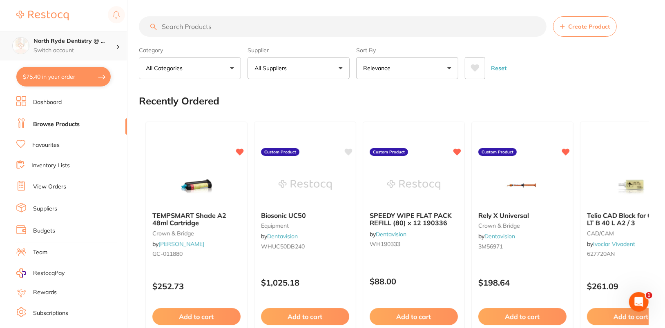
click at [104, 45] on h4 "North Ryde Dentistry @ ..." at bounding box center [75, 41] width 83 height 8
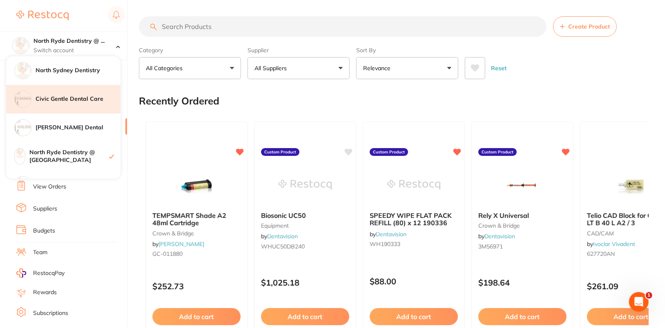
click at [81, 108] on div "Civic Gentle Dental Care" at bounding box center [63, 99] width 114 height 29
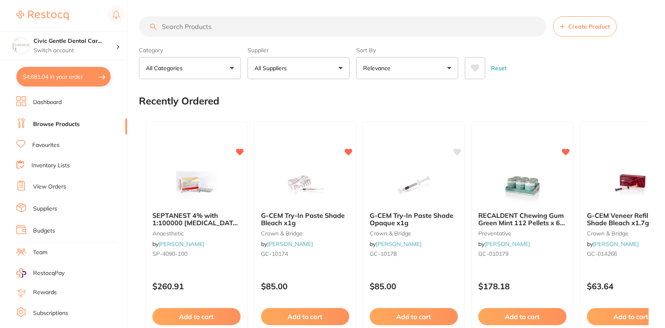
click at [243, 28] on input "search" at bounding box center [343, 26] width 408 height 20
paste input "COD-345001"
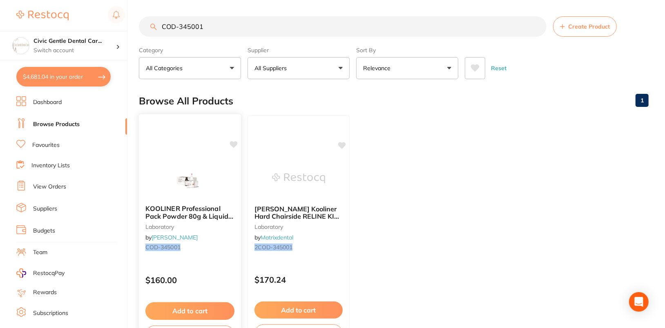
type input "COD-345001"
click at [232, 142] on icon at bounding box center [234, 144] width 8 height 7
click at [201, 160] on img at bounding box center [190, 177] width 54 height 41
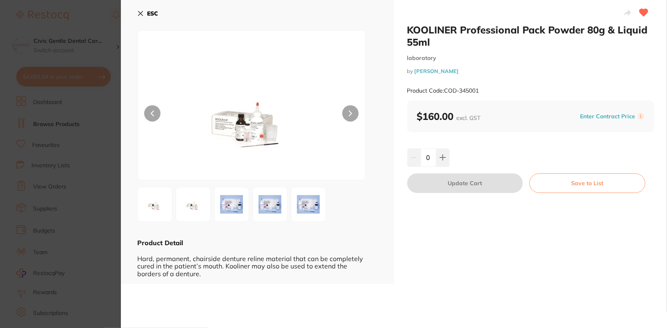
click at [84, 143] on section "KOOLINER Professional Pack Powder 80g & Liquid 55ml laboratory by [PERSON_NAME]…" at bounding box center [333, 164] width 667 height 328
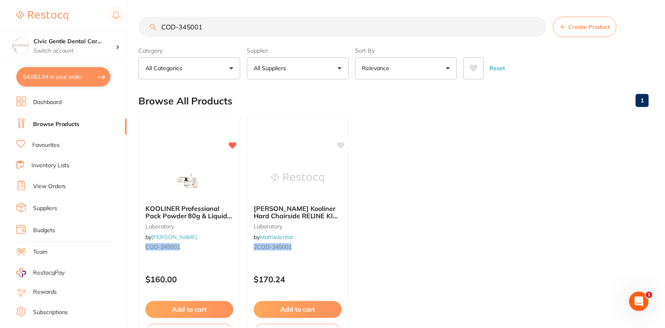
scroll to position [0, 0]
click at [172, 146] on div "KOOLINER Professional Pack Powder 80g & Liquid 55ml laboratory by [PERSON_NAME]…" at bounding box center [190, 232] width 103 height 237
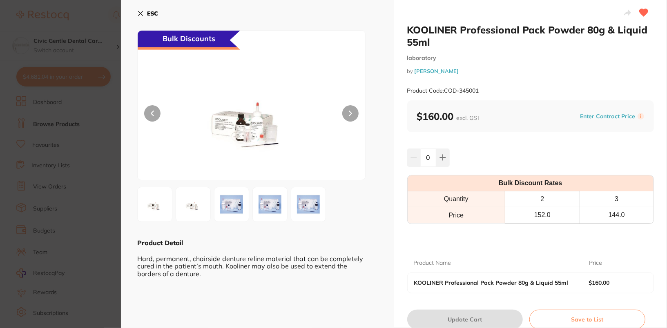
click at [144, 17] on button "ESC" at bounding box center [147, 14] width 21 height 14
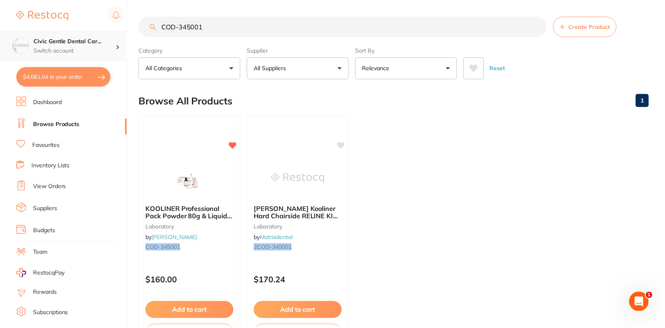
scroll to position [0, 0]
click at [103, 45] on h4 "Civic Gentle Dental Car..." at bounding box center [75, 41] width 83 height 8
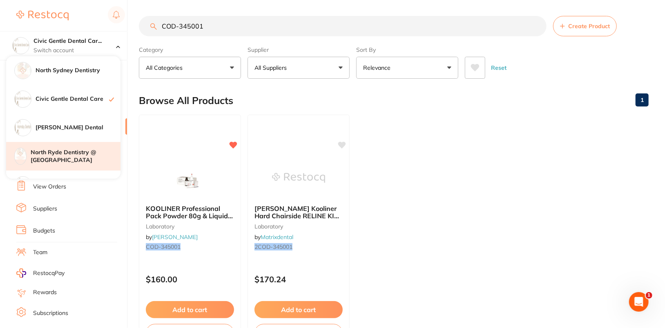
click at [86, 156] on h4 "North Ryde Dentistry @ [GEOGRAPHIC_DATA]" at bounding box center [76, 157] width 90 height 16
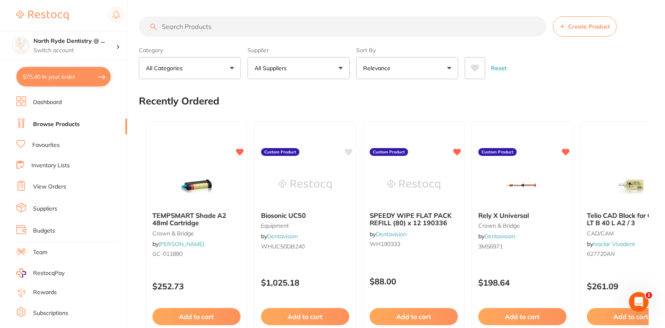
click at [352, 25] on input "search" at bounding box center [343, 26] width 408 height 20
paste input "COD-345001"
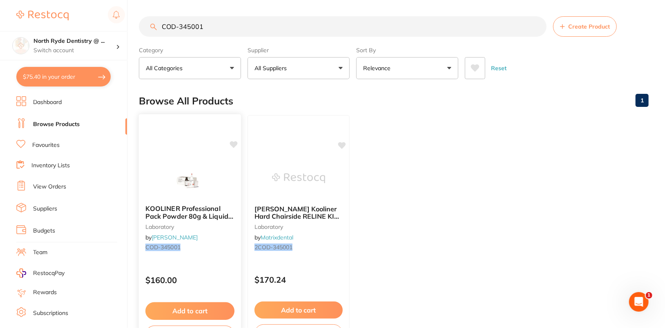
type input "COD-345001"
click at [211, 160] on img at bounding box center [190, 177] width 54 height 41
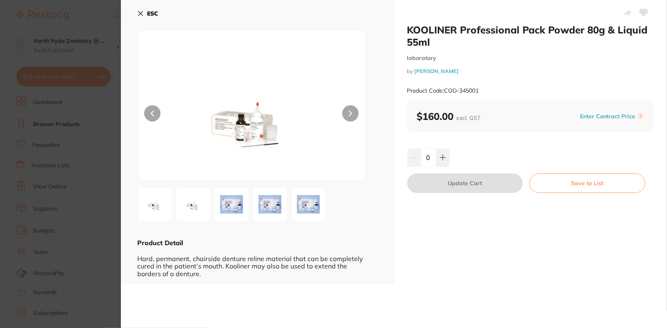
click at [644, 11] on icon at bounding box center [644, 12] width 9 height 7
click at [161, 16] on div "ESC" at bounding box center [257, 19] width 241 height 24
click at [150, 15] on b "ESC" at bounding box center [152, 13] width 11 height 7
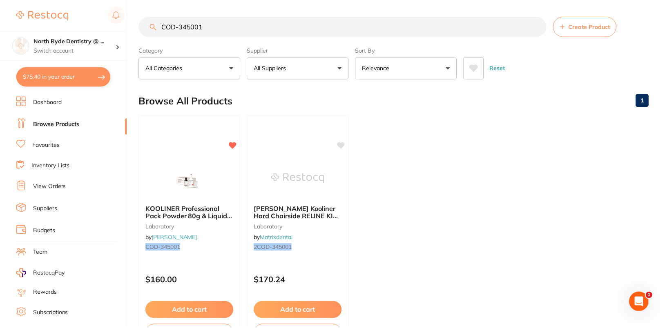
scroll to position [0, 0]
click at [164, 158] on img at bounding box center [190, 177] width 54 height 41
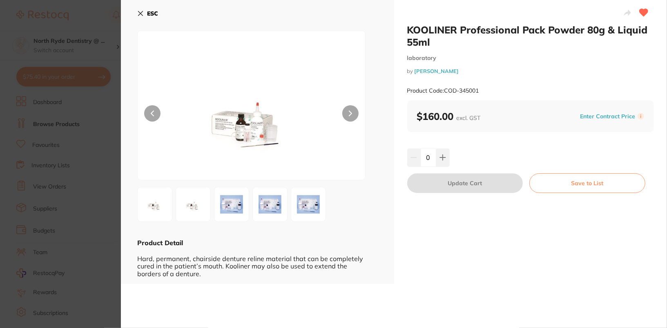
click at [149, 5] on div "ESC Product Detail Hard, permanent, chairside denture reline material that can …" at bounding box center [257, 142] width 273 height 284
click at [151, 15] on b "ESC" at bounding box center [152, 13] width 11 height 7
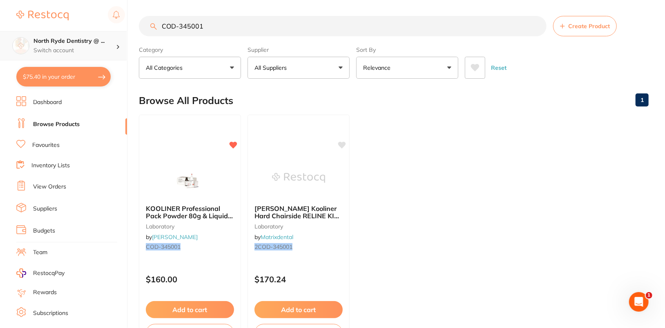
click at [105, 42] on h4 "North Ryde Dentistry @ ..." at bounding box center [75, 41] width 83 height 8
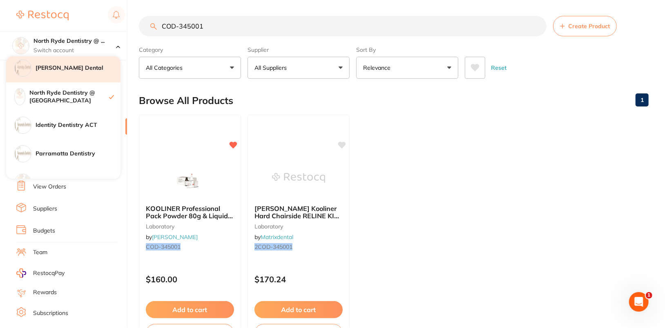
scroll to position [62, 0]
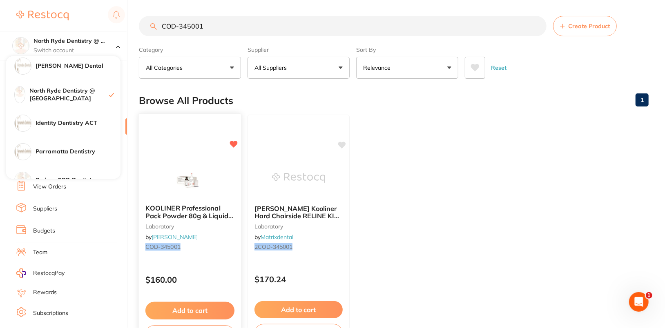
click at [213, 210] on span "KOOLINER Professional Pack Powder 80g & Liquid 55ml" at bounding box center [189, 215] width 88 height 23
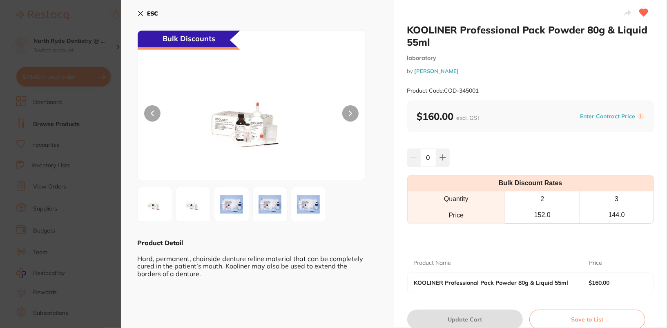
click at [150, 11] on b "ESC" at bounding box center [152, 13] width 11 height 7
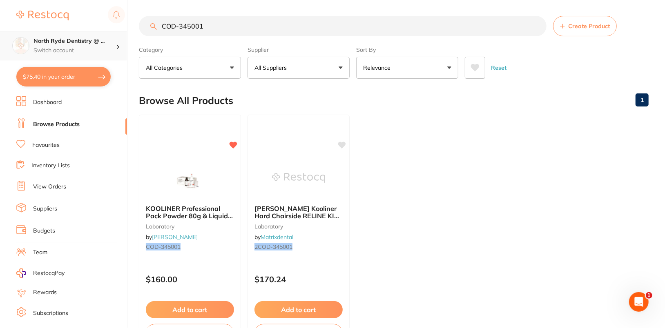
click at [101, 44] on h4 "North Ryde Dentistry @ ..." at bounding box center [75, 41] width 83 height 8
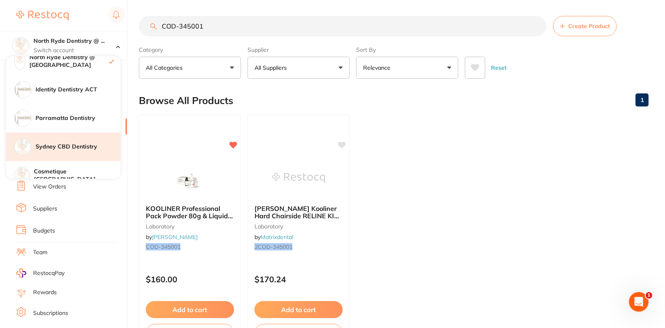
scroll to position [96, 0]
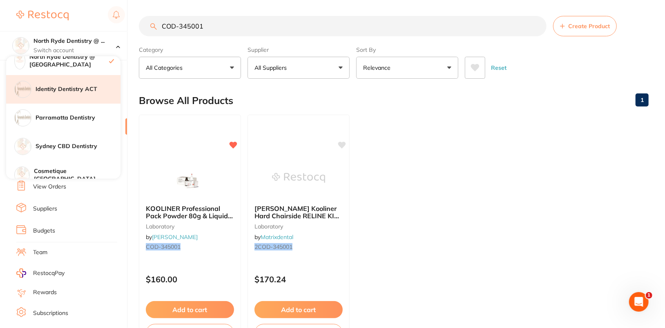
click at [88, 91] on h4 "Identity Dentistry ACT" at bounding box center [78, 89] width 85 height 8
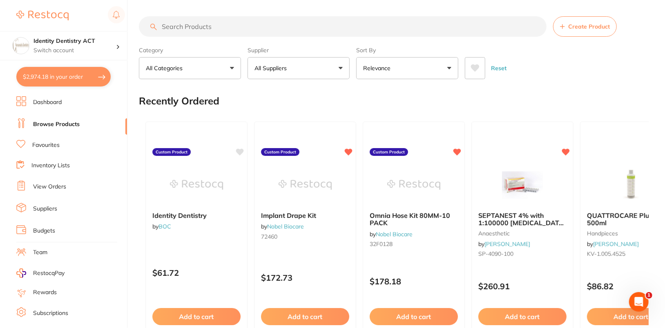
click at [576, 76] on div "Reset" at bounding box center [553, 65] width 177 height 29
click at [305, 36] on input "search" at bounding box center [343, 26] width 408 height 20
paste input "COD-345001"
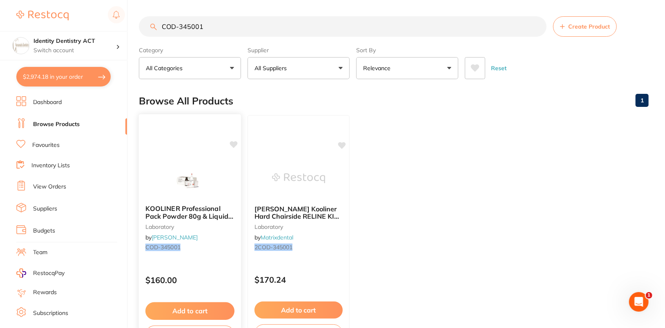
type input "COD-345001"
click at [231, 142] on icon at bounding box center [234, 144] width 8 height 7
click at [182, 143] on div "KOOLINER Professional Pack Powder 80g & Liquid 55ml laboratory by Henry Schein …" at bounding box center [190, 232] width 103 height 237
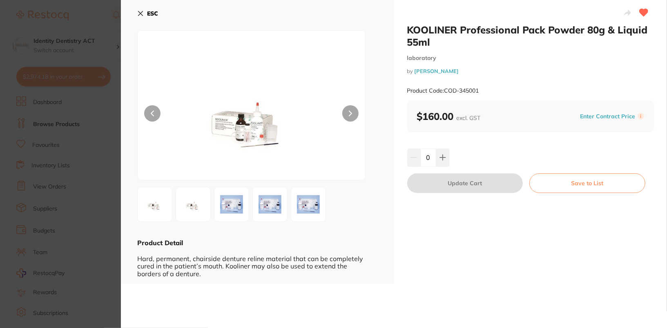
click at [69, 168] on section "KOOLINER Professional Pack Powder 80g & Liquid 55ml laboratory by Henry Schein …" at bounding box center [333, 164] width 667 height 328
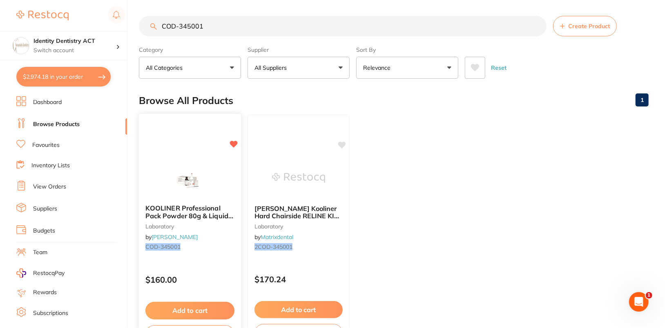
click at [206, 176] on img at bounding box center [190, 177] width 54 height 41
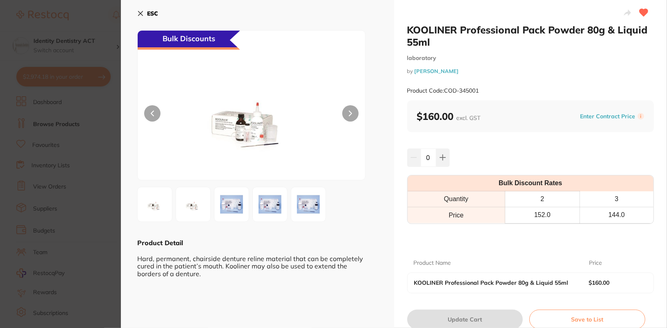
click at [148, 16] on b "ESC" at bounding box center [152, 13] width 11 height 7
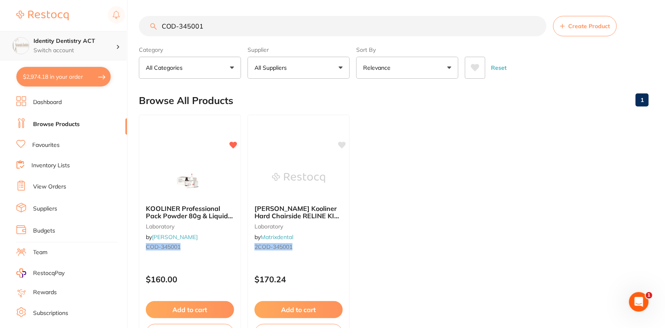
click at [100, 42] on h4 "Identity Dentistry ACT" at bounding box center [75, 41] width 83 height 8
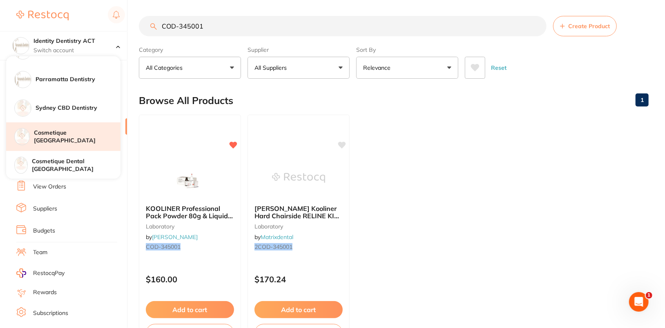
scroll to position [135, 0]
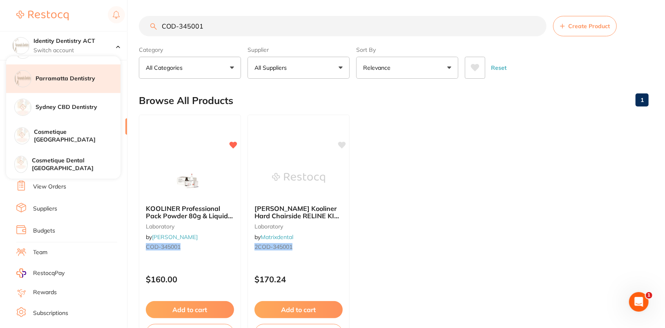
click at [74, 72] on div "Parramatta Dentistry" at bounding box center [63, 79] width 114 height 29
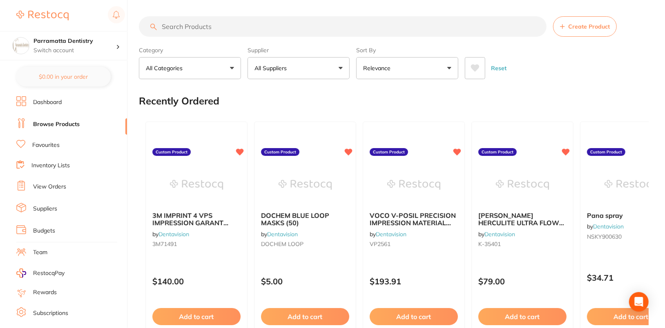
click at [333, 25] on input "search" at bounding box center [343, 26] width 408 height 20
paste input "COD-345001"
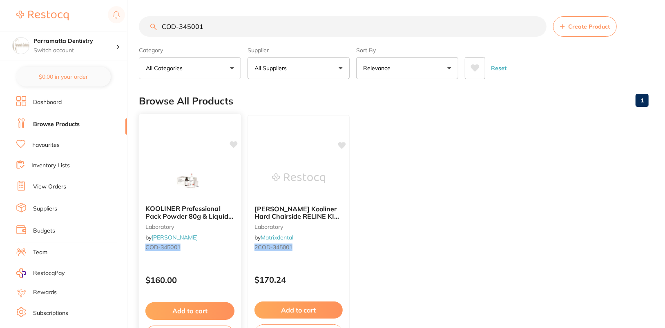
type input "COD-345001"
click at [202, 172] on img at bounding box center [190, 177] width 54 height 41
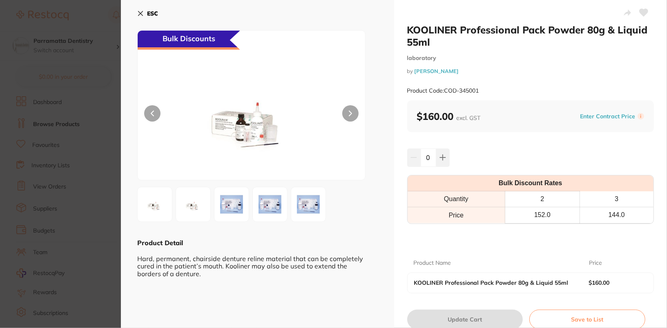
click at [642, 13] on icon at bounding box center [644, 12] width 9 height 7
click at [142, 16] on icon at bounding box center [140, 13] width 7 height 7
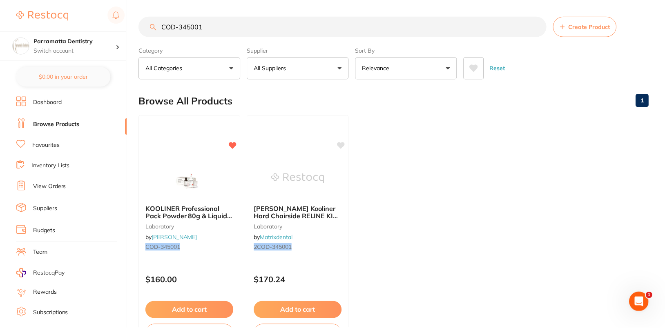
scroll to position [0, 0]
click at [497, 181] on ul "KOOLINER Professional Pack Powder 80g & Liquid 55ml laboratory by [PERSON_NAME]…" at bounding box center [394, 232] width 510 height 235
click at [581, 87] on div "Browse All Products 1" at bounding box center [394, 100] width 510 height 27
click at [76, 43] on h4 "Parramatta Dentistry" at bounding box center [75, 41] width 83 height 8
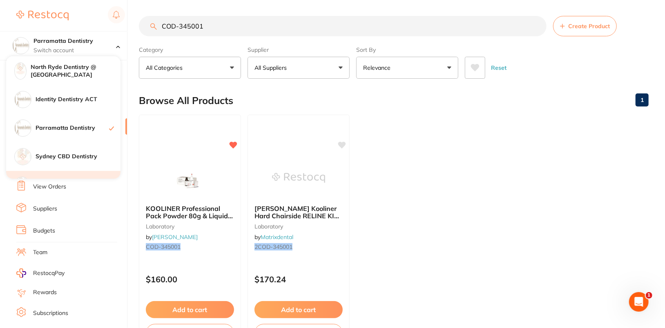
scroll to position [135, 0]
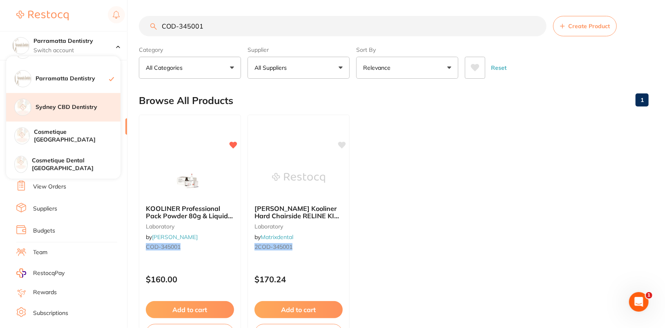
click at [95, 114] on div "Sydney CBD Dentistry" at bounding box center [63, 107] width 114 height 29
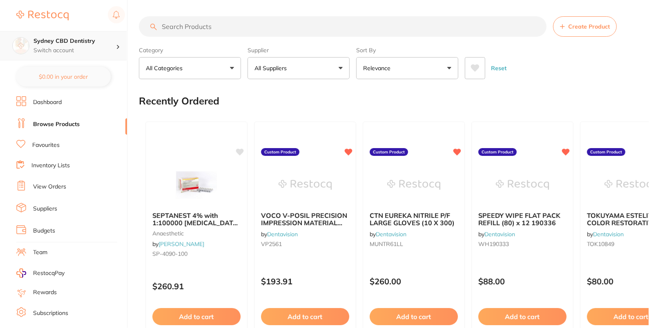
click at [105, 40] on h4 "Sydney CBD Dentistry" at bounding box center [75, 41] width 83 height 8
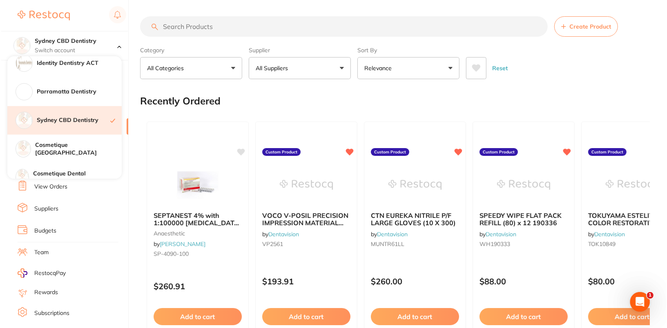
scroll to position [135, 0]
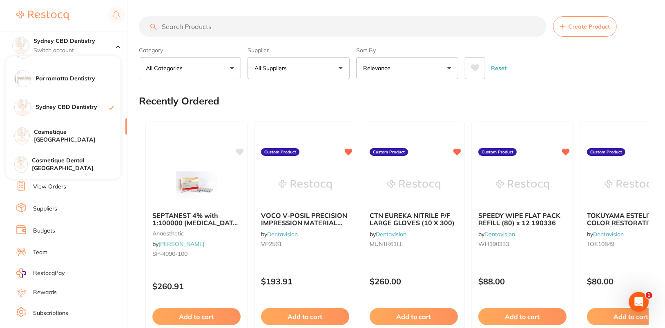
click at [575, 62] on div "Reset" at bounding box center [553, 65] width 177 height 29
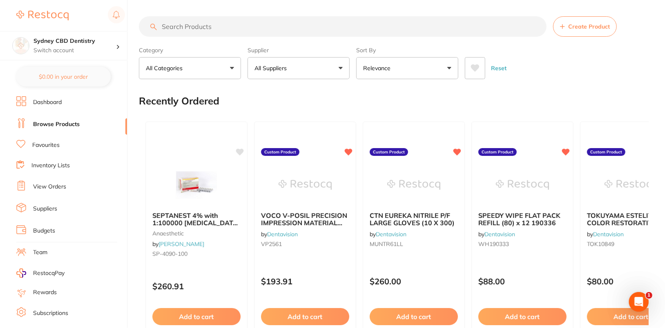
click at [219, 32] on input "search" at bounding box center [343, 26] width 408 height 20
paste input "COD-345001"
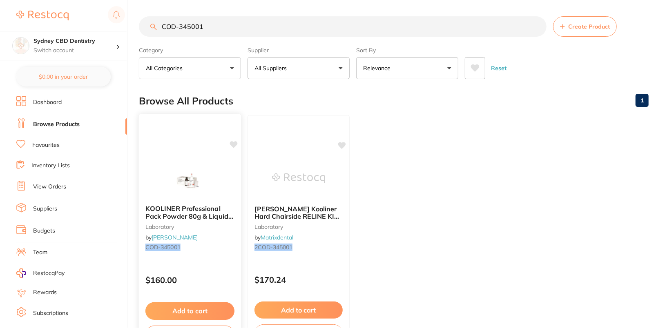
type input "COD-345001"
click at [205, 148] on div "KOOLINER Professional Pack Powder 80g & Liquid 55ml laboratory by [PERSON_NAME]…" at bounding box center [190, 232] width 103 height 237
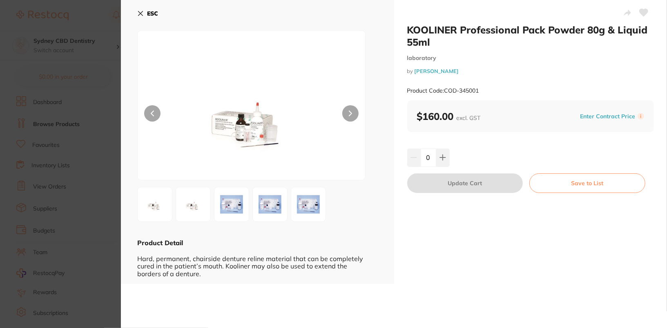
click at [153, 10] on b "ESC" at bounding box center [152, 13] width 11 height 7
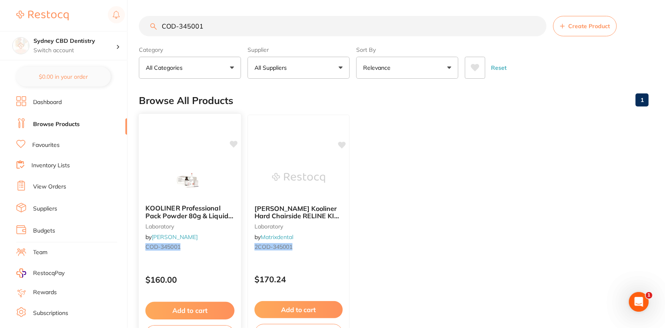
click at [175, 187] on img at bounding box center [190, 177] width 54 height 41
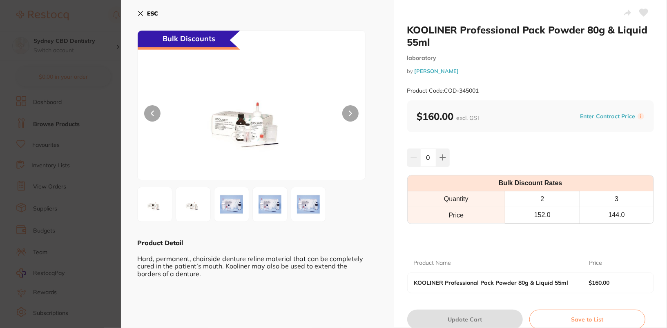
click at [645, 10] on icon at bounding box center [644, 12] width 9 height 7
click at [150, 11] on b "ESC" at bounding box center [152, 13] width 11 height 7
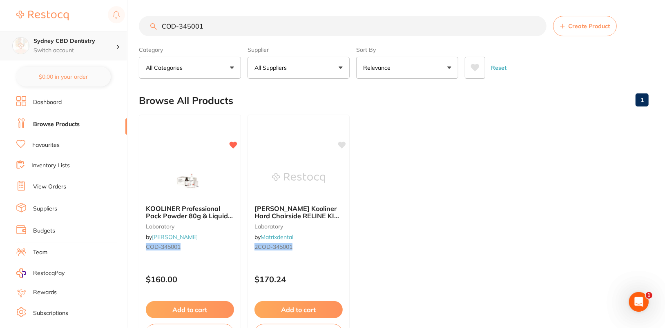
click at [105, 48] on p "Switch account" at bounding box center [75, 51] width 83 height 8
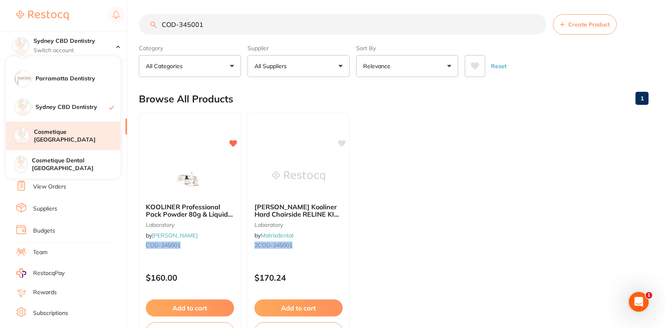
scroll to position [2, 0]
click at [85, 143] on h4 "Cosmetique [GEOGRAPHIC_DATA]" at bounding box center [77, 136] width 87 height 16
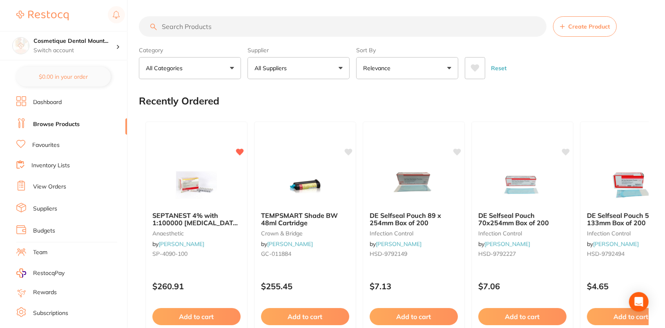
click at [268, 19] on input "search" at bounding box center [343, 26] width 408 height 20
paste input "COD-345001"
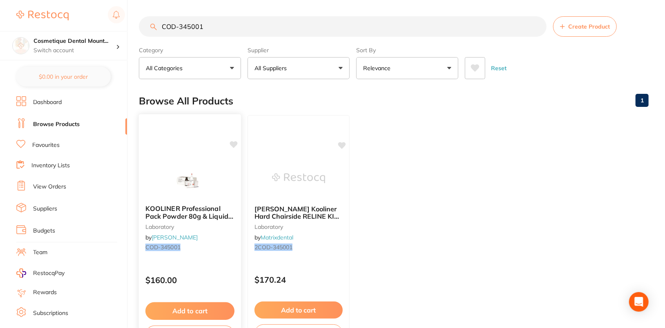
type input "COD-345001"
click at [191, 151] on div "KOOLINER Professional Pack Powder 80g & Liquid 55ml laboratory by [PERSON_NAME]…" at bounding box center [190, 232] width 103 height 237
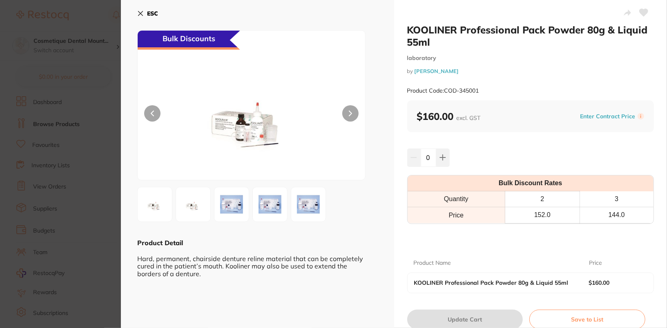
click at [646, 13] on icon at bounding box center [644, 12] width 9 height 7
click at [146, 14] on button "ESC" at bounding box center [147, 14] width 21 height 14
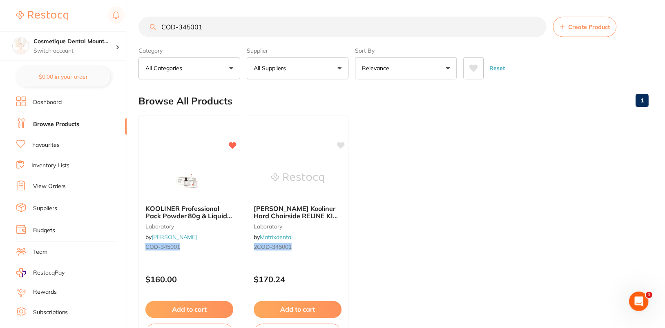
scroll to position [2, 0]
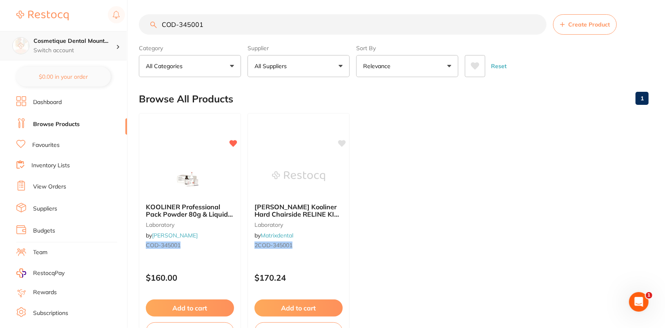
click at [103, 36] on div "Cosmetique Dental Mount... Switch account" at bounding box center [63, 45] width 127 height 29
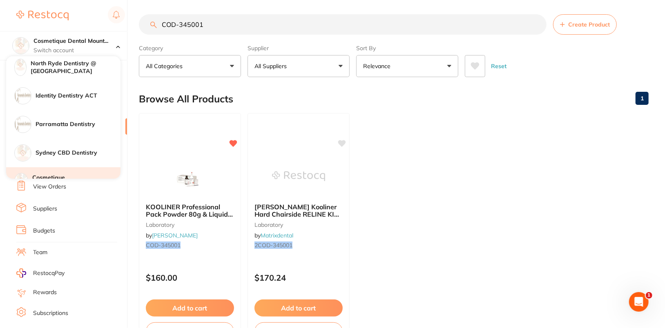
scroll to position [135, 0]
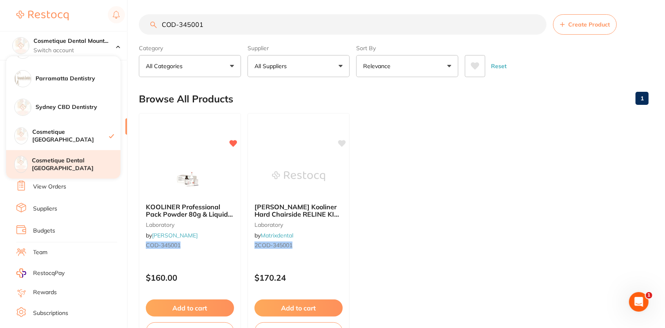
click at [90, 163] on h4 "Cosmetique Dental [GEOGRAPHIC_DATA]" at bounding box center [76, 165] width 89 height 16
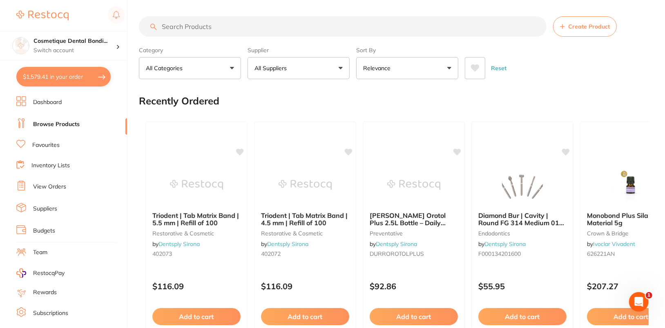
click at [279, 24] on input "search" at bounding box center [343, 26] width 408 height 20
paste input "COD-345001"
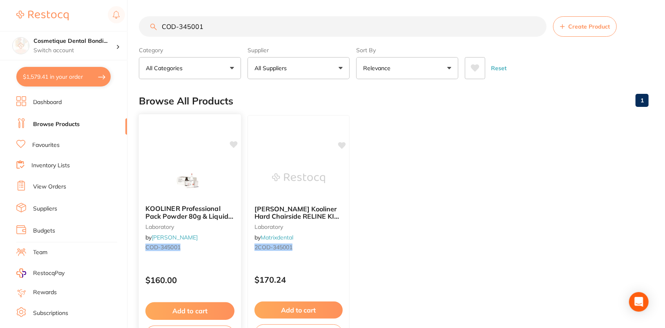
type input "COD-345001"
click at [222, 150] on div "KOOLINER Professional Pack Powder 80g & Liquid 55ml laboratory by [PERSON_NAME]…" at bounding box center [190, 232] width 103 height 237
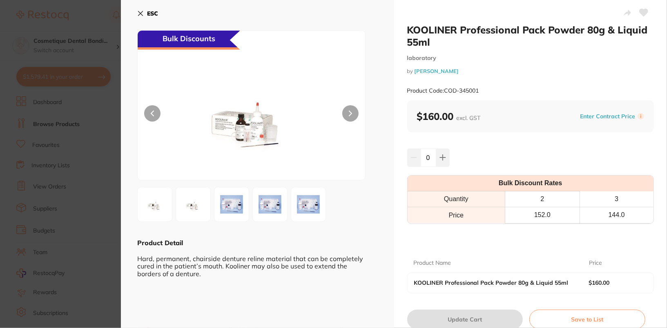
click at [640, 13] on icon at bounding box center [644, 12] width 9 height 7
